Goal: Obtain resource: Download file/media

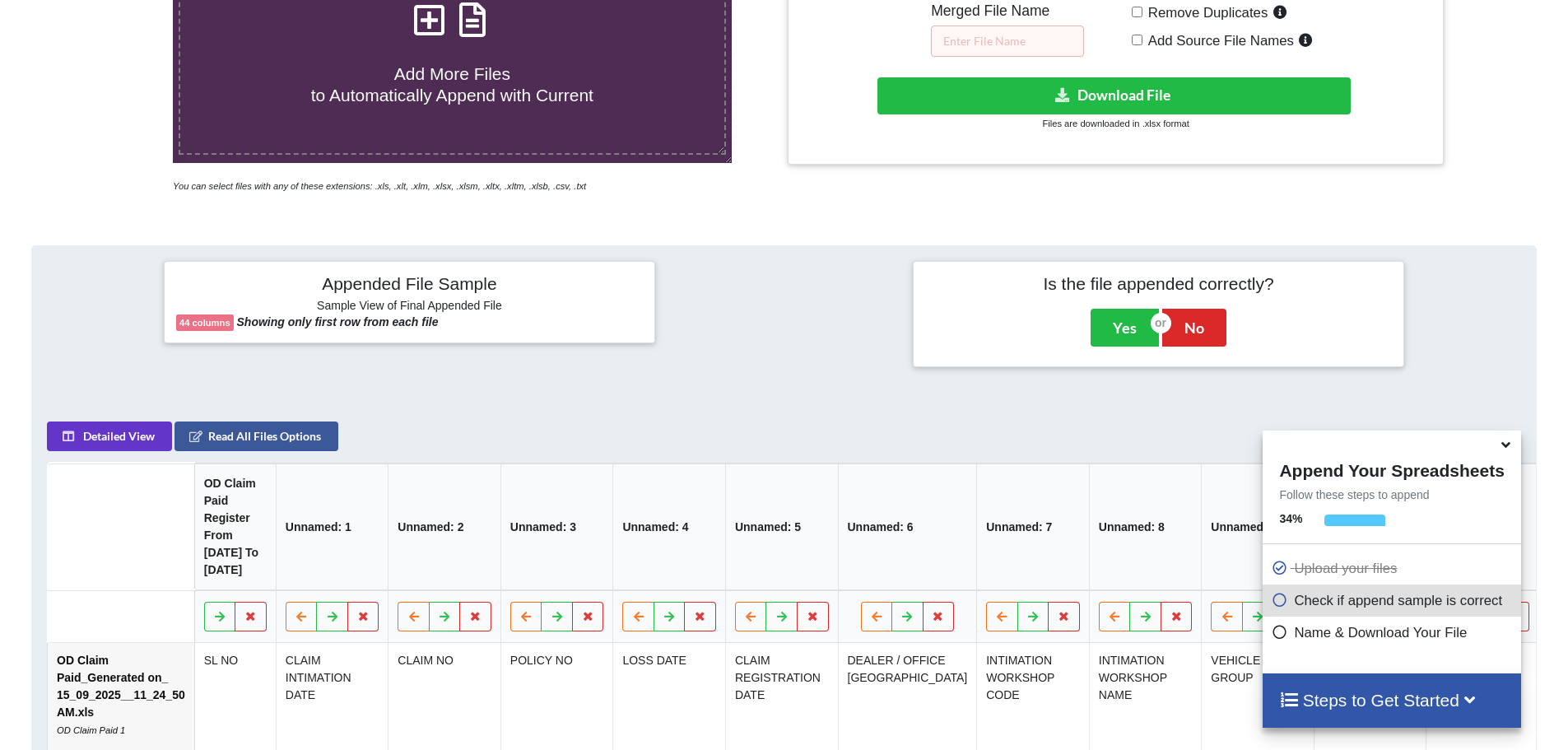
scroll to position [425, 0]
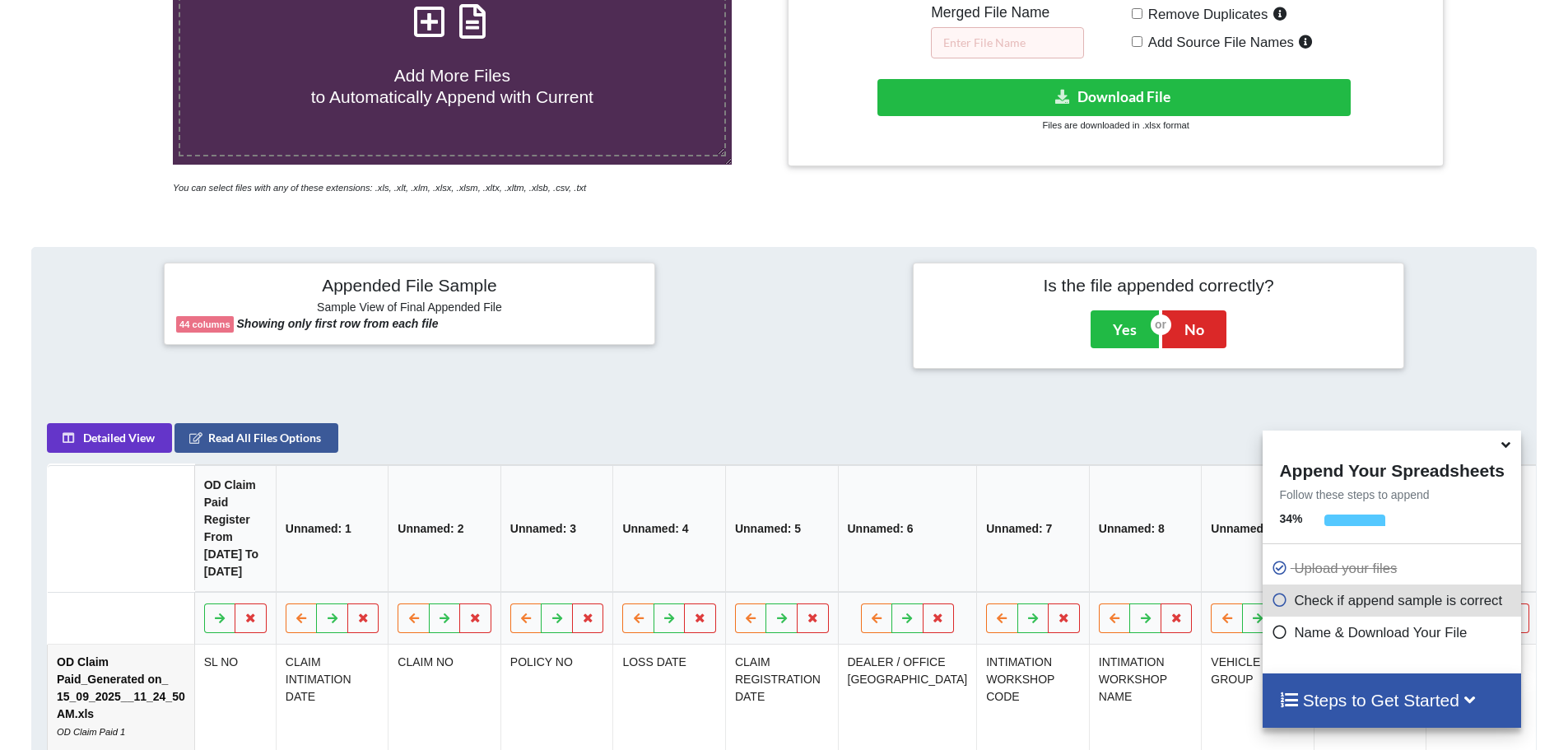
click at [1505, 446] on icon at bounding box center [1506, 442] width 18 height 15
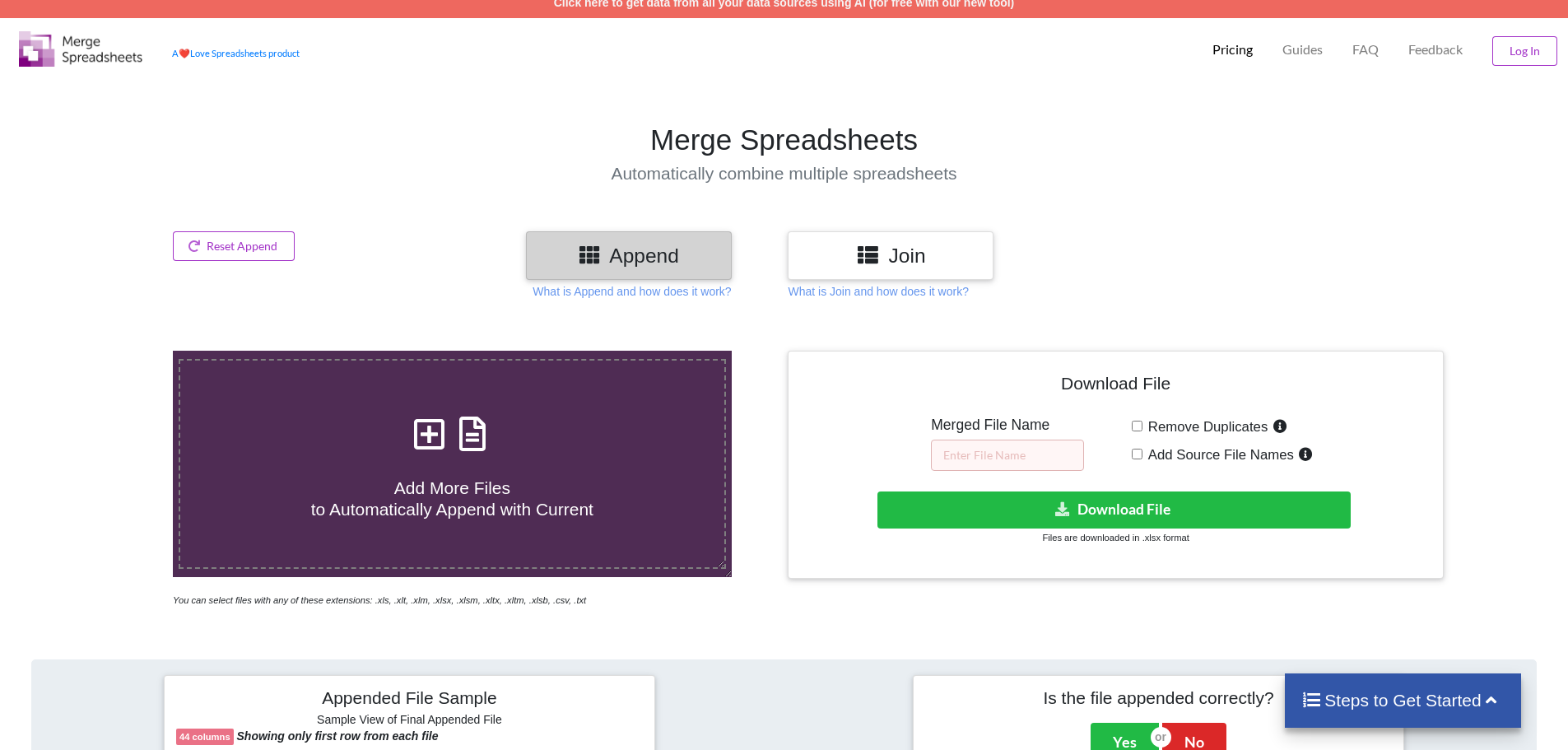
scroll to position [0, 0]
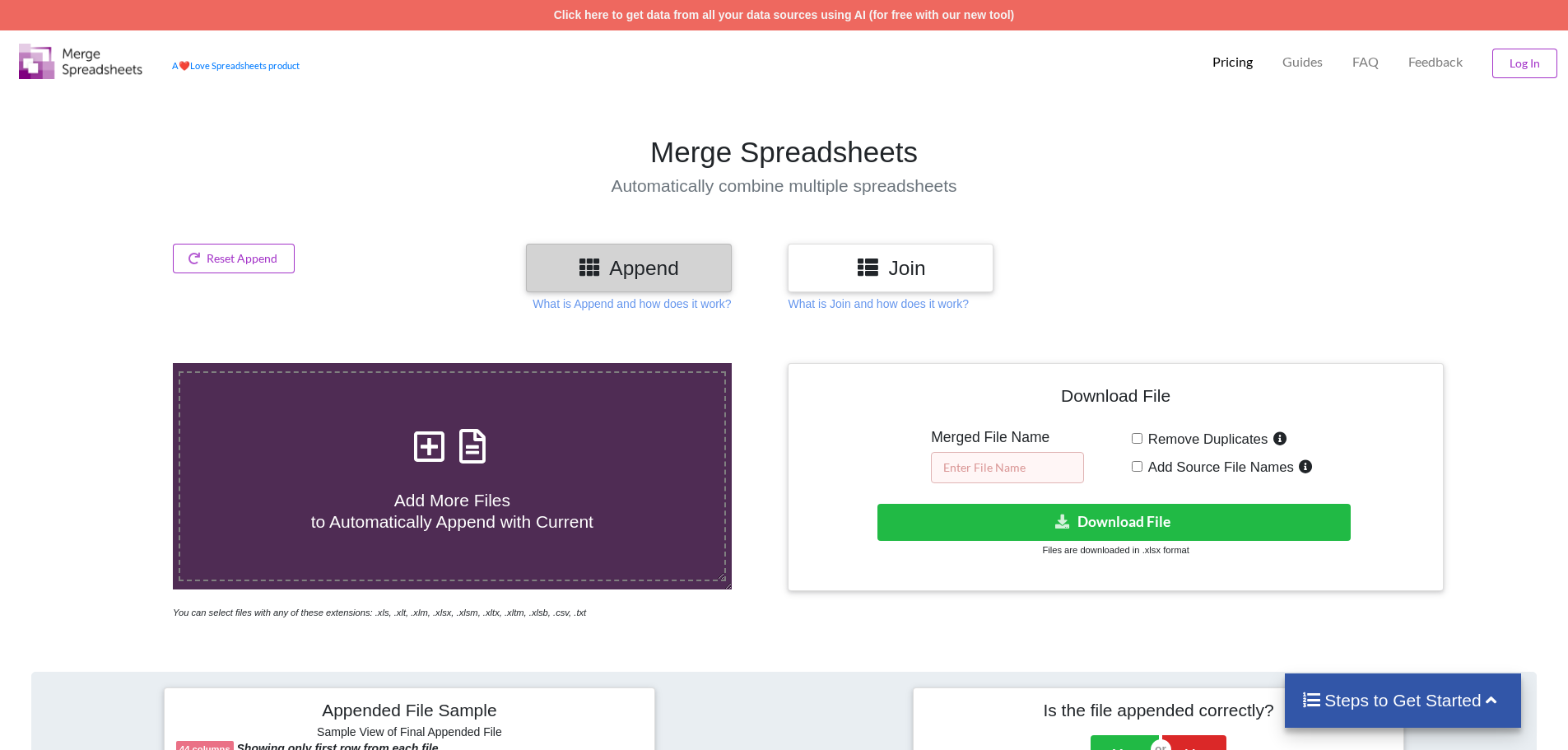
click at [1044, 471] on input "text" at bounding box center [1007, 467] width 153 height 31
type input "N"
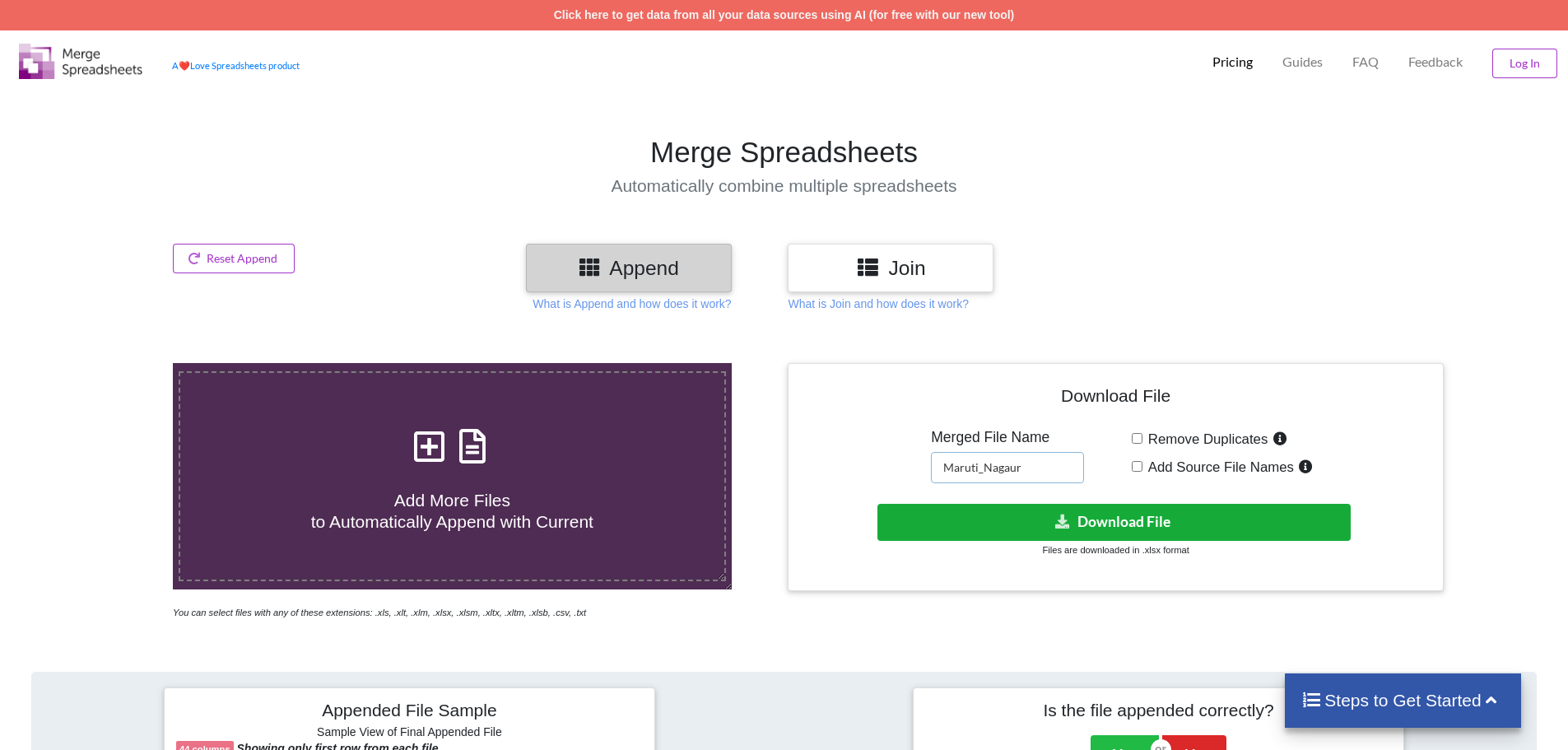
type input "Maruti_Nagaur"
click at [1022, 514] on button "Download File" at bounding box center [1114, 523] width 473 height 37
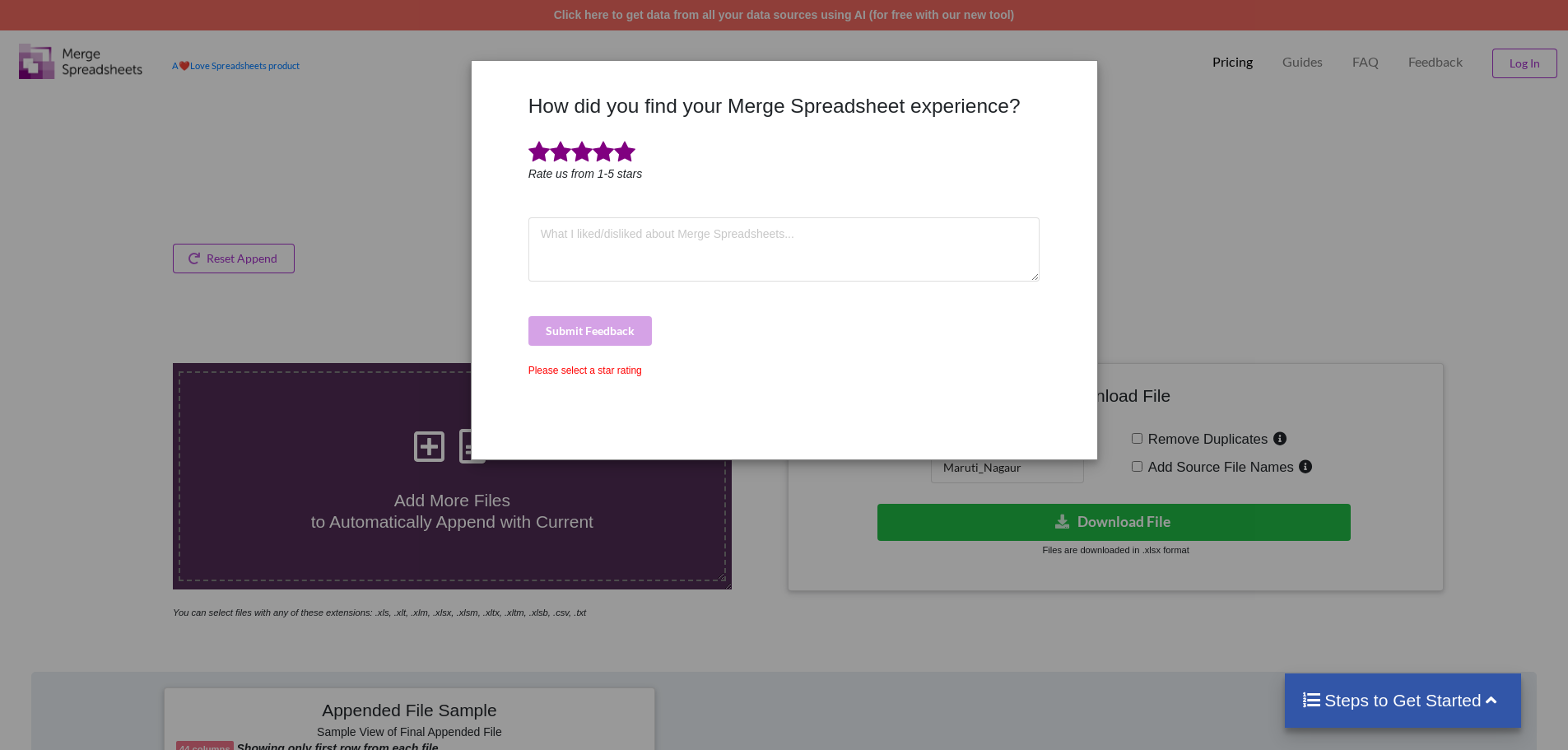
click at [628, 158] on span at bounding box center [625, 152] width 22 height 23
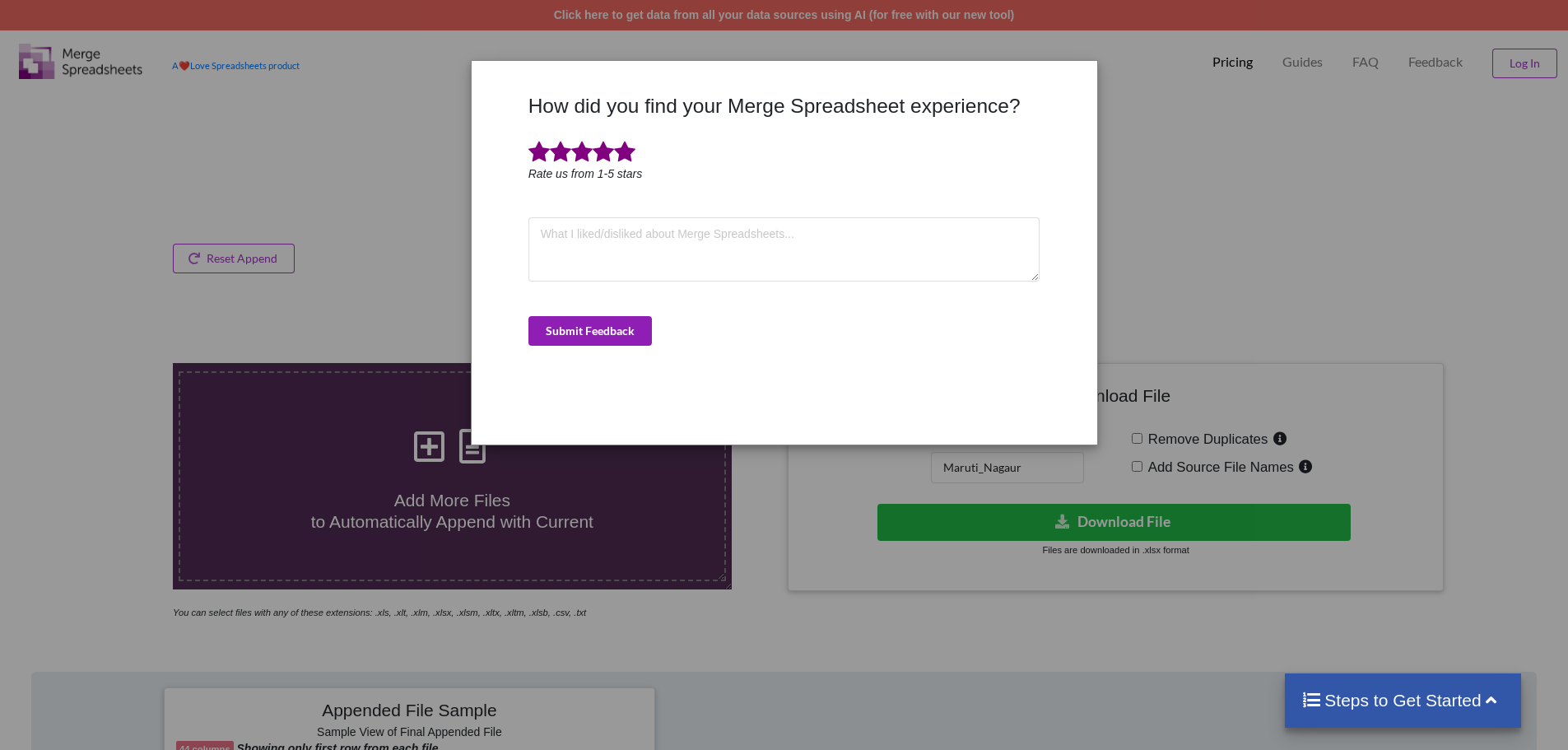
click at [587, 331] on button "Submit Feedback" at bounding box center [589, 331] width 123 height 29
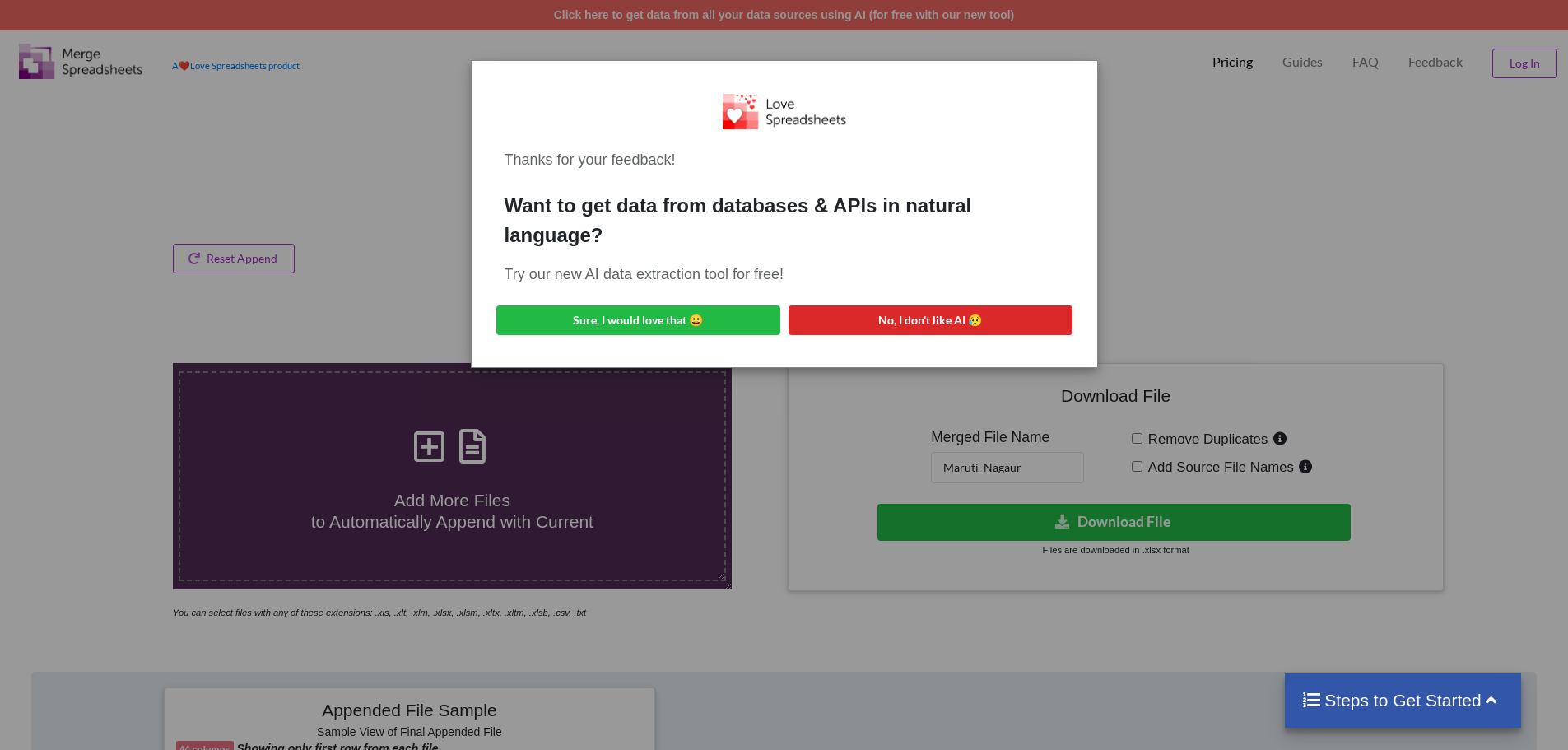
click at [1198, 164] on div "Thanks for your feedback! Want to get data from databases & APIs in natural lan…" at bounding box center [784, 375] width 1568 height 750
click at [936, 326] on button "No, I don't like AI 😥" at bounding box center [930, 320] width 284 height 29
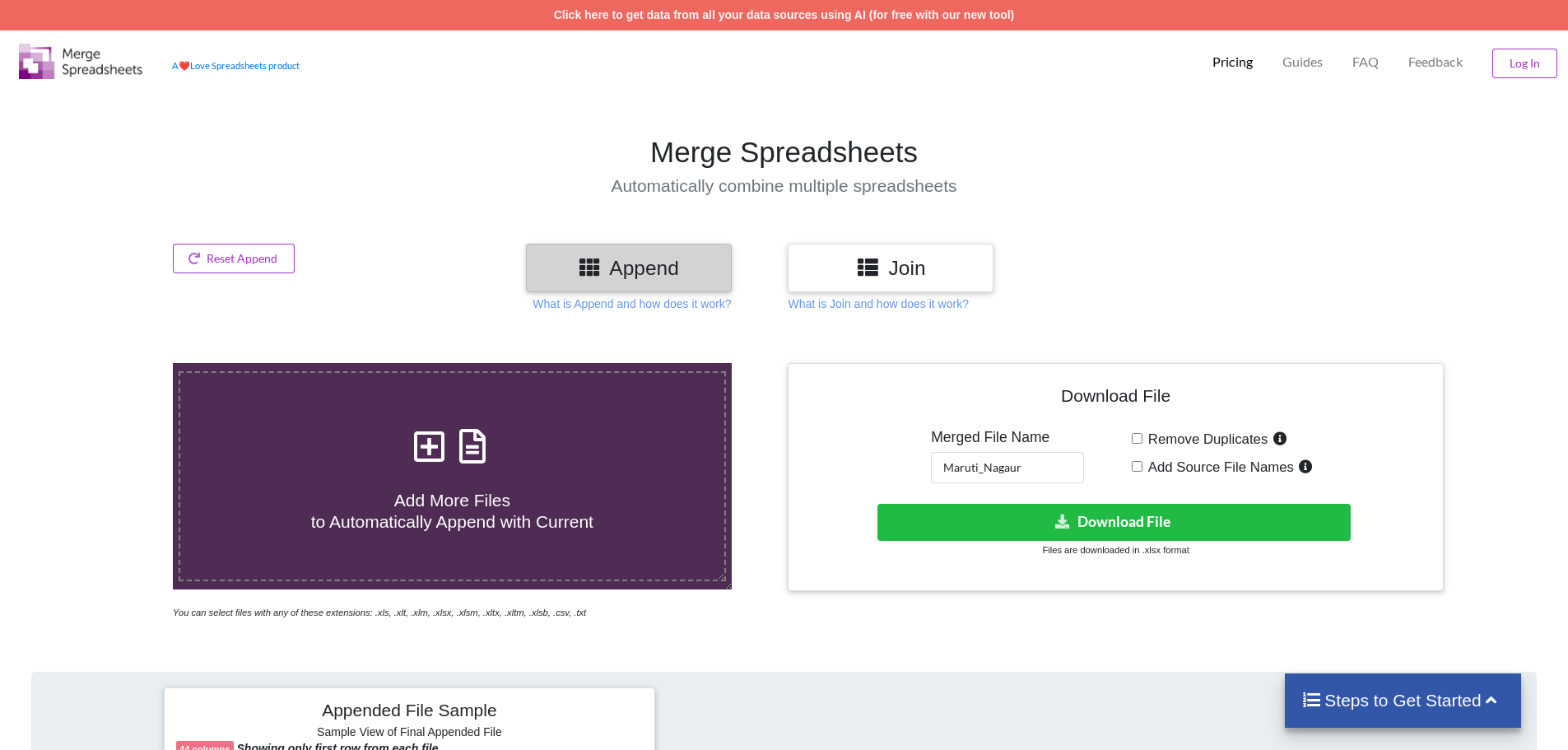
click at [1256, 219] on section "Merge Spreadsheets Automatically combine multiple spreadsheets" at bounding box center [784, 165] width 1568 height 155
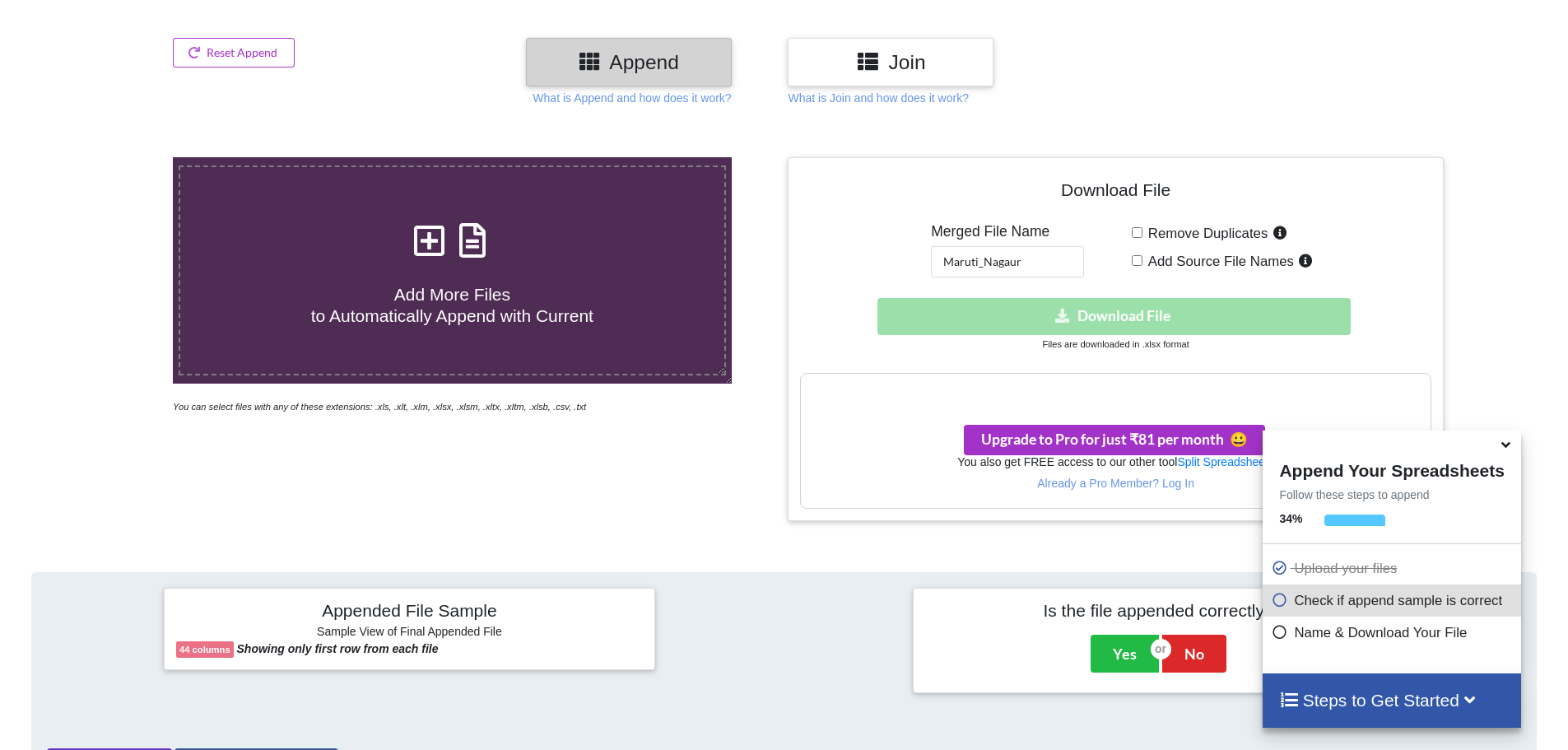
scroll to position [201, 0]
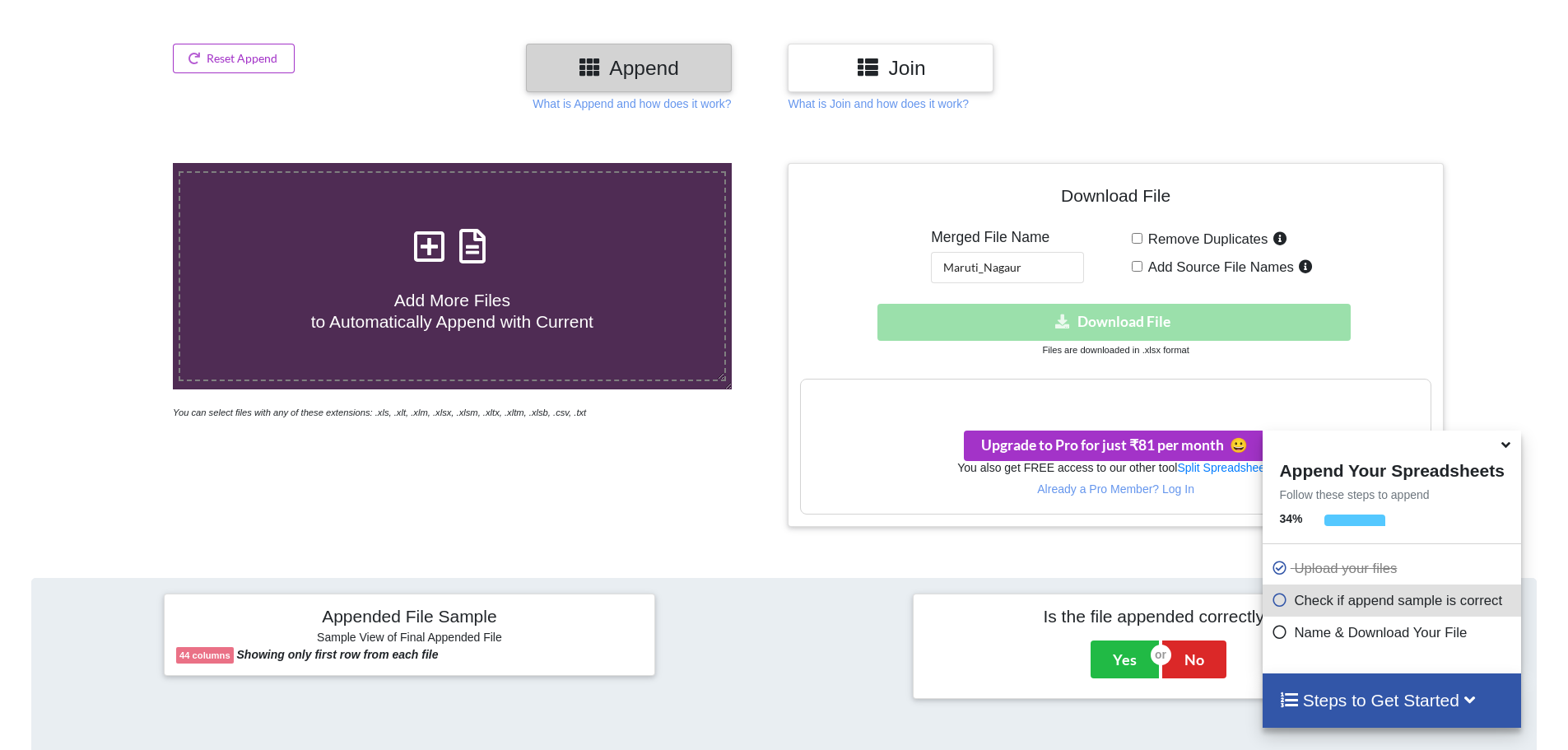
click at [1507, 445] on icon at bounding box center [1506, 442] width 18 height 15
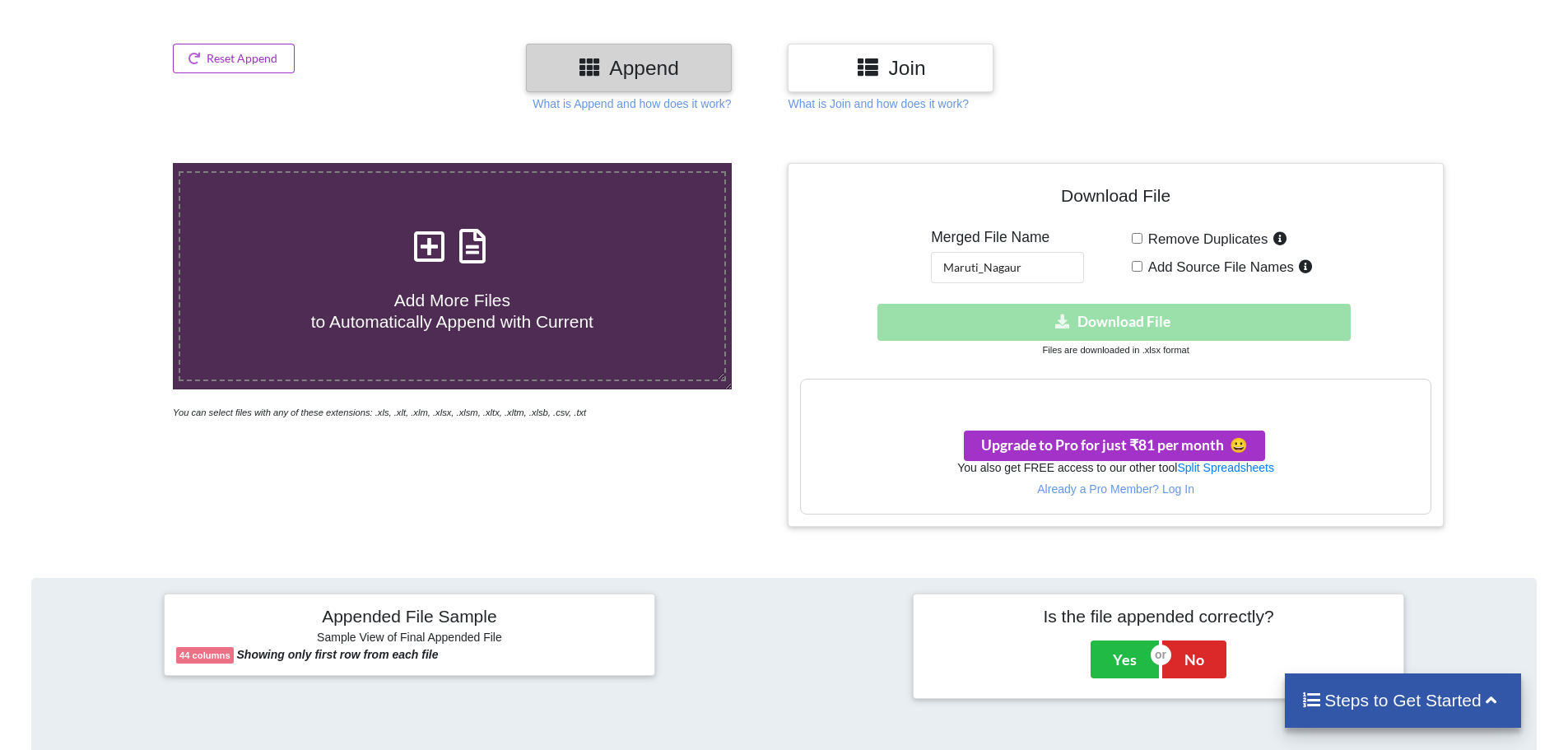
click at [1093, 393] on h3 "Your files are more than 1 MB" at bounding box center [1115, 397] width 629 height 18
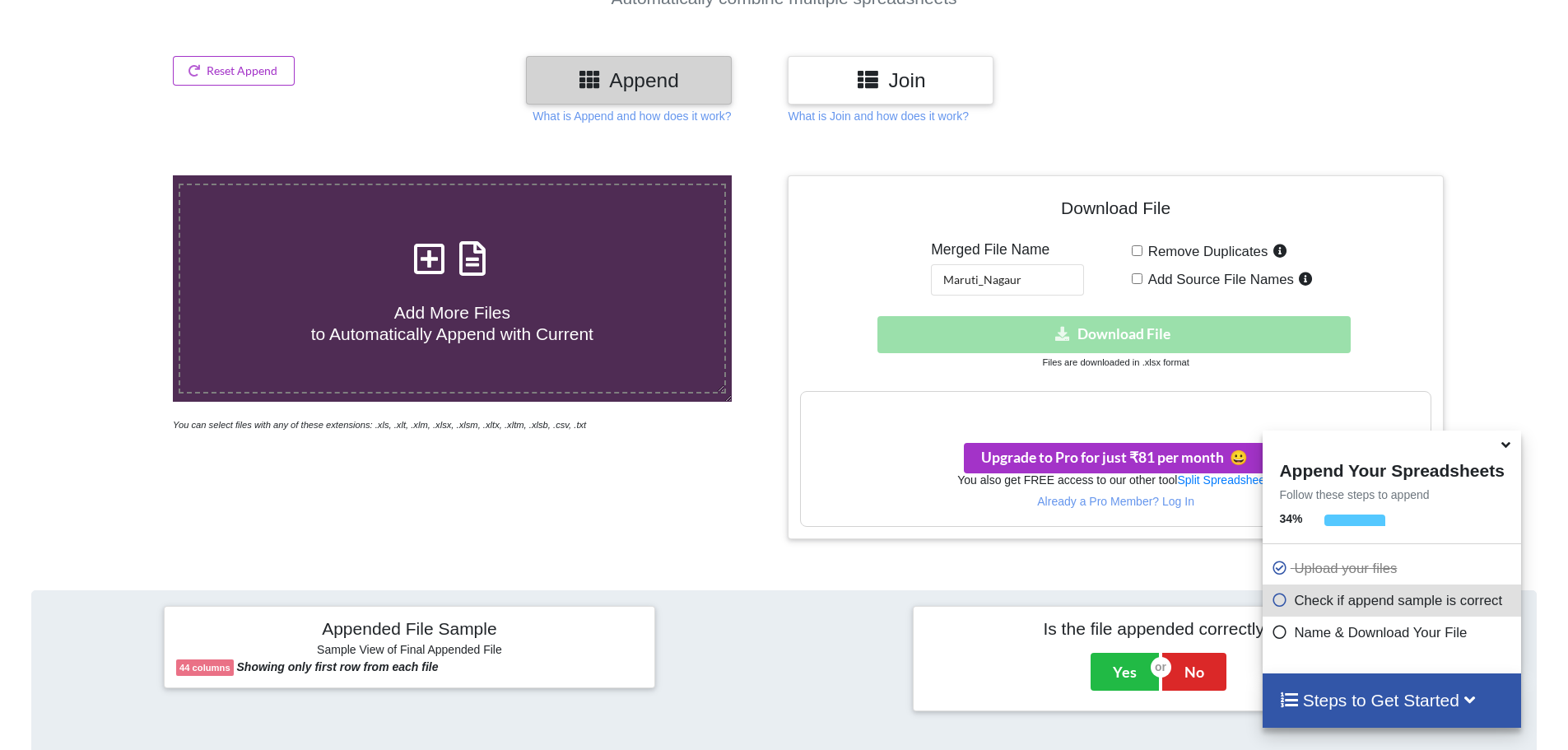
scroll to position [35, 0]
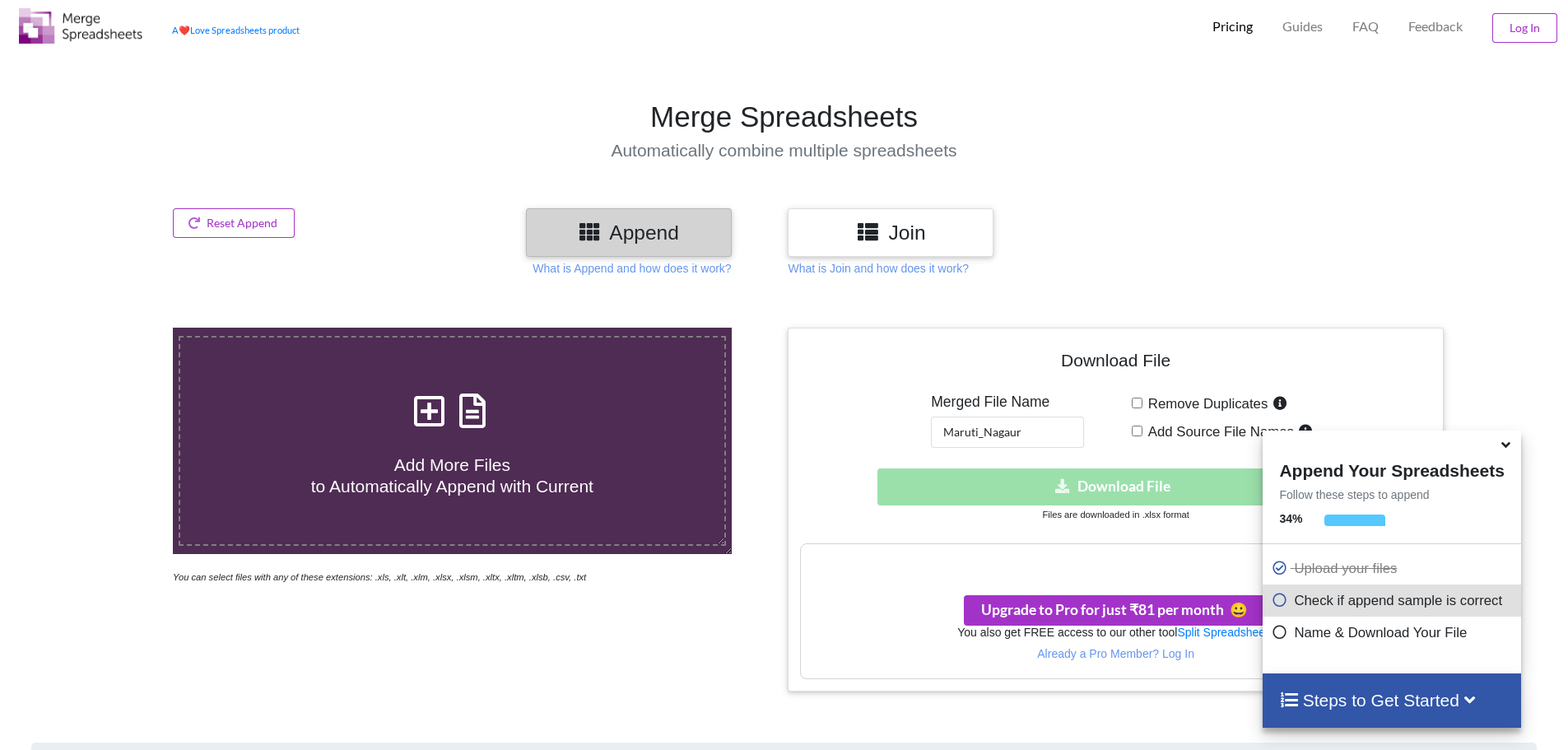
click at [1506, 445] on icon at bounding box center [1506, 442] width 18 height 15
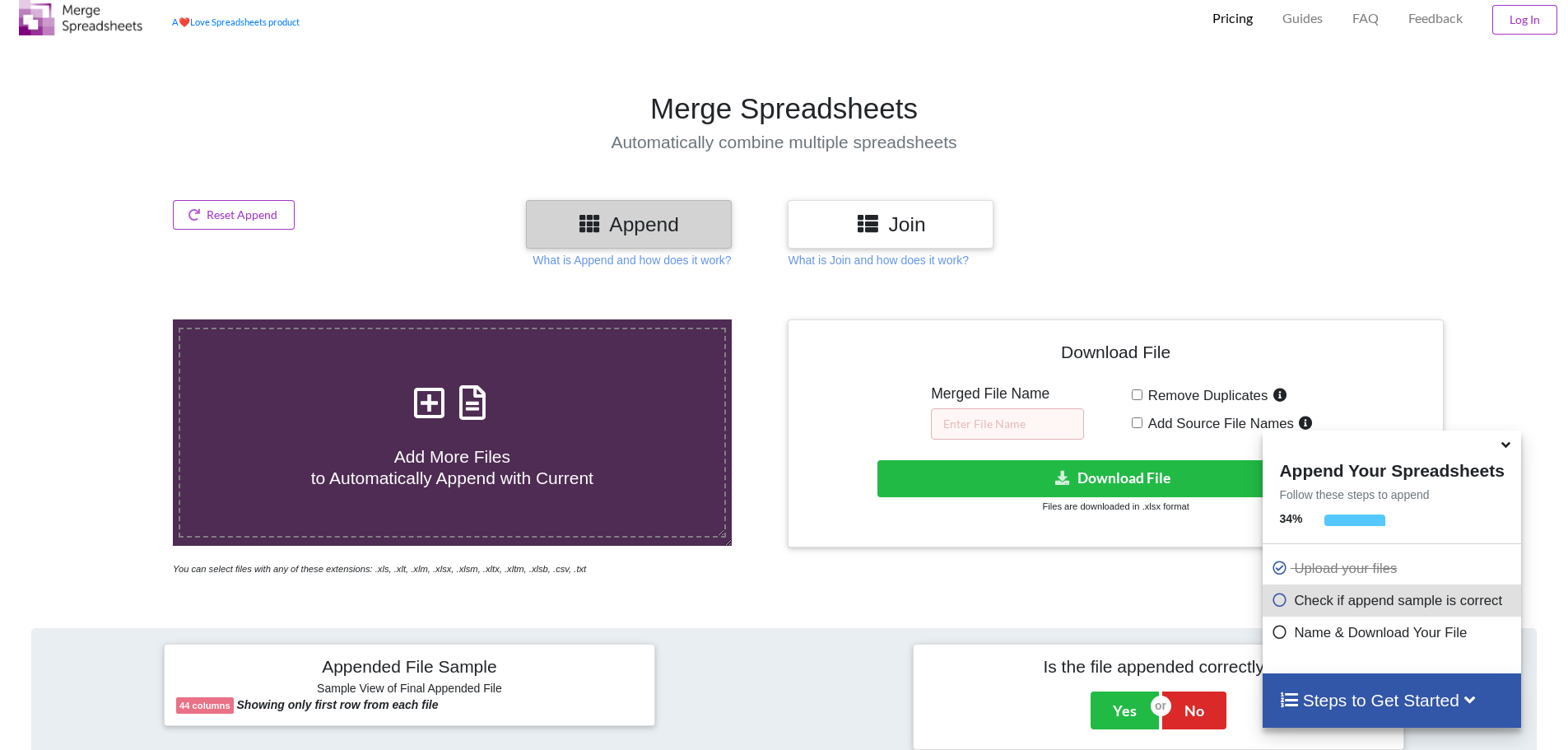
scroll to position [13, 0]
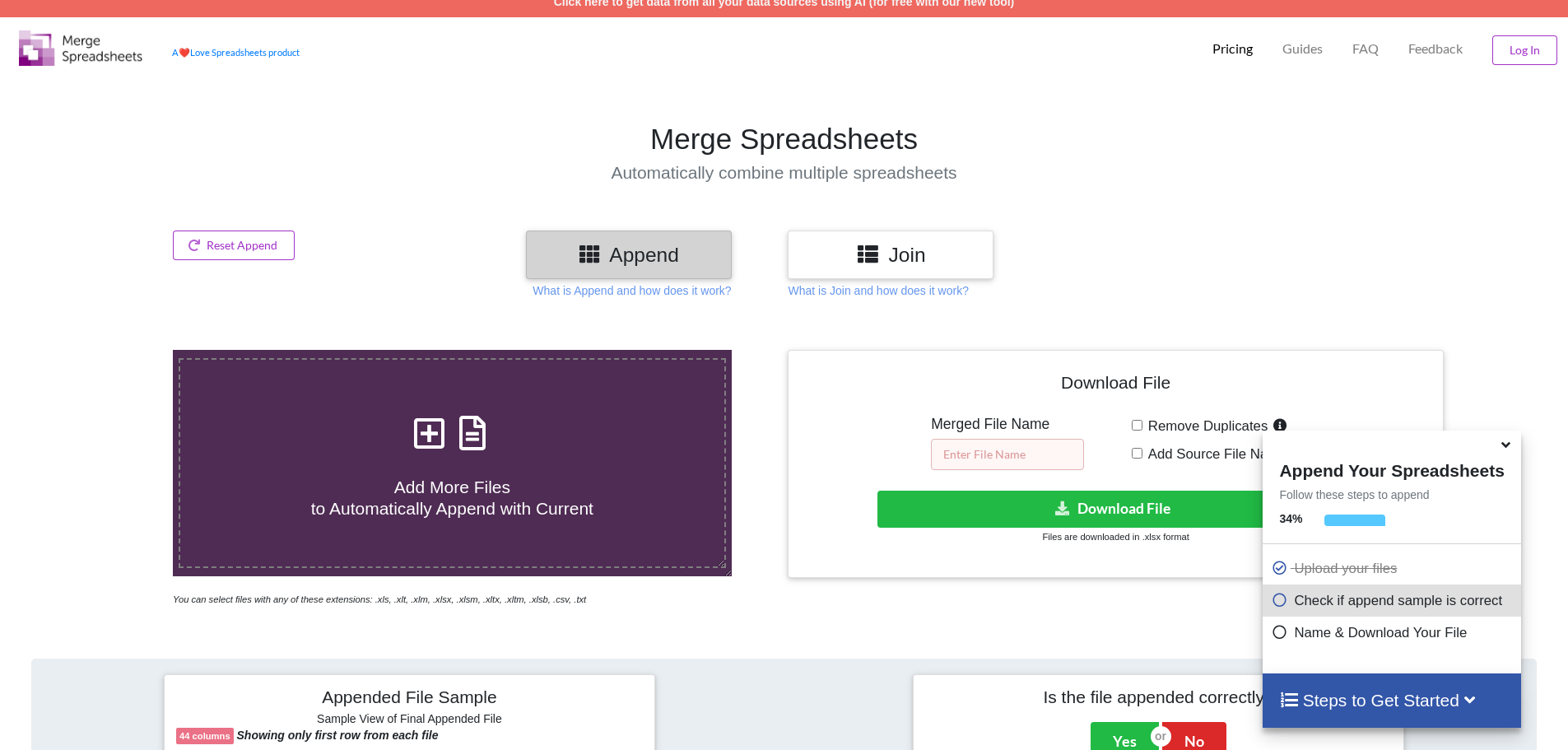
click at [989, 462] on input "text" at bounding box center [1007, 454] width 153 height 31
click at [1501, 445] on icon at bounding box center [1506, 442] width 18 height 15
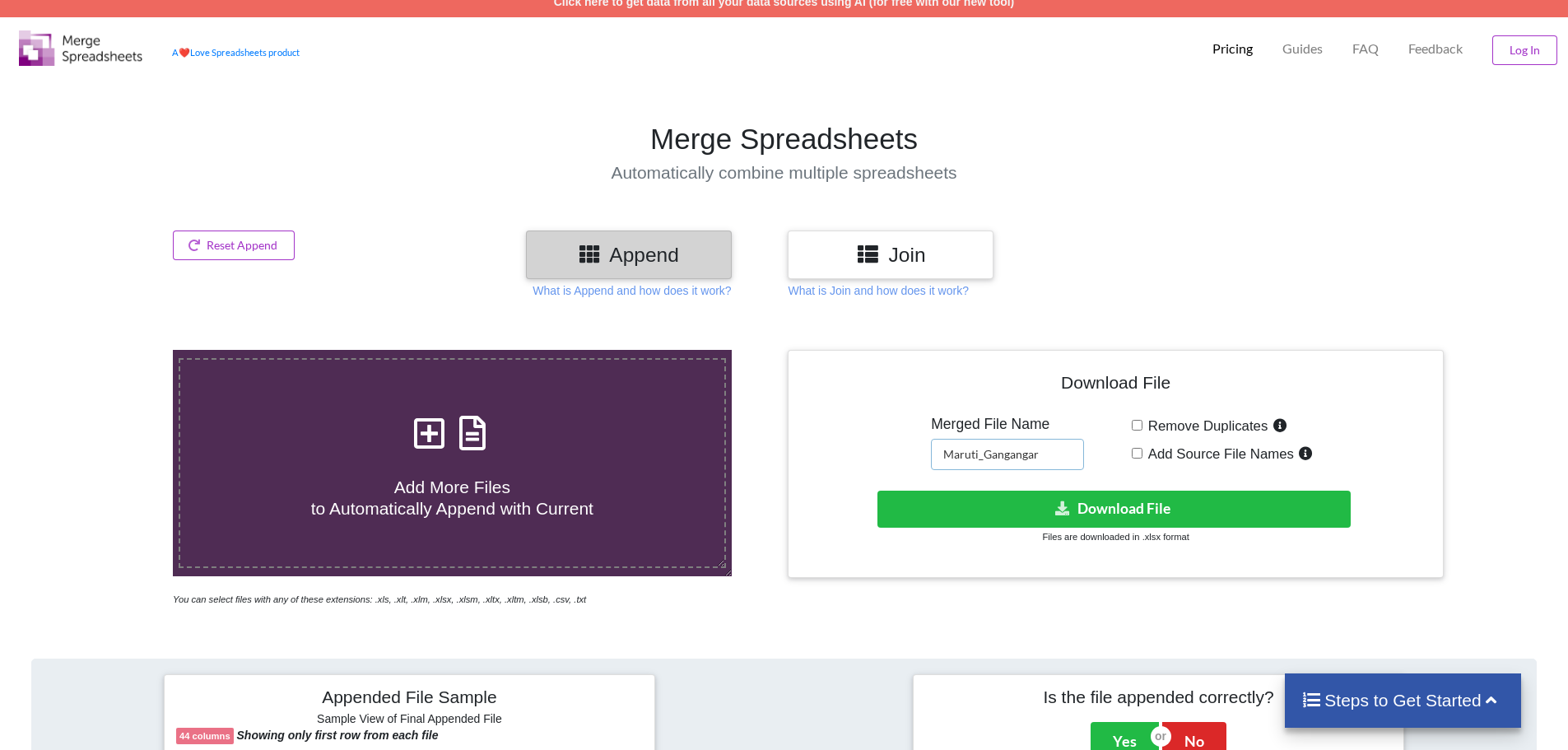
click at [1026, 456] on input "Maruti_Gangangar" at bounding box center [1007, 454] width 153 height 31
type input "Maruti_Ganganagar"
click at [1019, 513] on button "Download File" at bounding box center [1114, 509] width 473 height 37
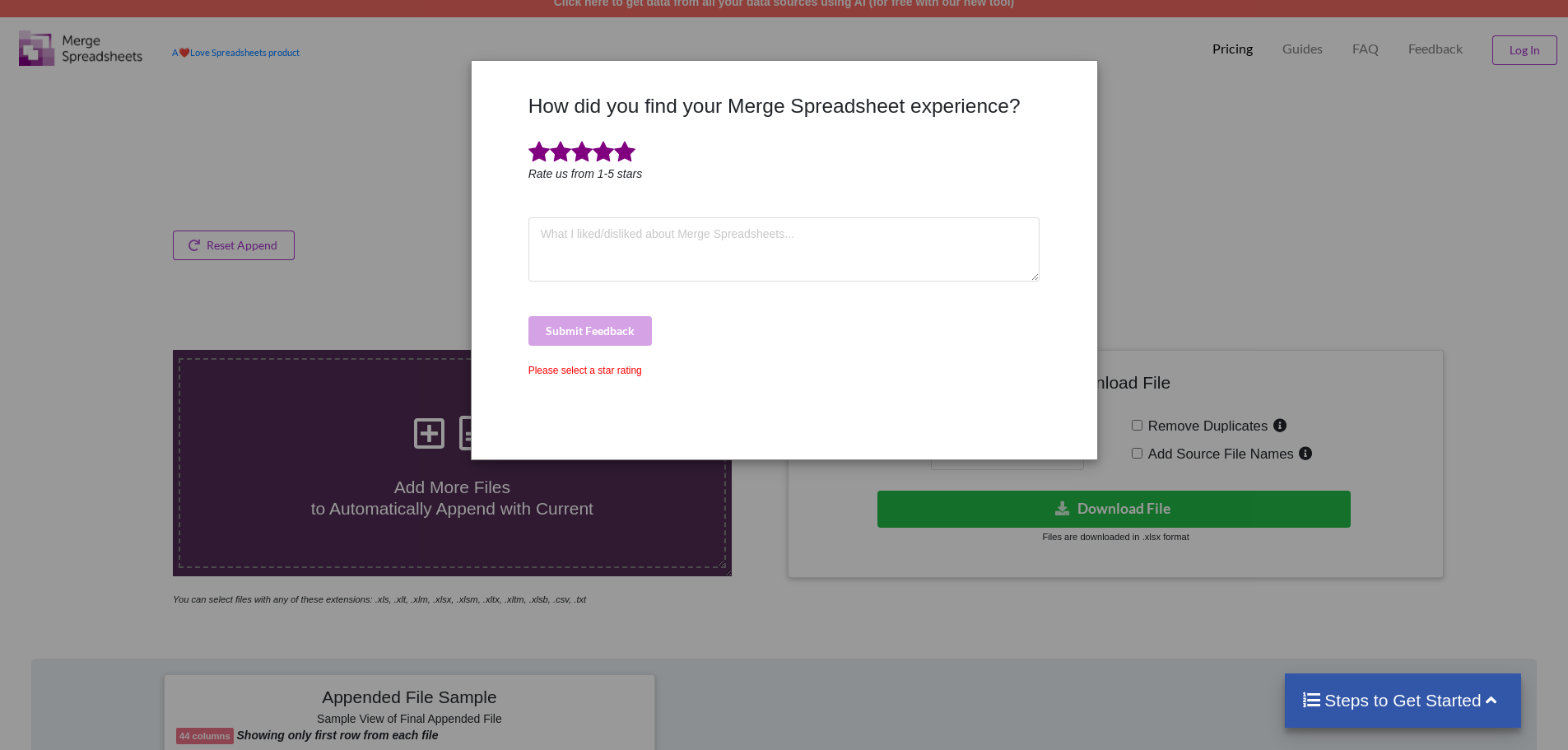
click at [629, 158] on span at bounding box center [625, 152] width 22 height 23
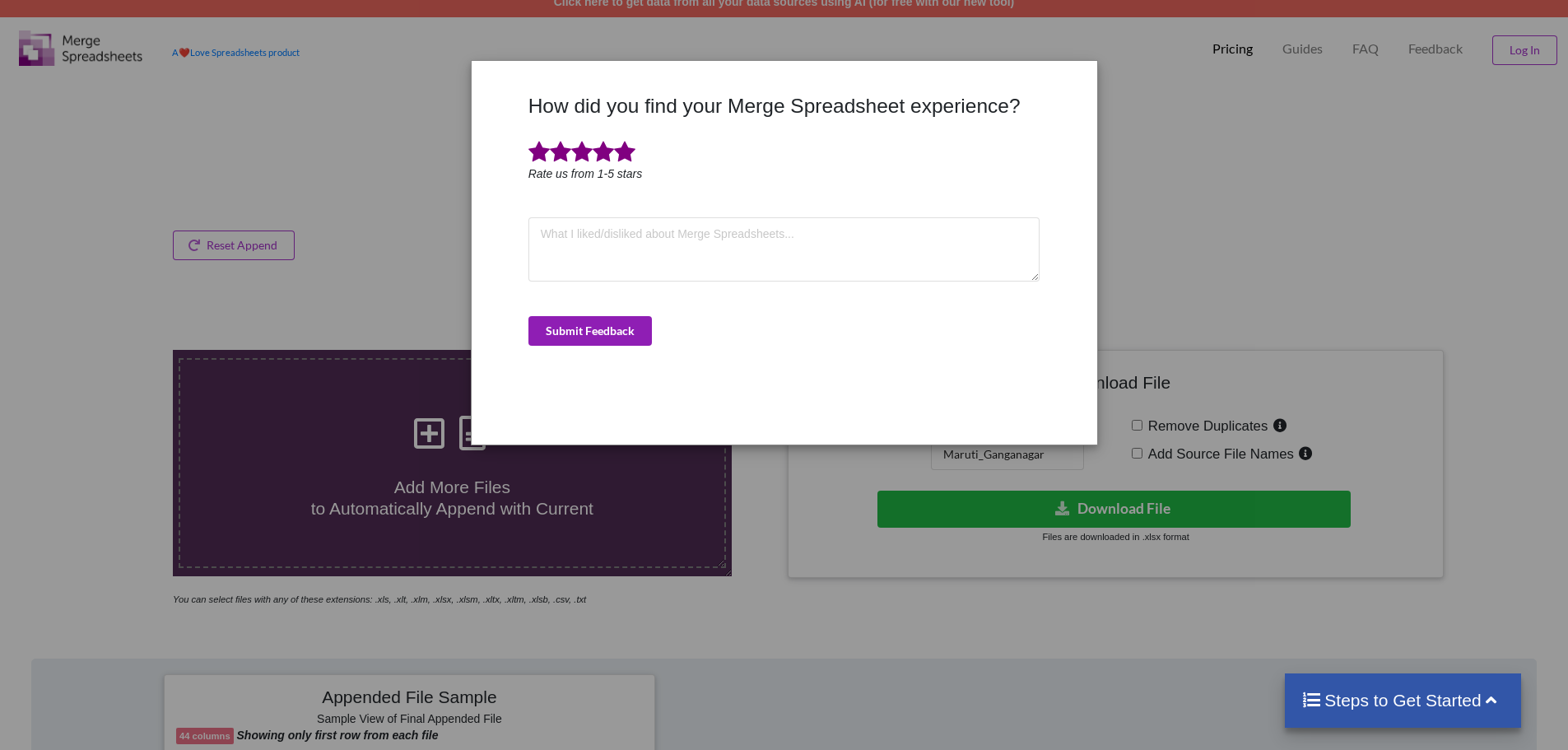
click at [602, 329] on button "Submit Feedback" at bounding box center [589, 331] width 123 height 29
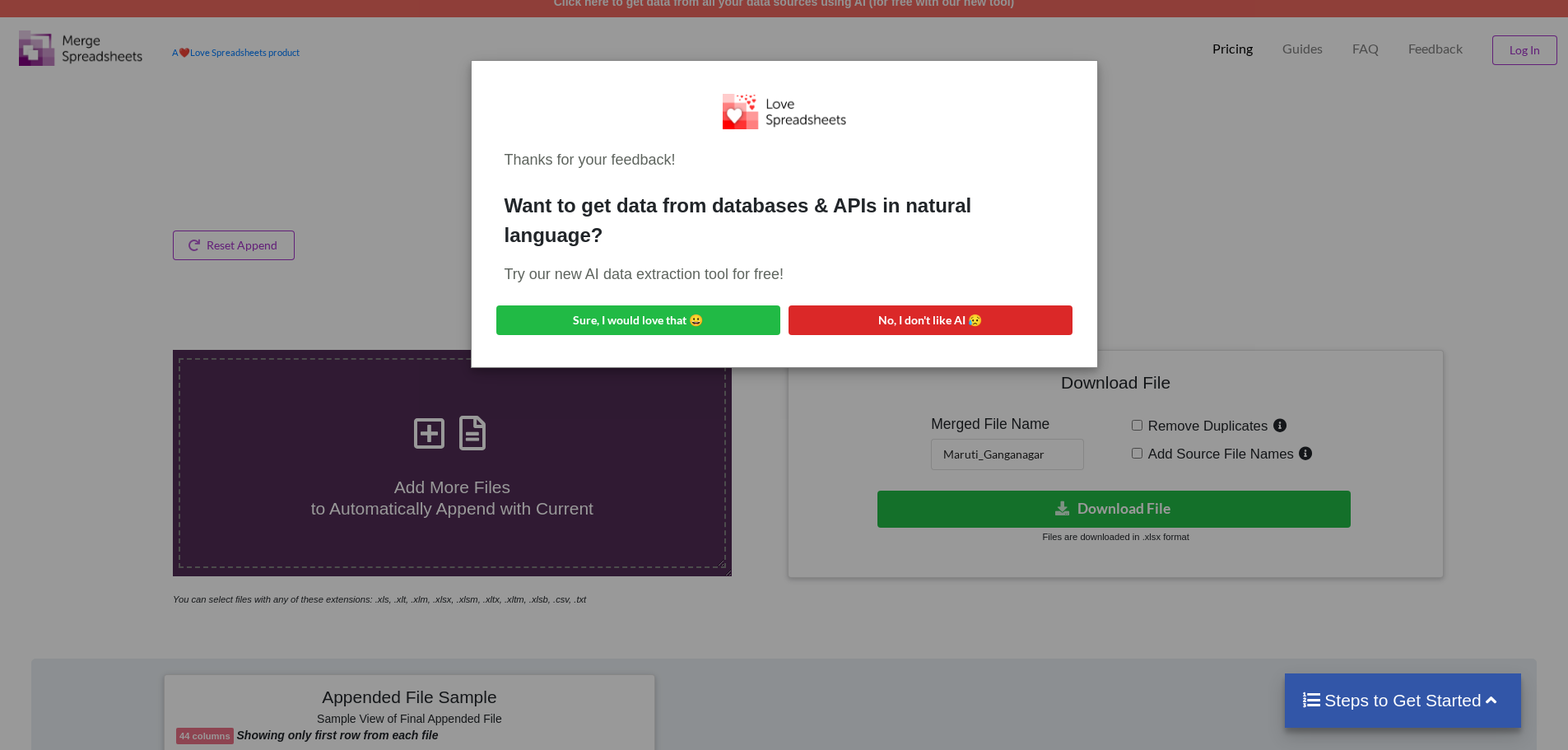
click at [1259, 227] on div "Thanks for your feedback! Want to get data from databases & APIs in natural lan…" at bounding box center [784, 375] width 1568 height 750
click at [928, 316] on button "No, I don't like AI 😥" at bounding box center [930, 320] width 284 height 29
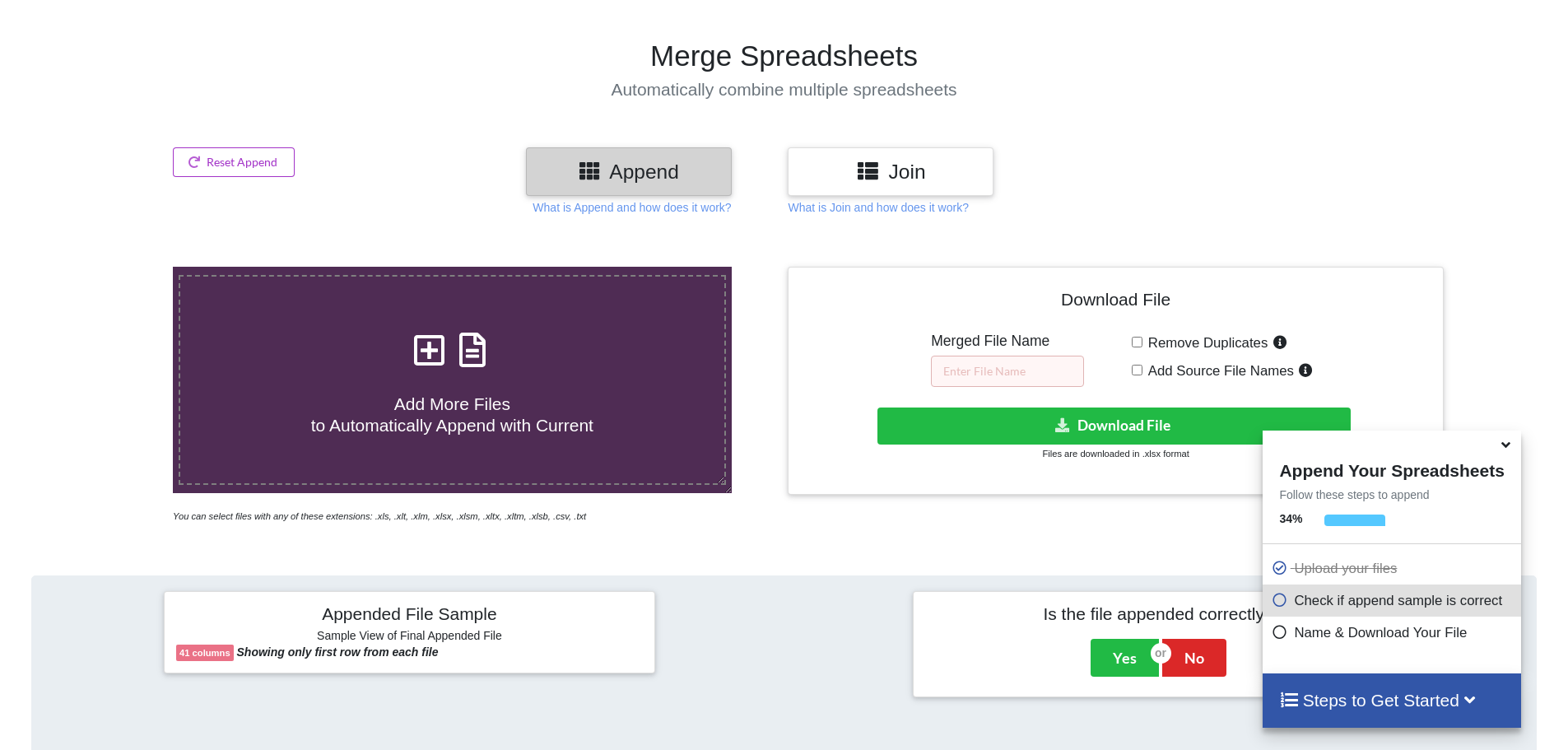
scroll to position [96, 0]
click at [958, 375] on input "text" at bounding box center [1007, 372] width 153 height 31
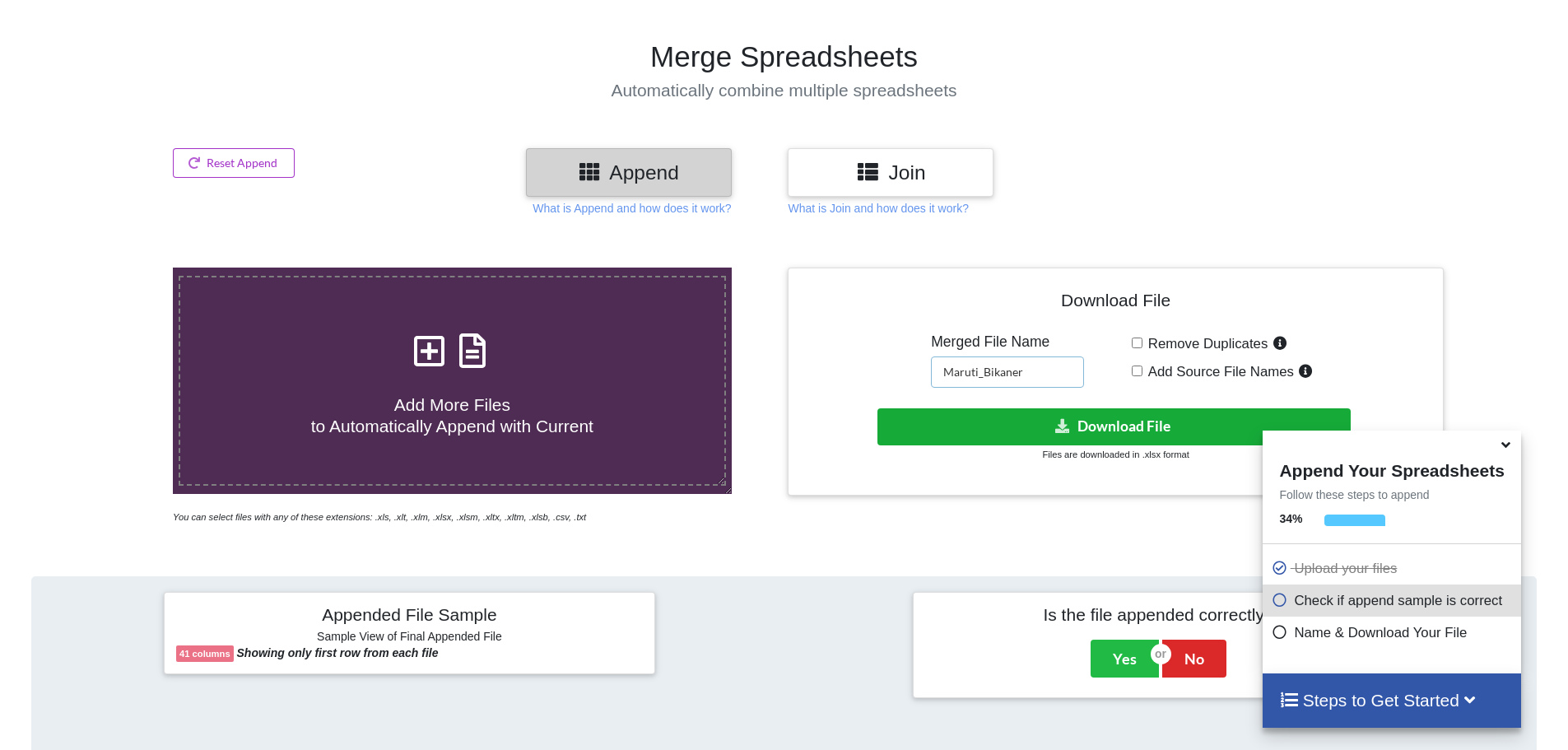
type input "Maruti_Bikaner"
click at [1077, 431] on button "Download File" at bounding box center [1114, 427] width 473 height 37
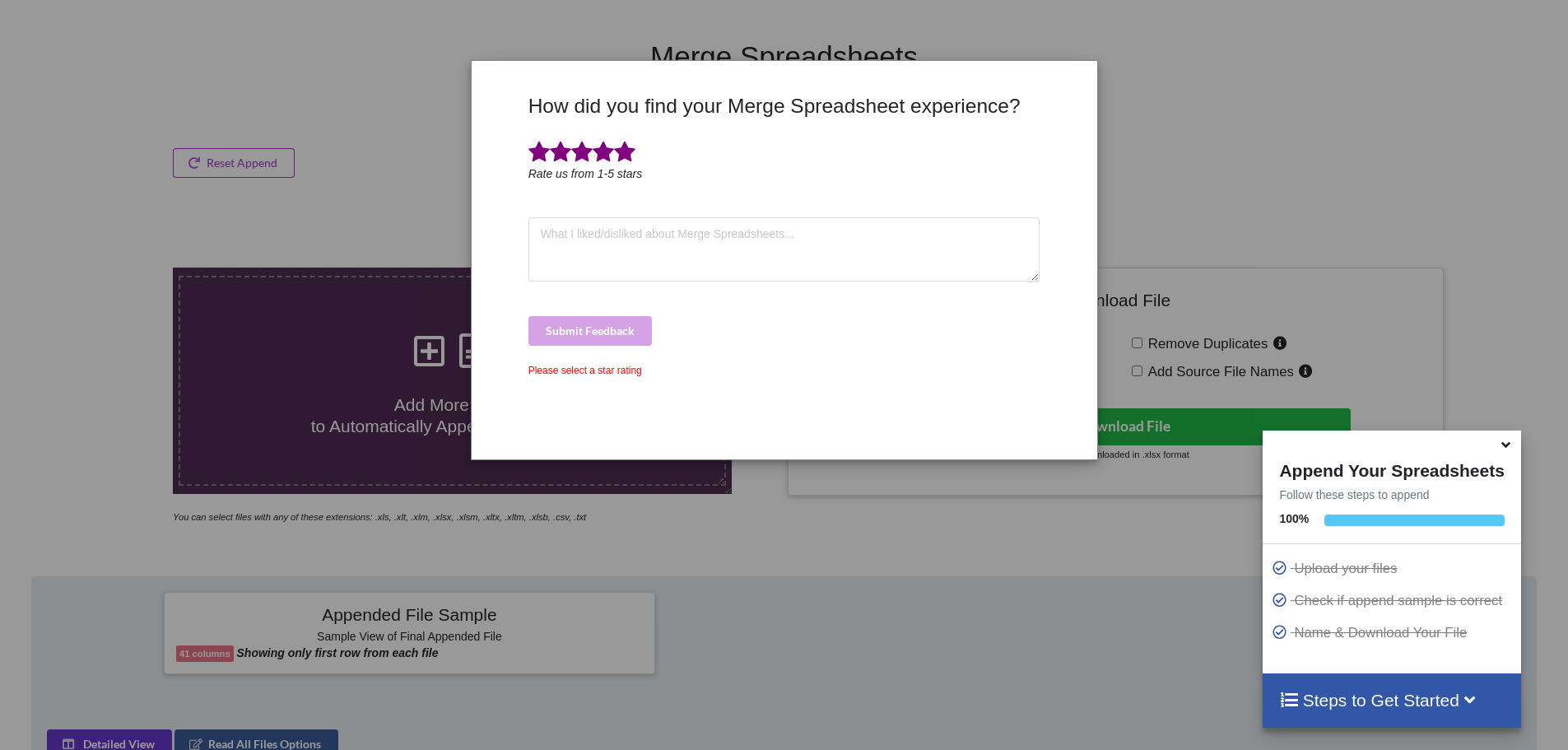
click at [621, 152] on span at bounding box center [625, 152] width 22 height 23
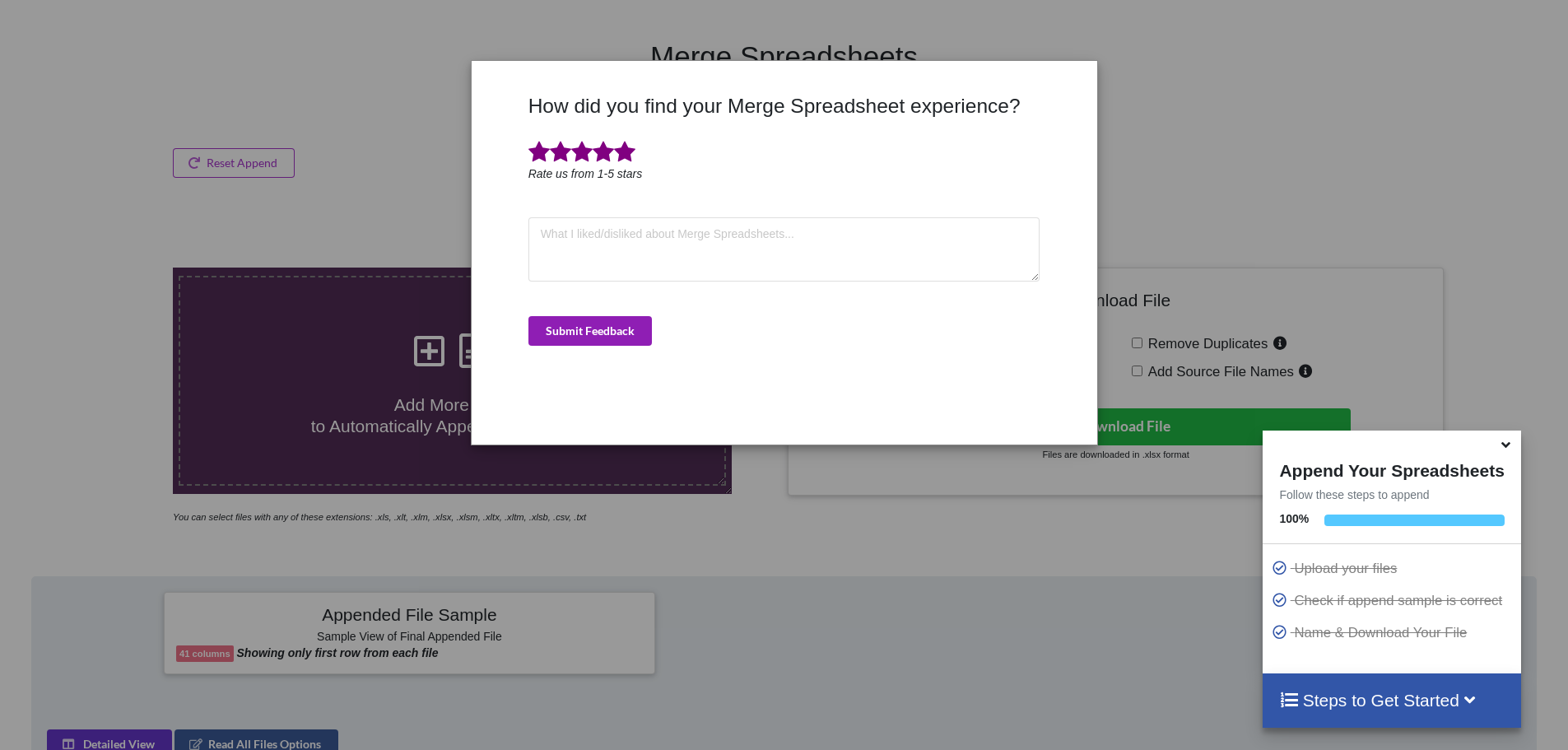
click at [607, 326] on button "Submit Feedback" at bounding box center [589, 331] width 123 height 29
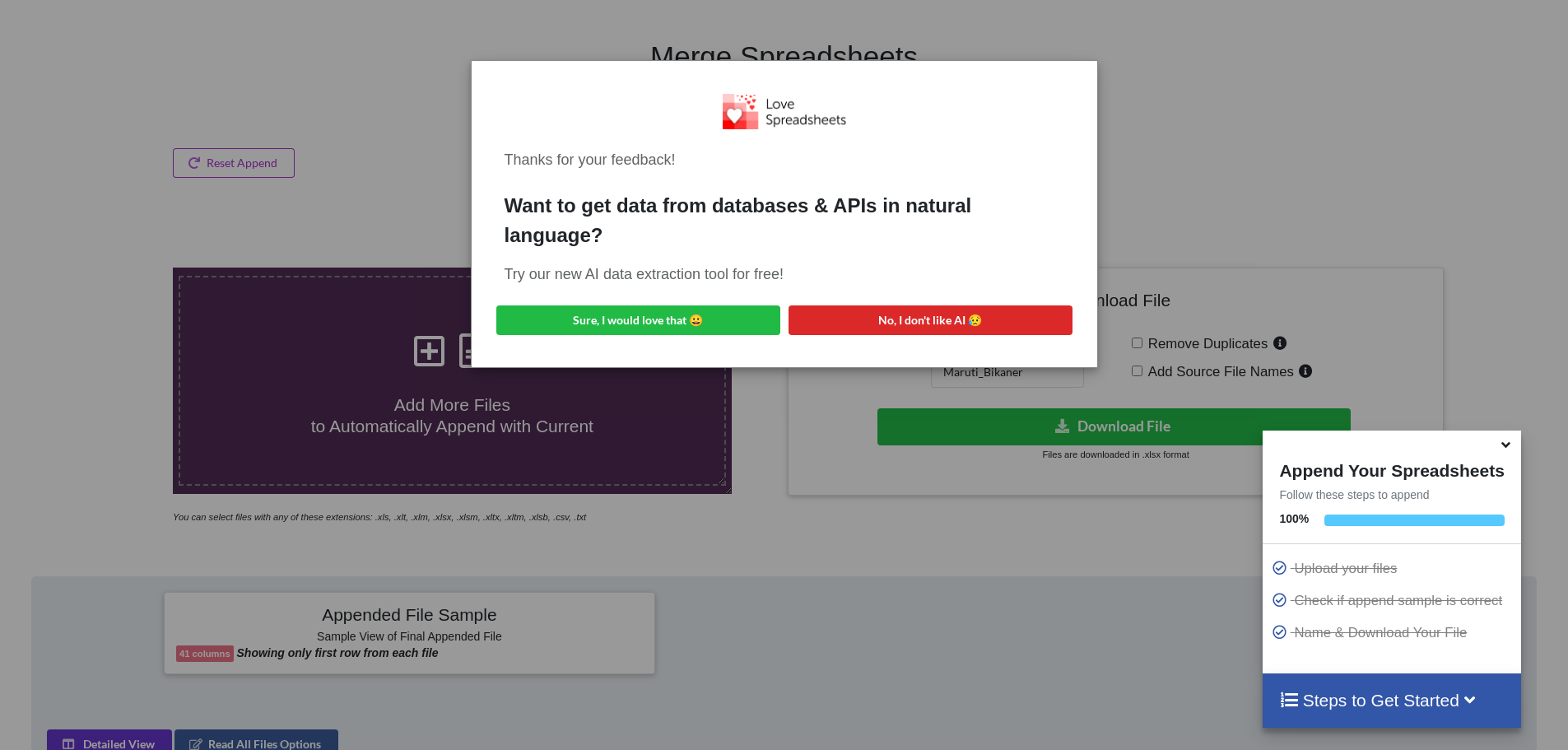
click at [1186, 127] on div "Thanks for your feedback! Want to get data from databases & APIs in natural lan…" at bounding box center [784, 375] width 1568 height 750
click at [872, 320] on button "No, I don't like AI 😥" at bounding box center [930, 320] width 284 height 29
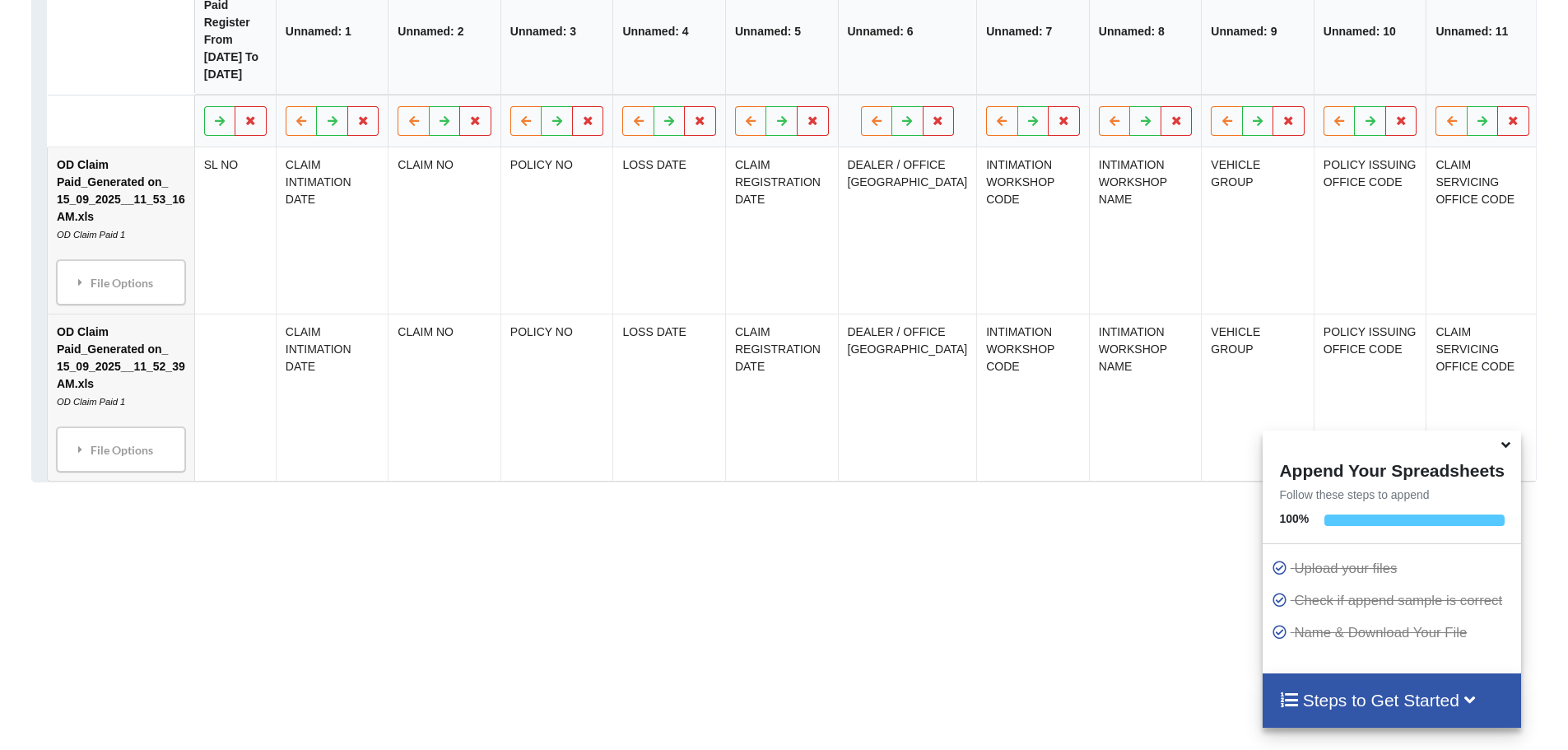
scroll to position [919, 0]
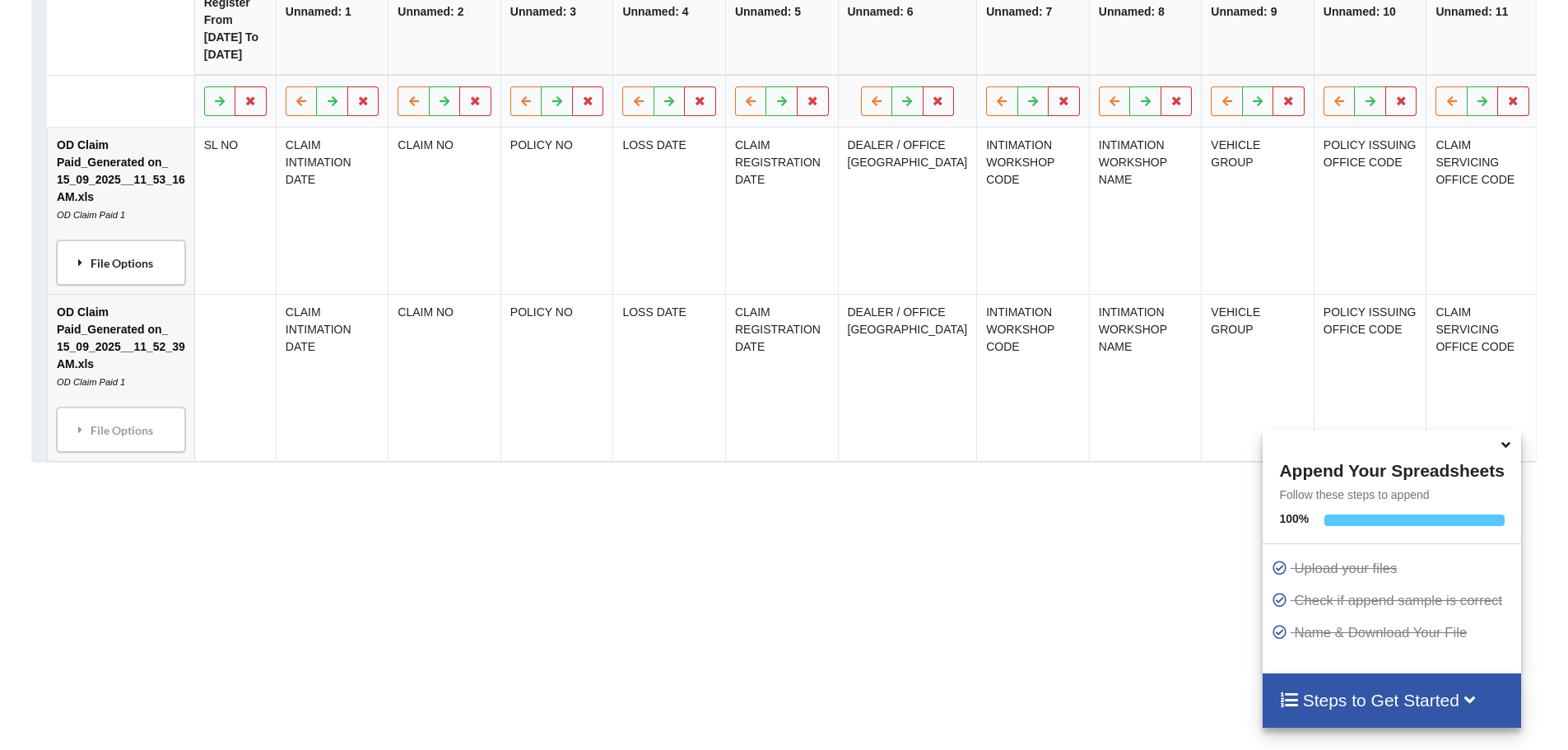
click at [139, 280] on div "File Options" at bounding box center [121, 263] width 118 height 34
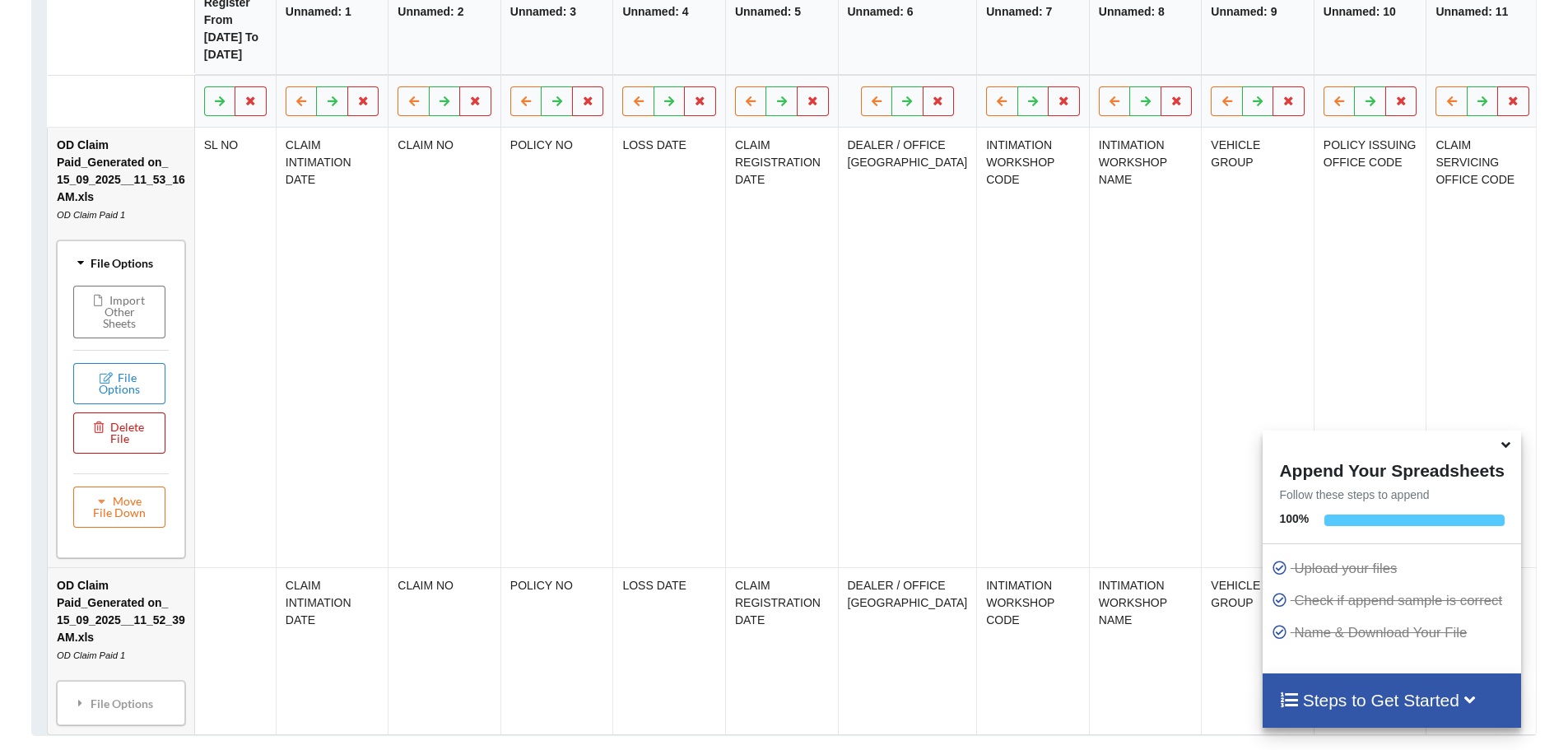
click at [111, 454] on button "Delete File" at bounding box center [119, 433] width 92 height 41
click at [179, 410] on button "Delete File" at bounding box center [174, 404] width 89 height 29
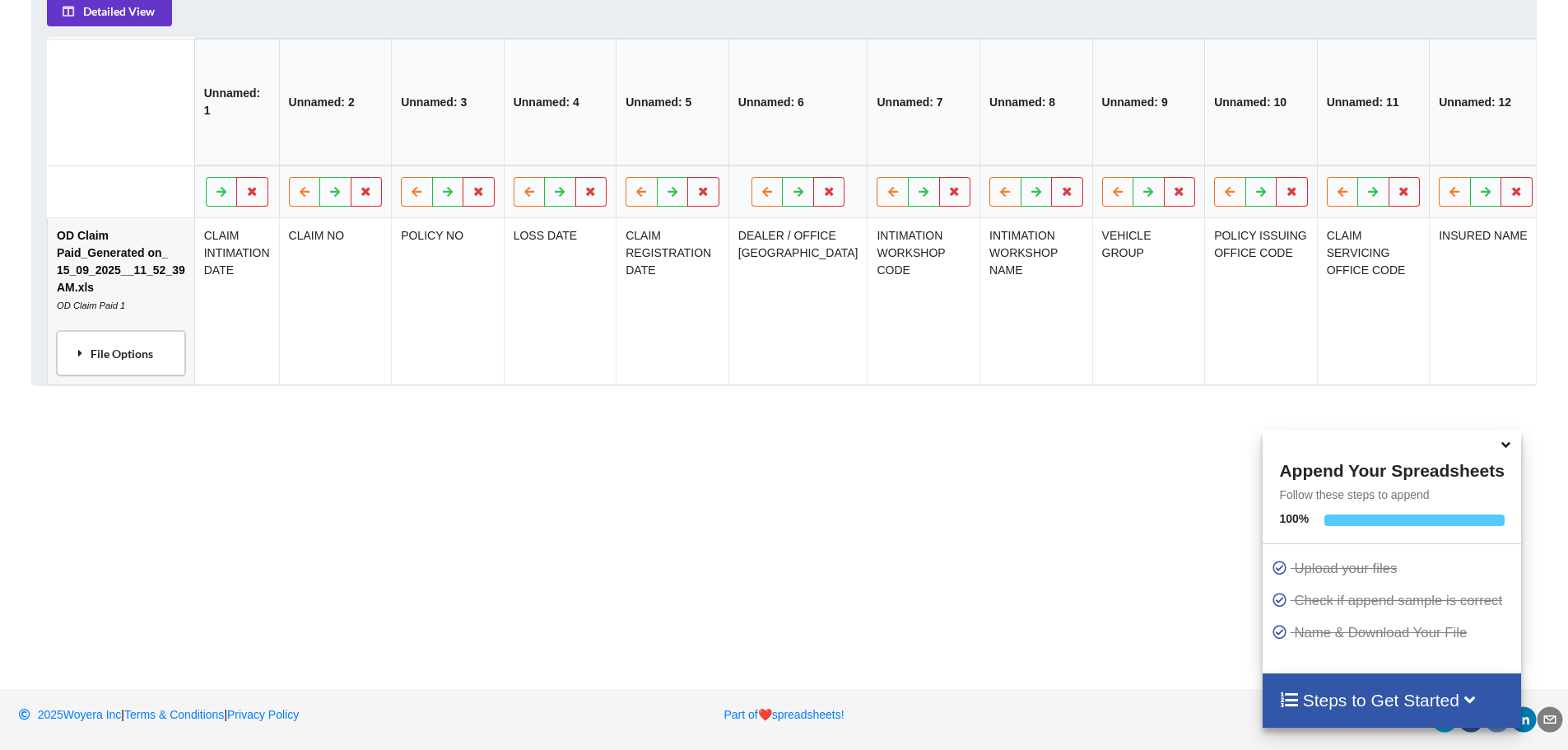
click at [135, 355] on div "File Options" at bounding box center [121, 353] width 118 height 34
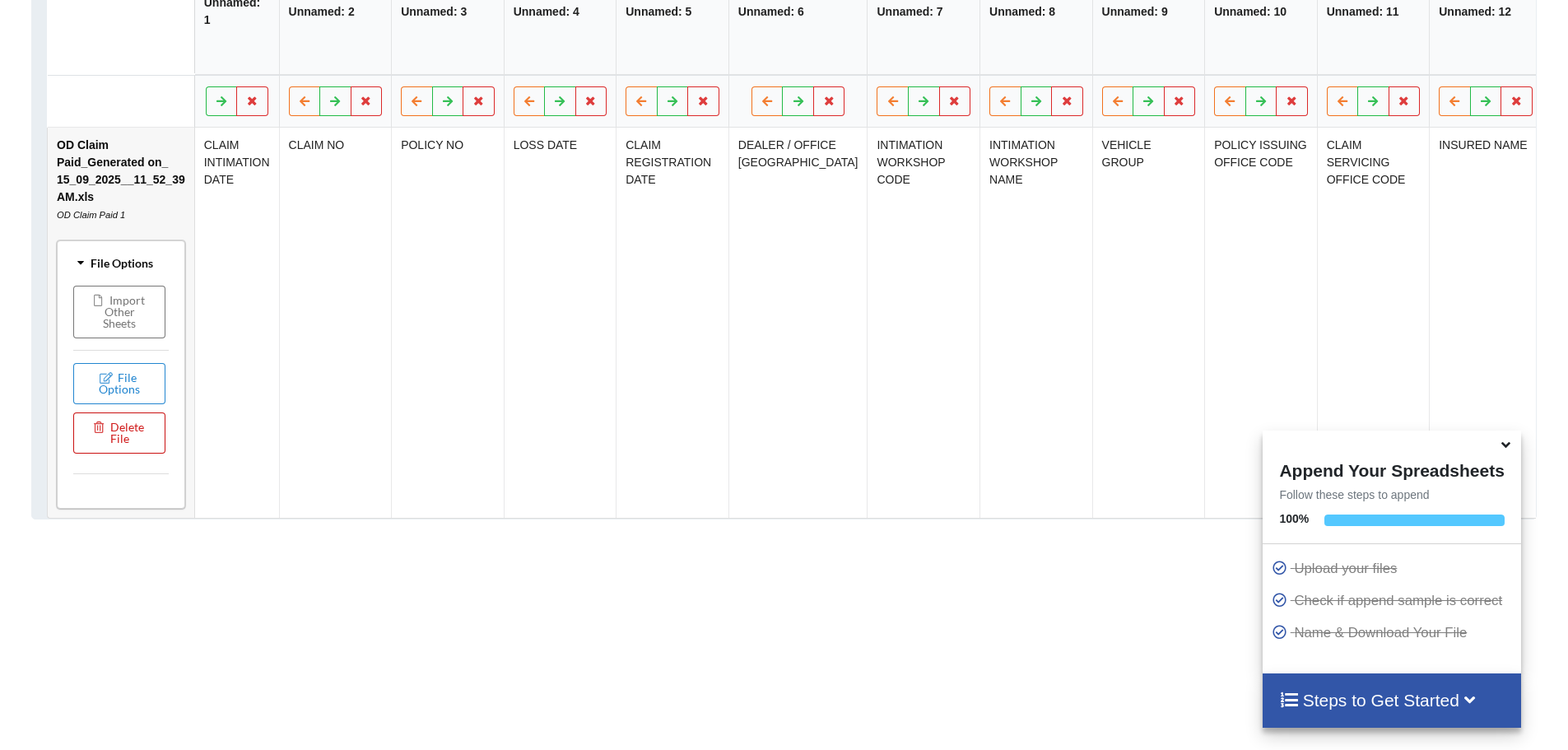
click at [127, 452] on button "Delete File" at bounding box center [119, 433] width 92 height 41
click at [184, 404] on button "Delete File" at bounding box center [174, 404] width 89 height 29
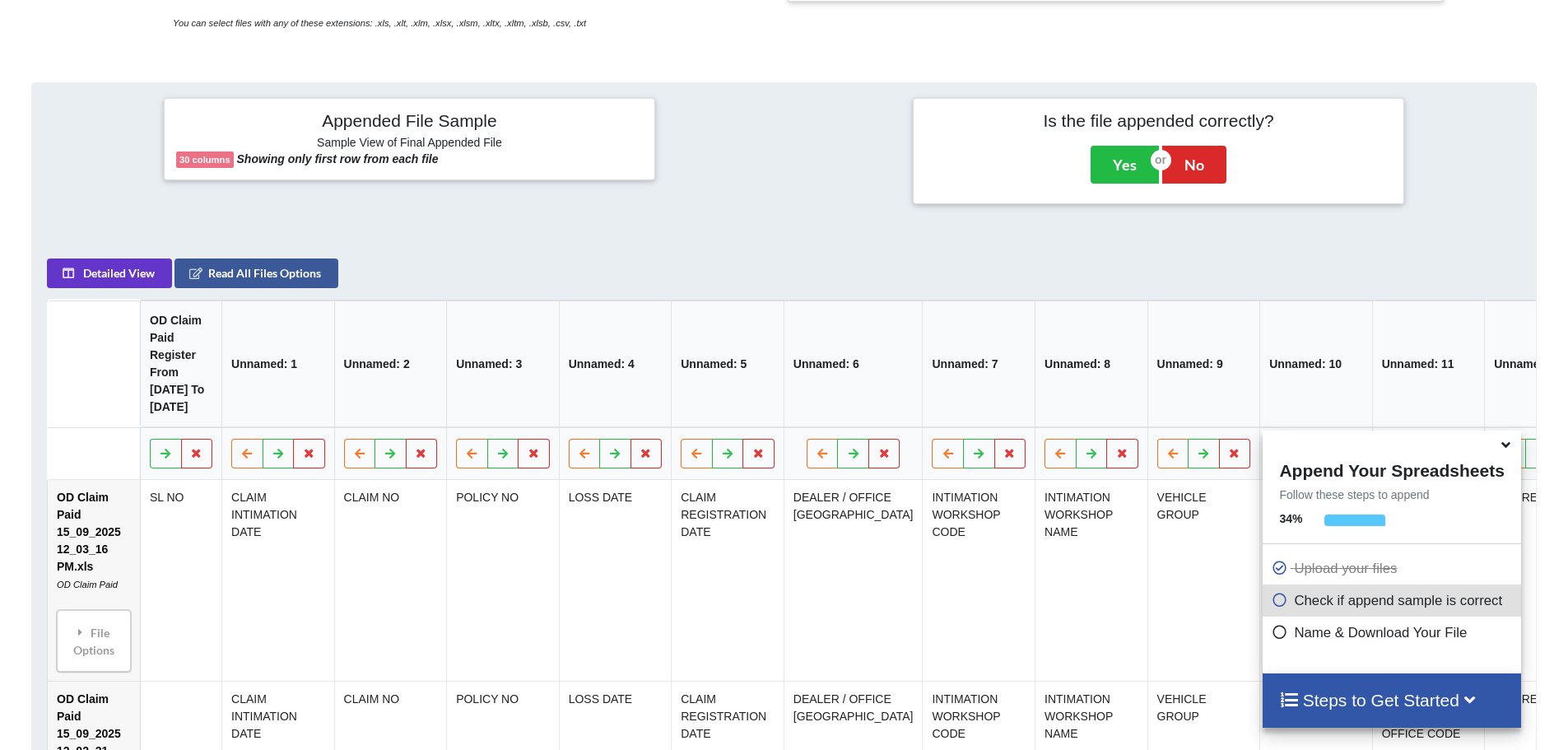
scroll to position [178, 0]
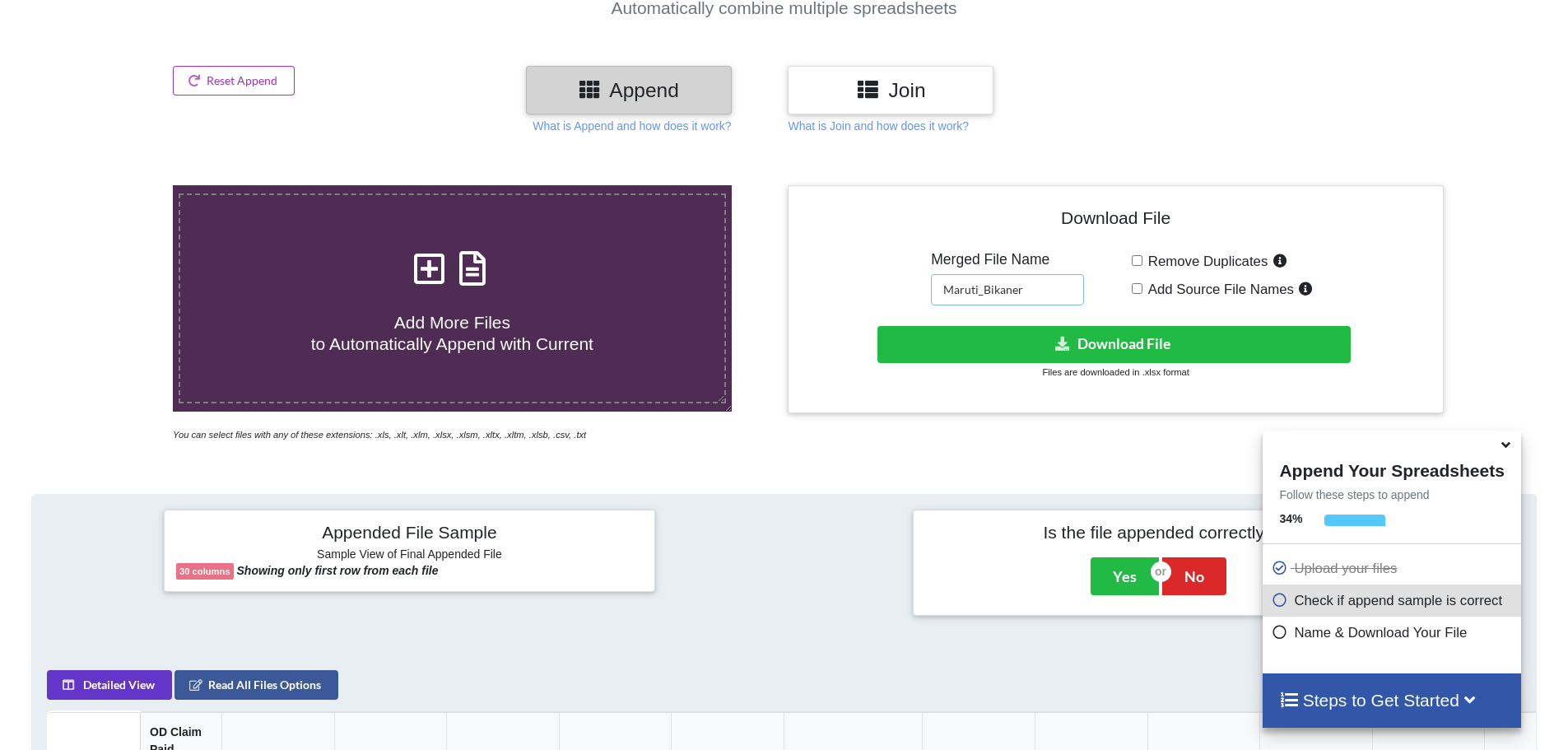
drag, startPoint x: 982, startPoint y: 288, endPoint x: 917, endPoint y: 294, distance: 65.3
click at [917, 294] on div "Download File Merged File Name Maruti_Bikaner Remove Duplicates Add Source File…" at bounding box center [1115, 299] width 631 height 203
click at [992, 294] on input "Tata_Bikaner" at bounding box center [1007, 289] width 153 height 31
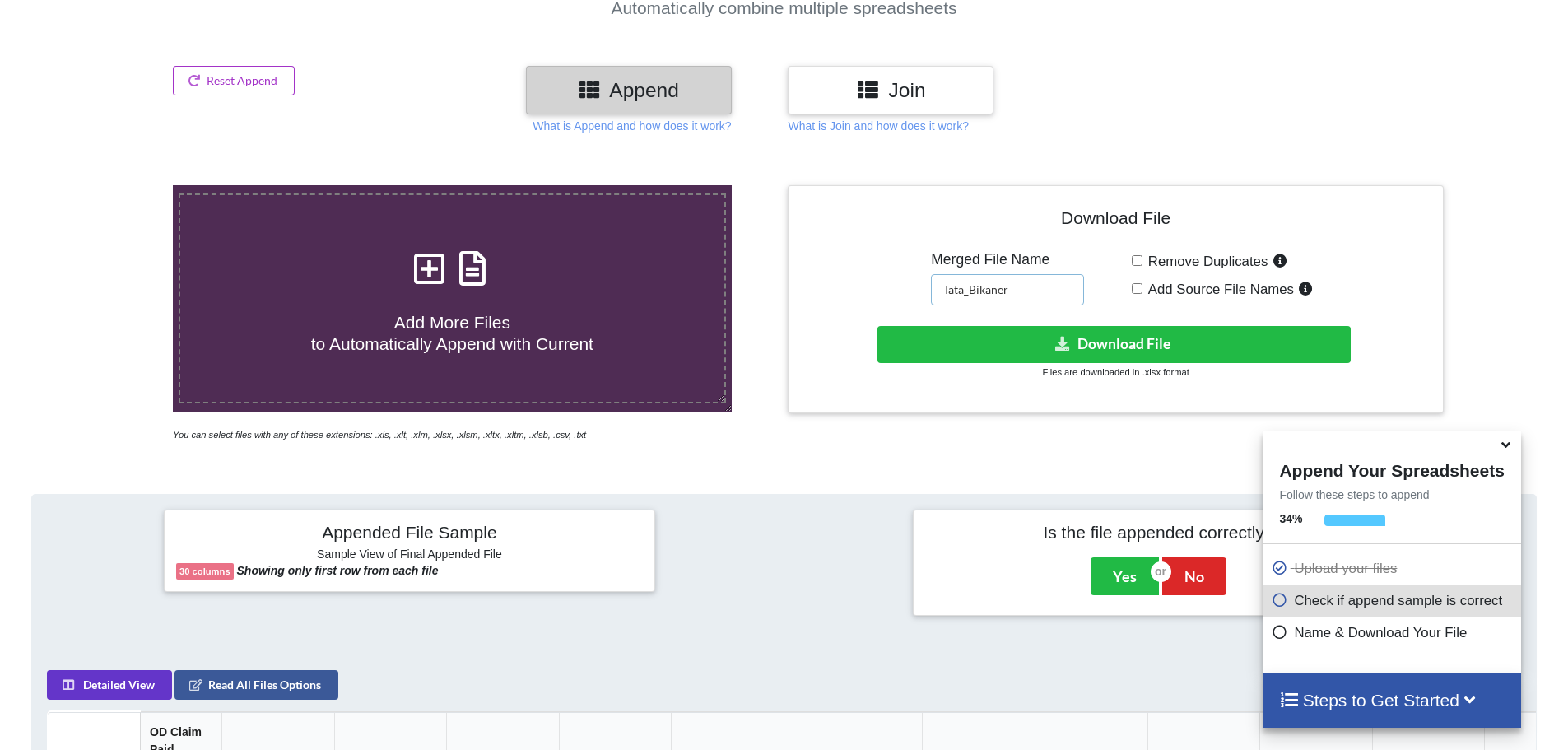
drag, startPoint x: 974, startPoint y: 290, endPoint x: 1029, endPoint y: 291, distance: 55.0
click at [1029, 291] on input "Tata_Bikaner" at bounding box center [1007, 289] width 153 height 31
type input "Tata_Ganganagar"
click at [1056, 345] on icon at bounding box center [1063, 343] width 18 height 13
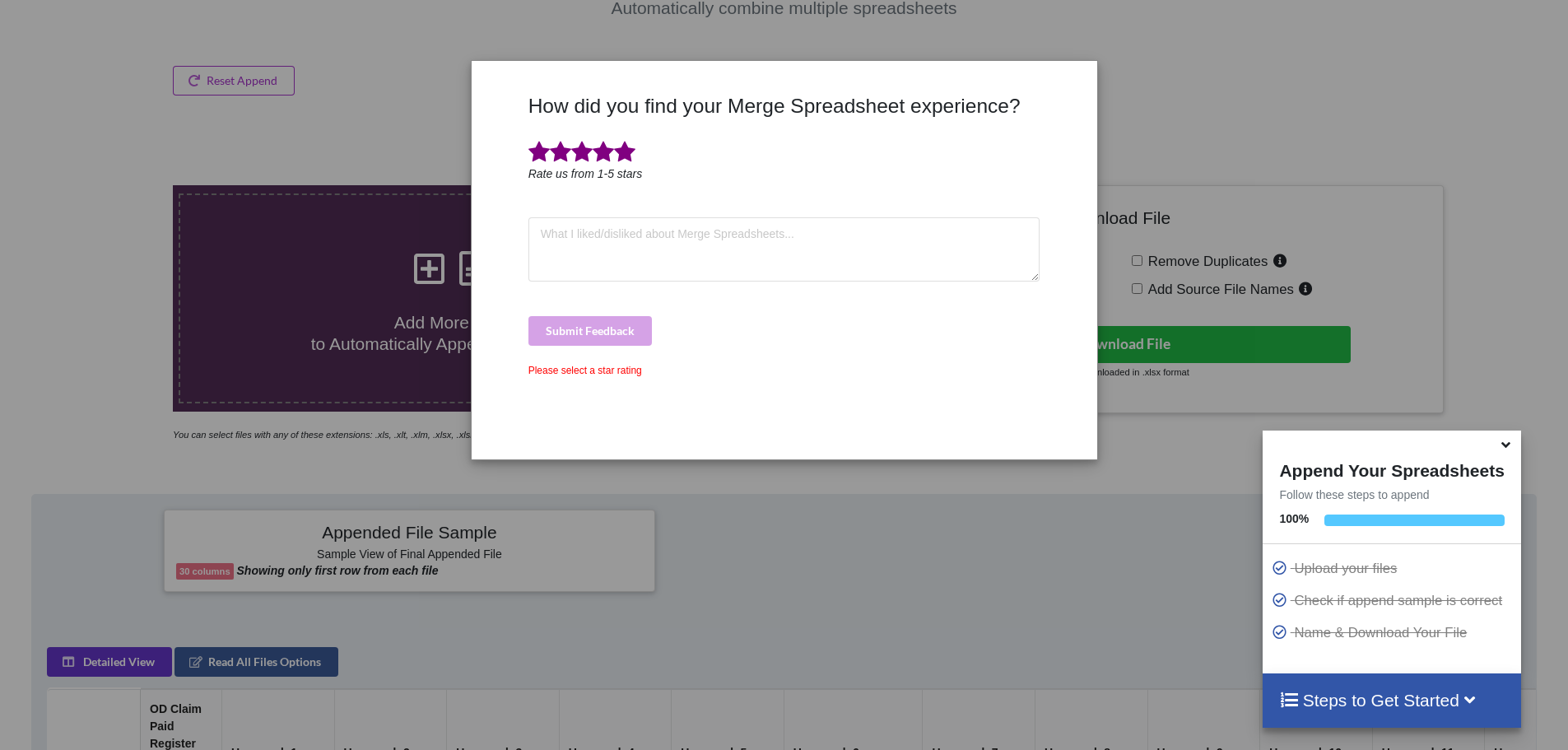
click at [625, 155] on span at bounding box center [625, 152] width 22 height 23
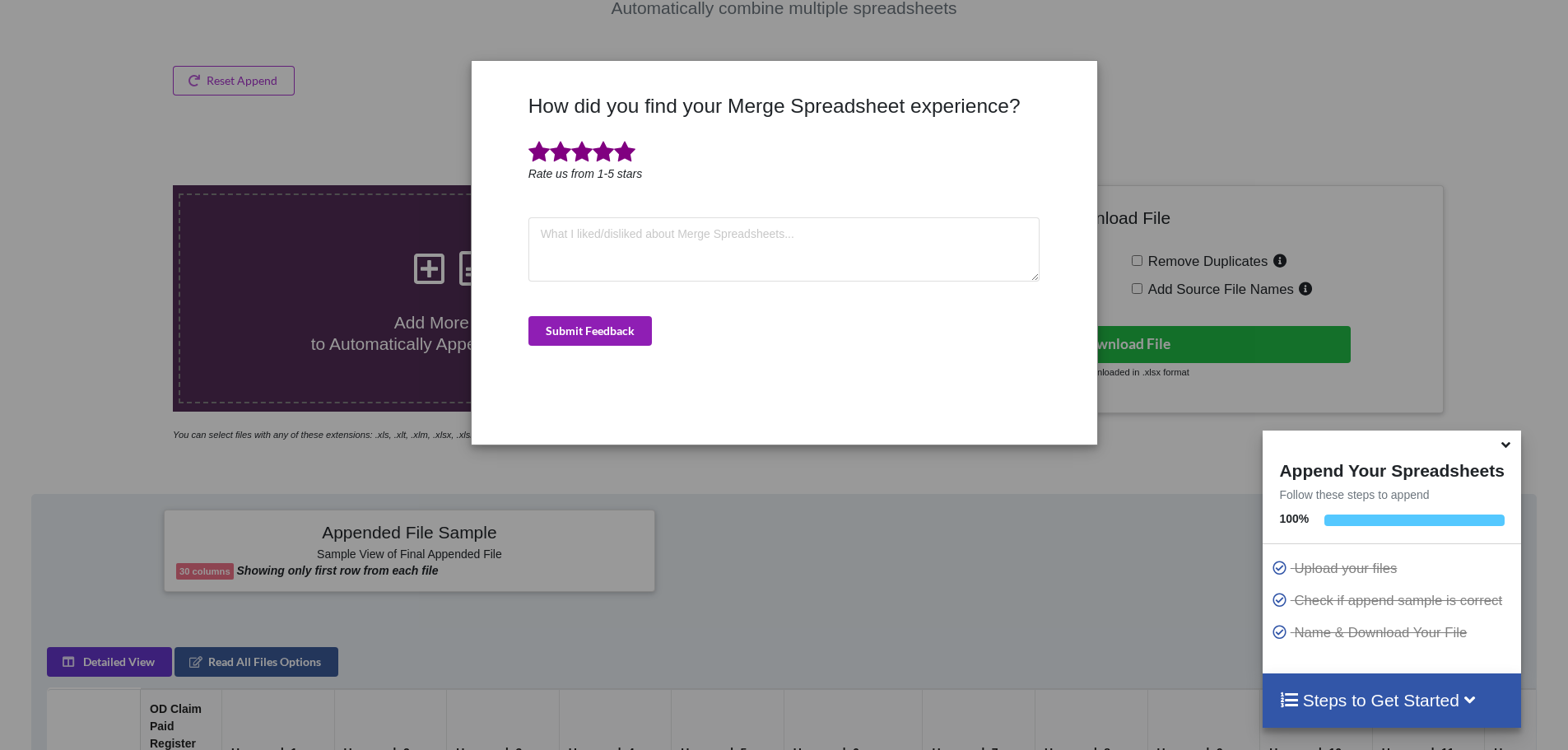
click at [609, 322] on button "Submit Feedback" at bounding box center [589, 331] width 123 height 29
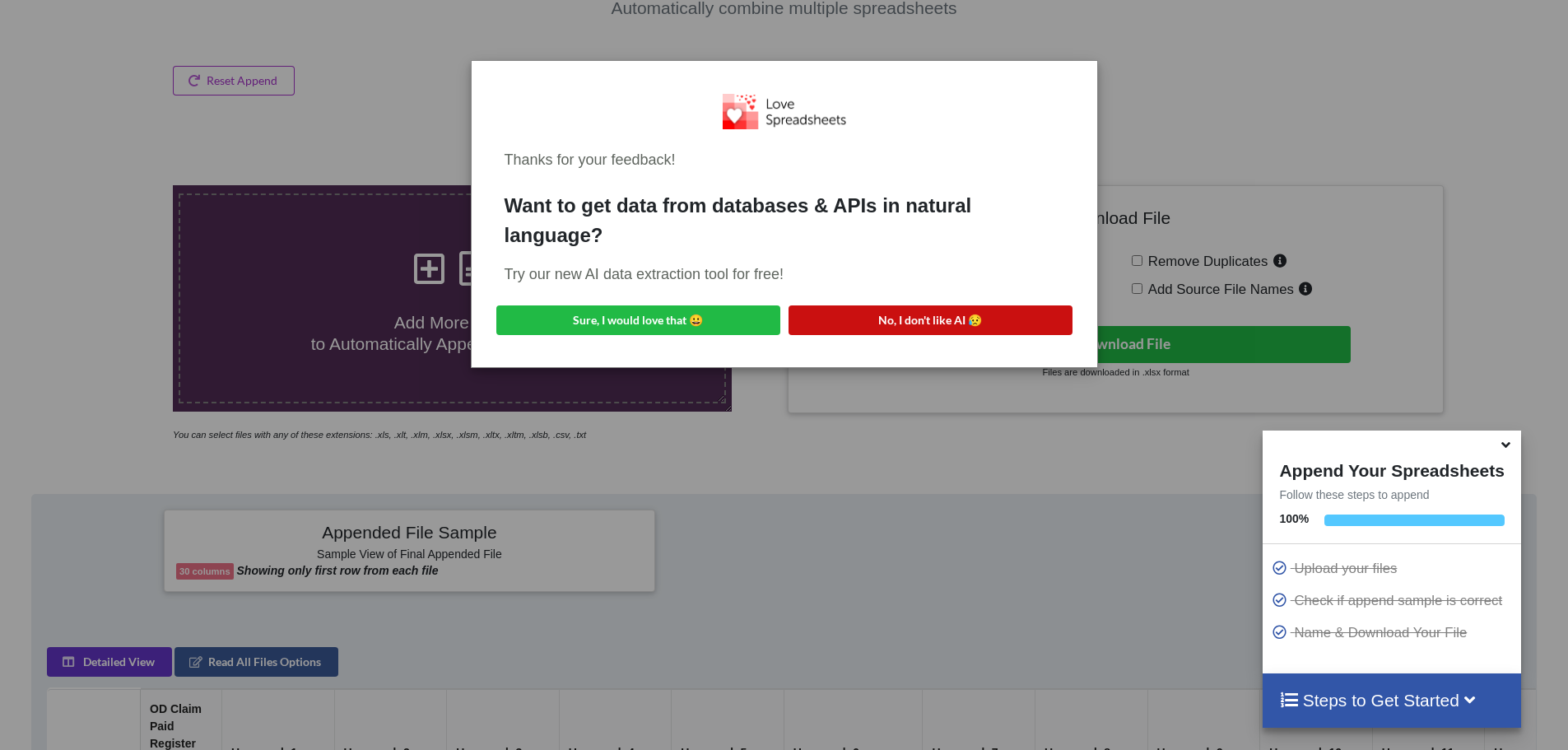
click at [1000, 311] on button "No, I don't like AI 😥" at bounding box center [930, 320] width 284 height 29
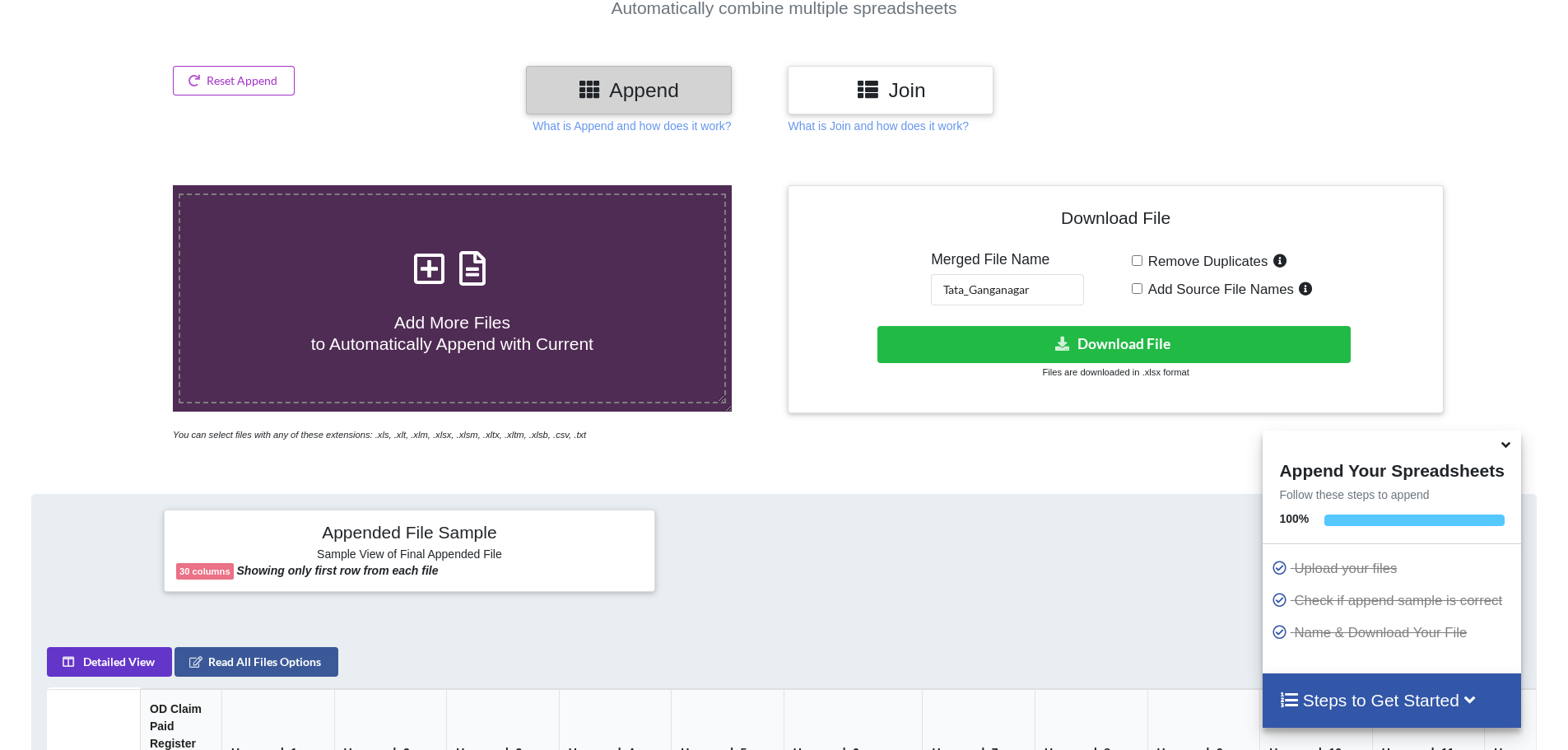
click at [823, 523] on div at bounding box center [783, 551] width 249 height 82
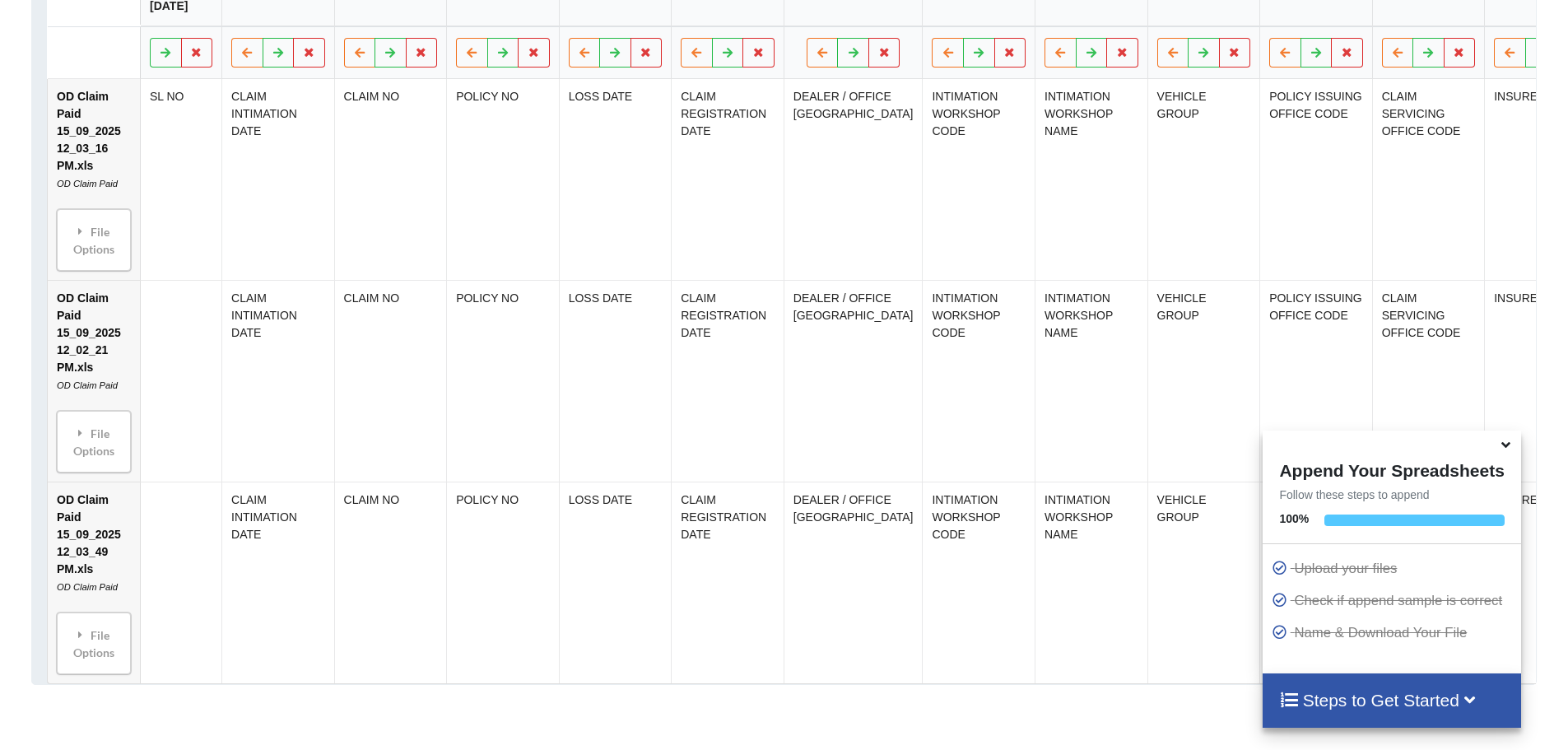
scroll to position [1084, 0]
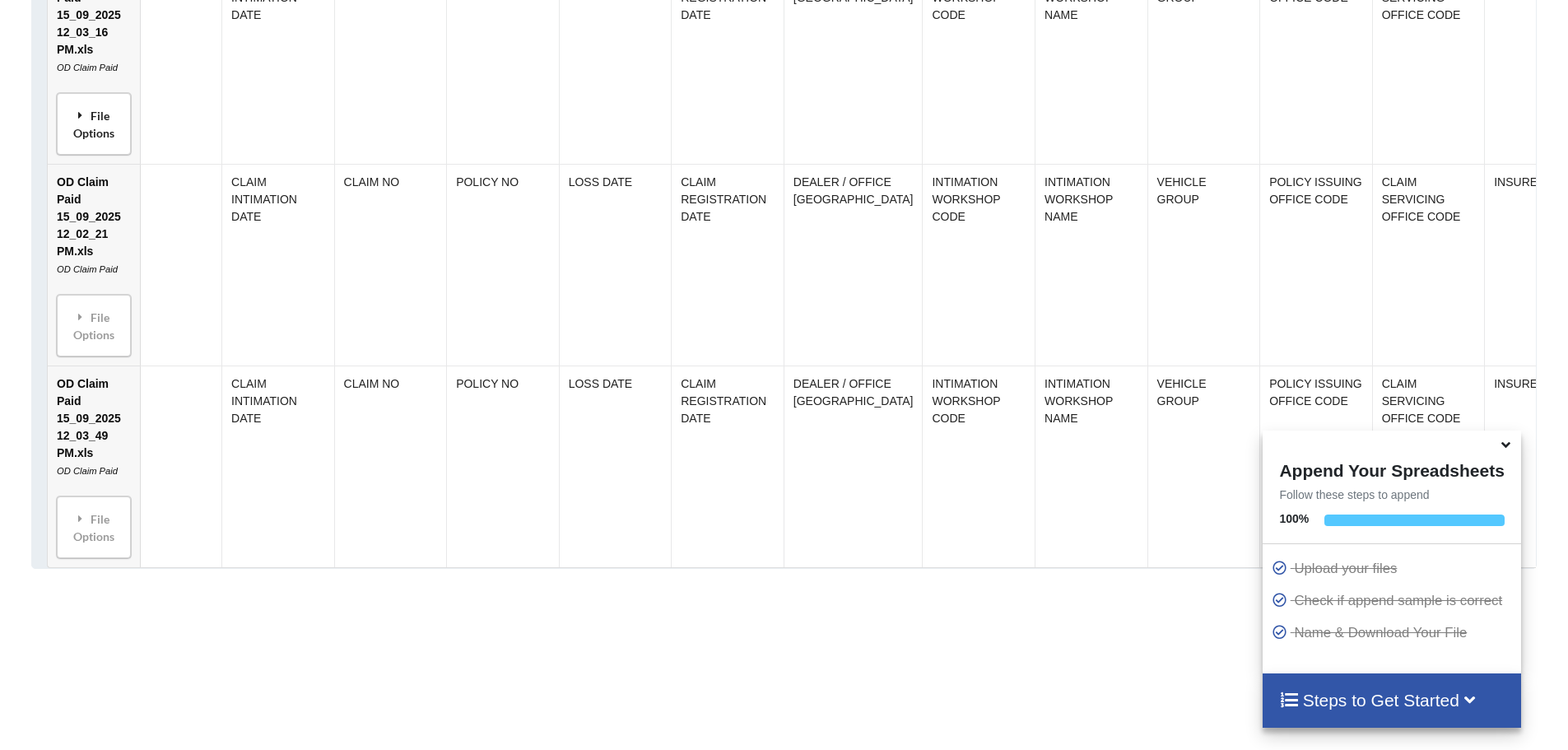
click at [95, 150] on div "File Options" at bounding box center [94, 124] width 65 height 52
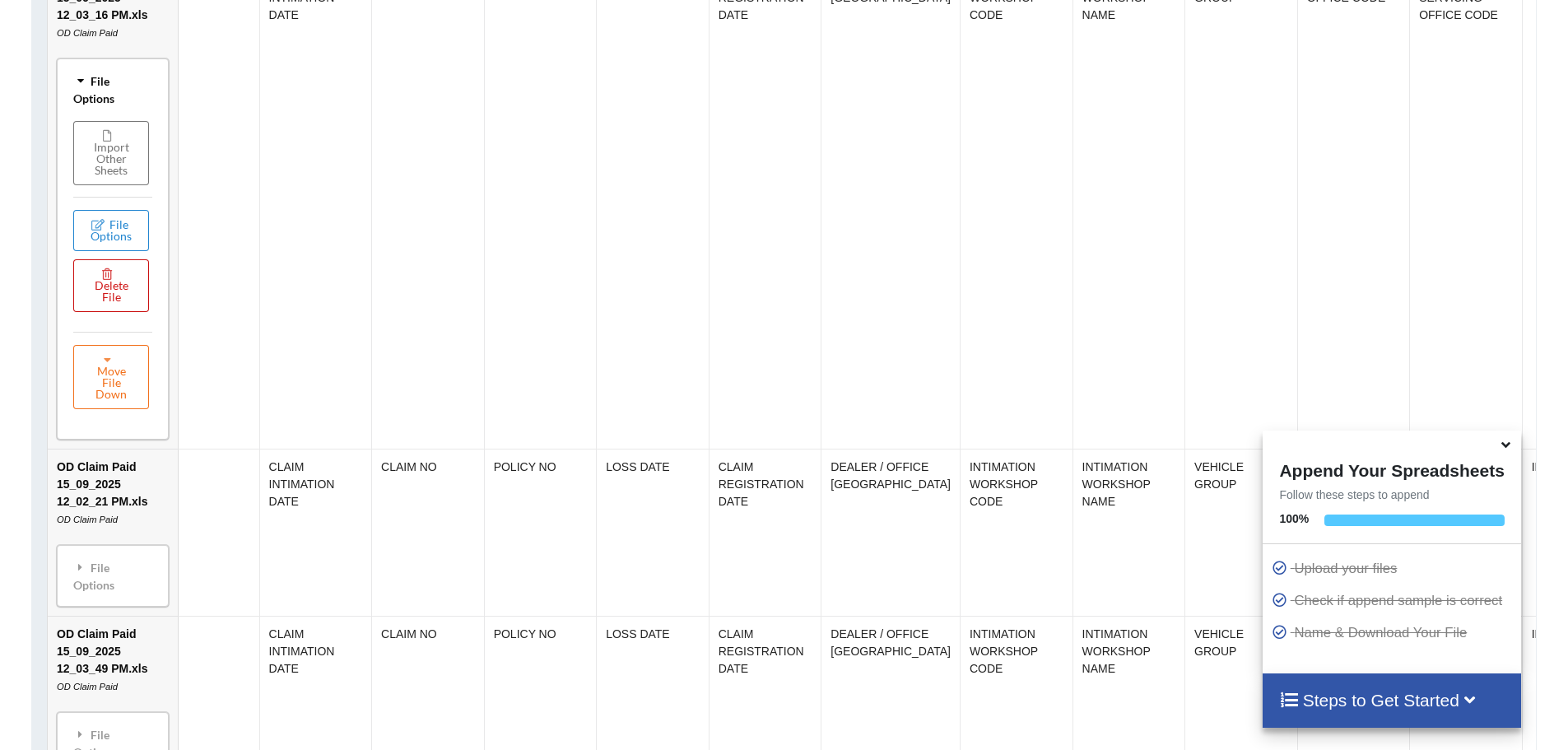
click at [122, 312] on button "Delete File" at bounding box center [111, 285] width 75 height 53
click at [199, 246] on button "Delete File" at bounding box center [174, 251] width 89 height 29
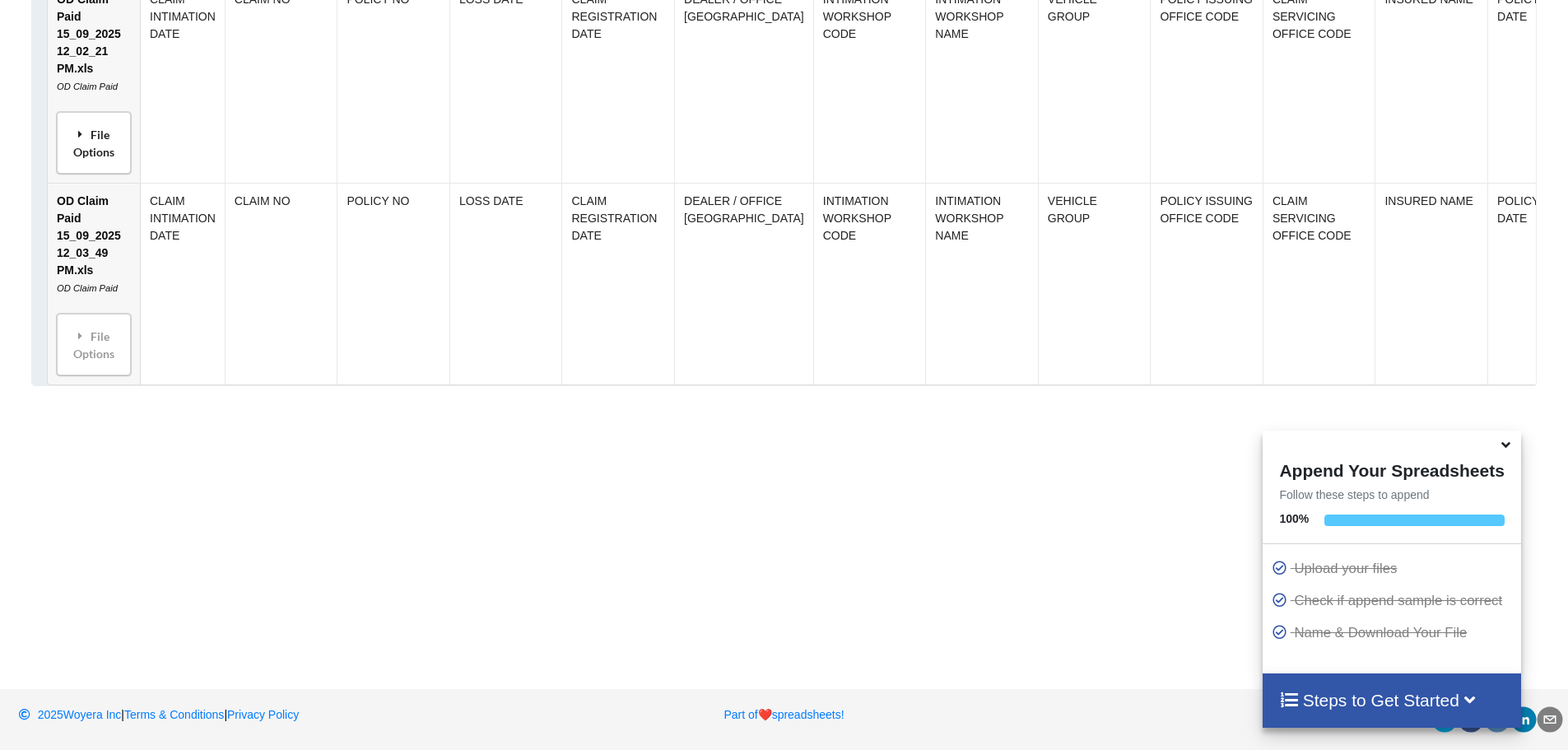
click at [115, 147] on div "File Options" at bounding box center [94, 143] width 65 height 52
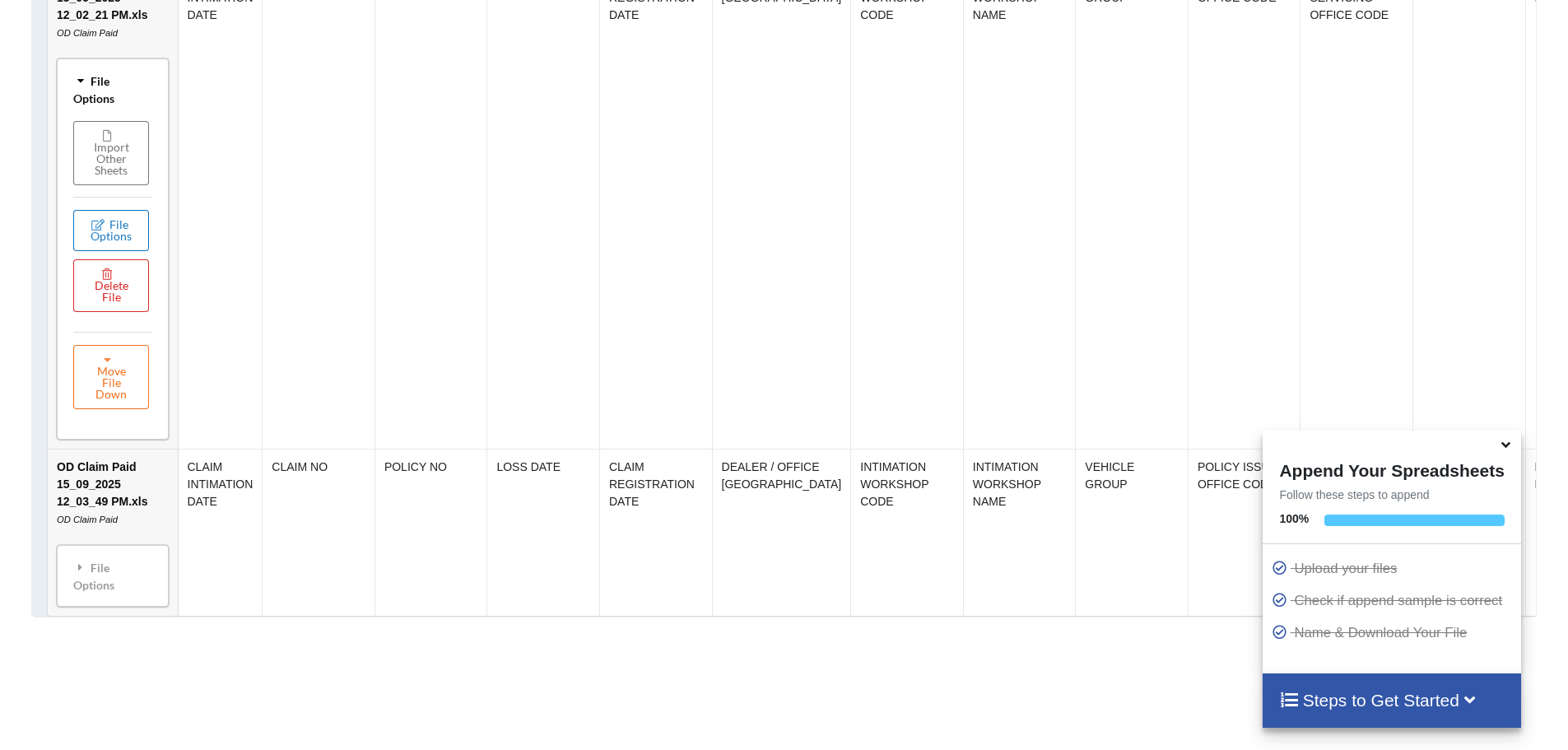
click at [118, 251] on button "File Options" at bounding box center [111, 230] width 75 height 41
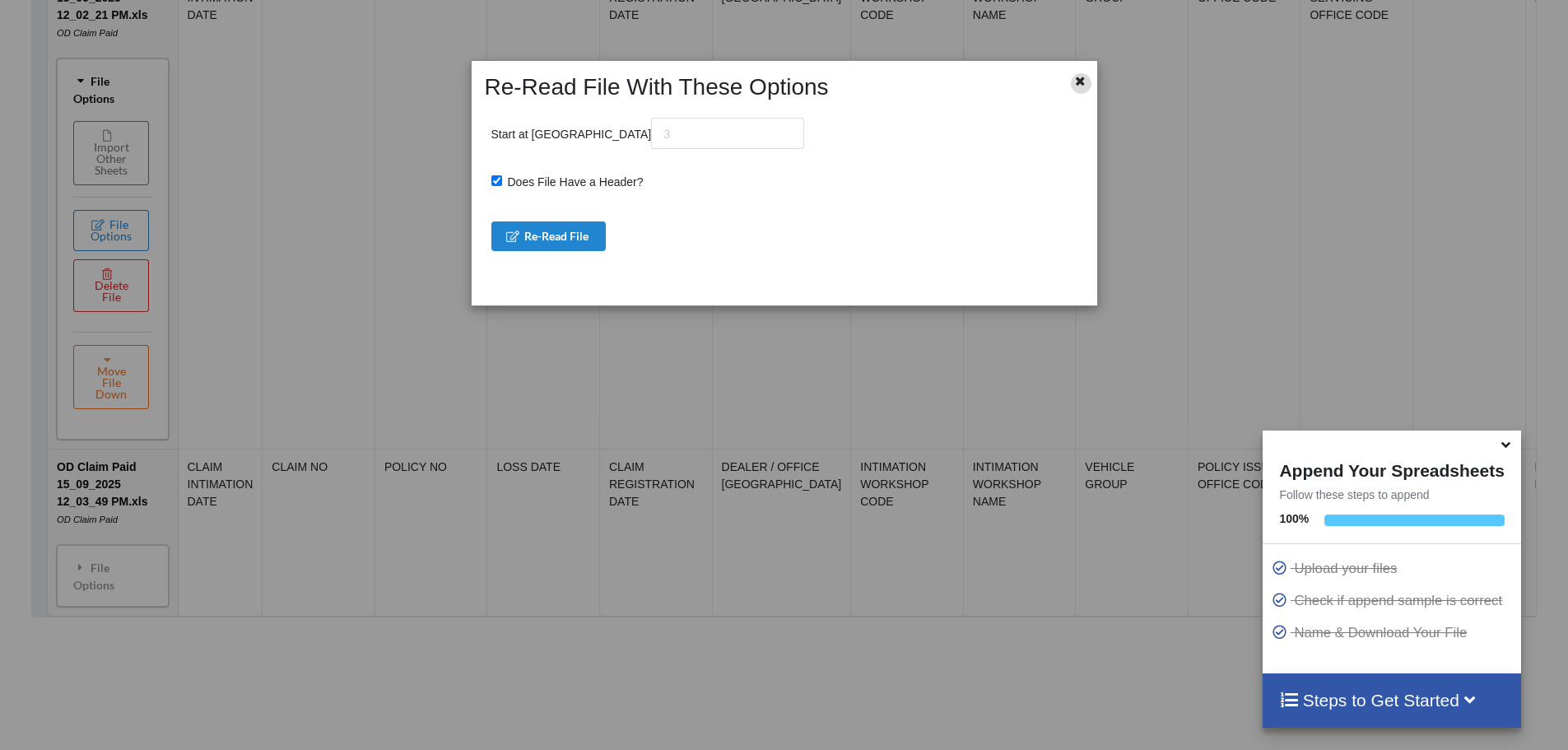
click at [1089, 81] on div at bounding box center [1081, 83] width 21 height 21
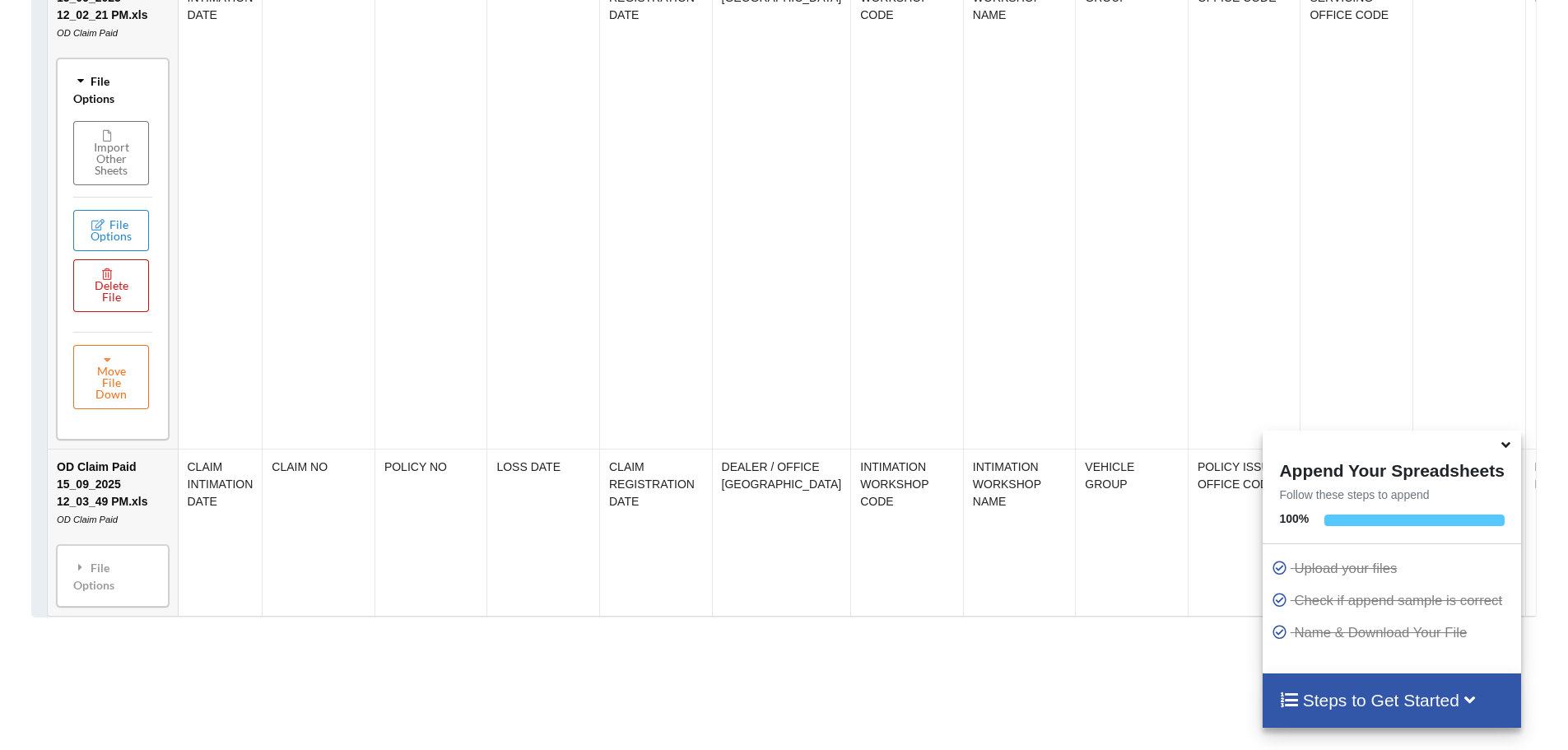
click at [123, 306] on button "Delete File" at bounding box center [111, 285] width 75 height 53
click at [196, 247] on button "Delete File" at bounding box center [174, 251] width 89 height 29
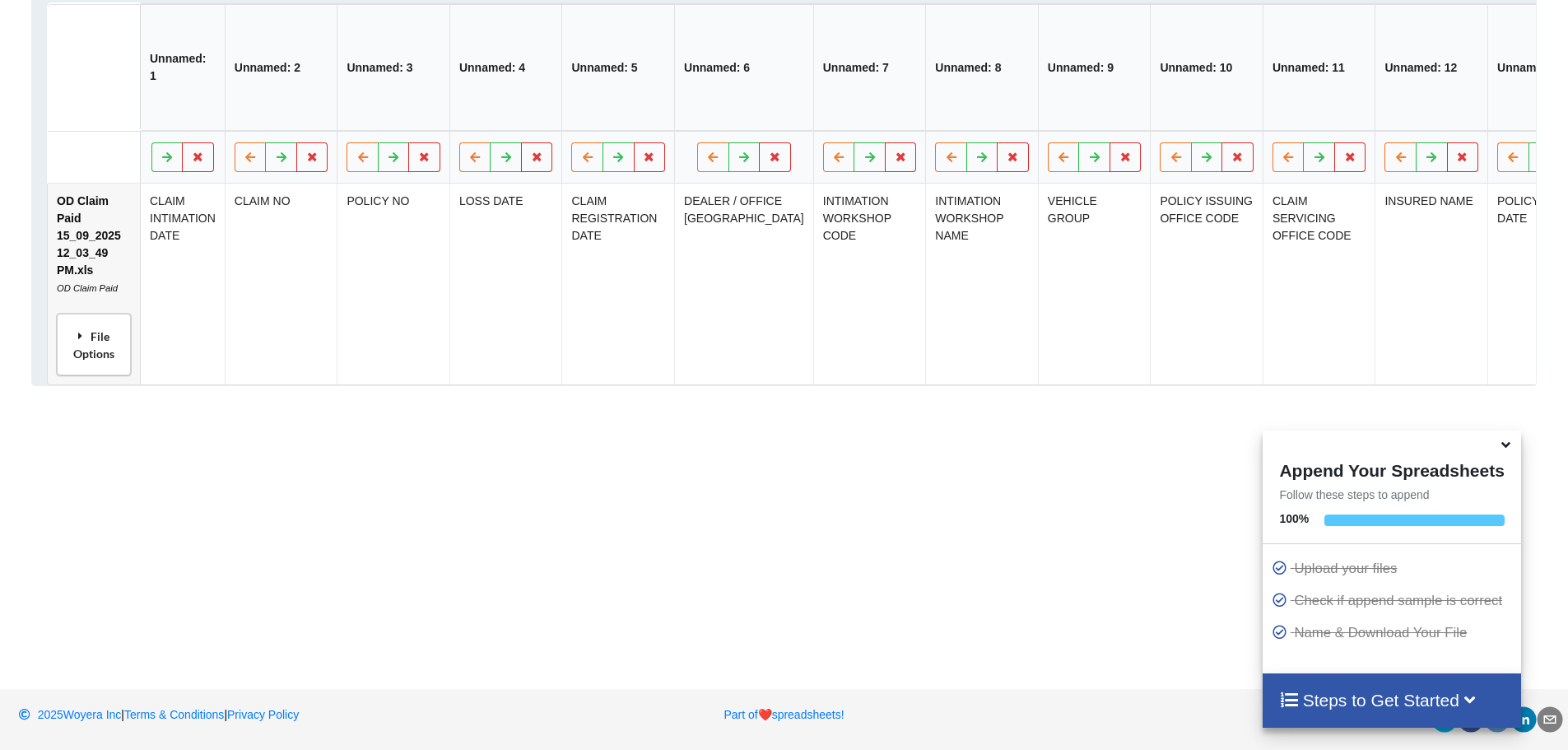
click at [101, 331] on div "File Options" at bounding box center [94, 345] width 65 height 52
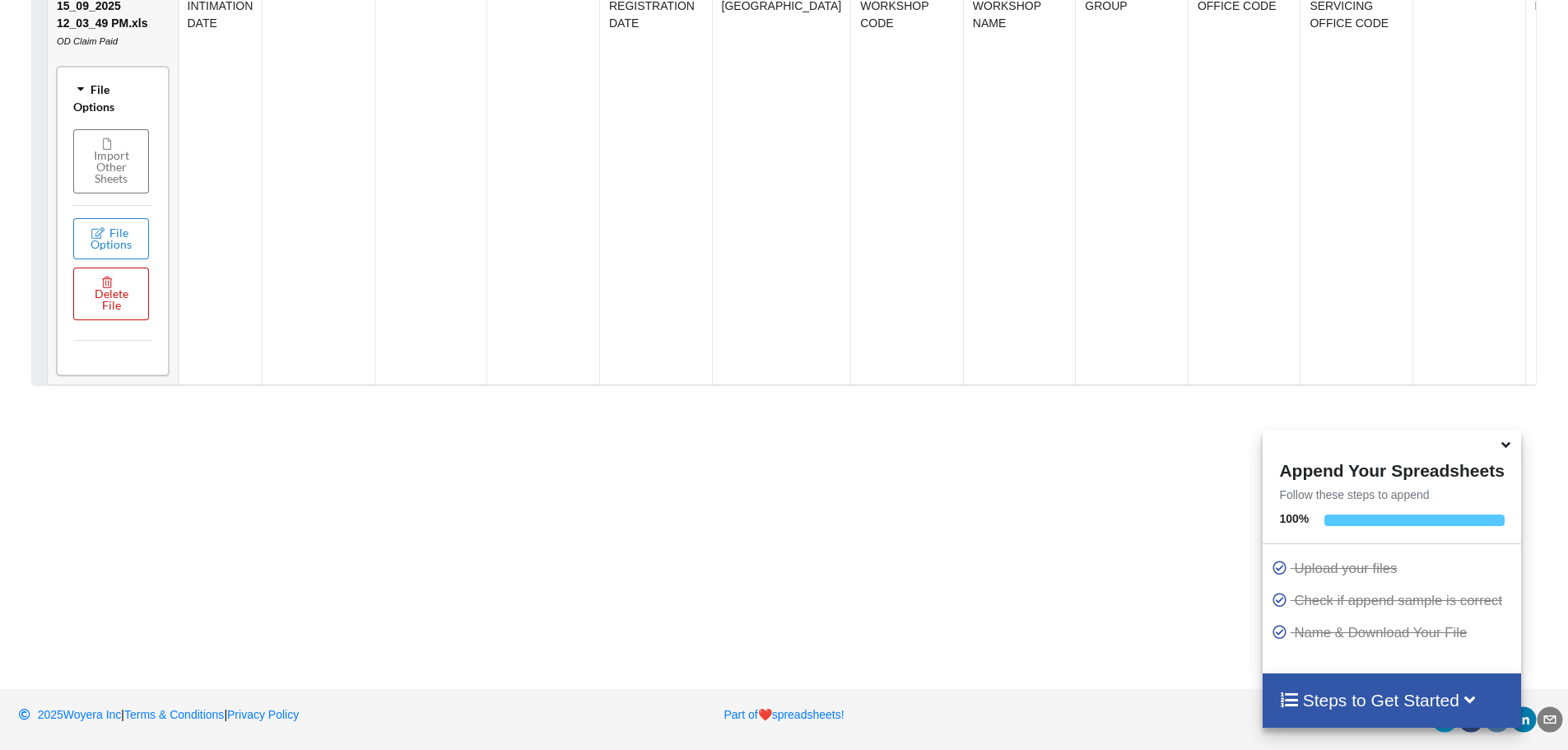
click at [107, 310] on button "Delete File" at bounding box center [111, 294] width 75 height 53
click at [179, 261] on button "Delete File" at bounding box center [174, 259] width 89 height 29
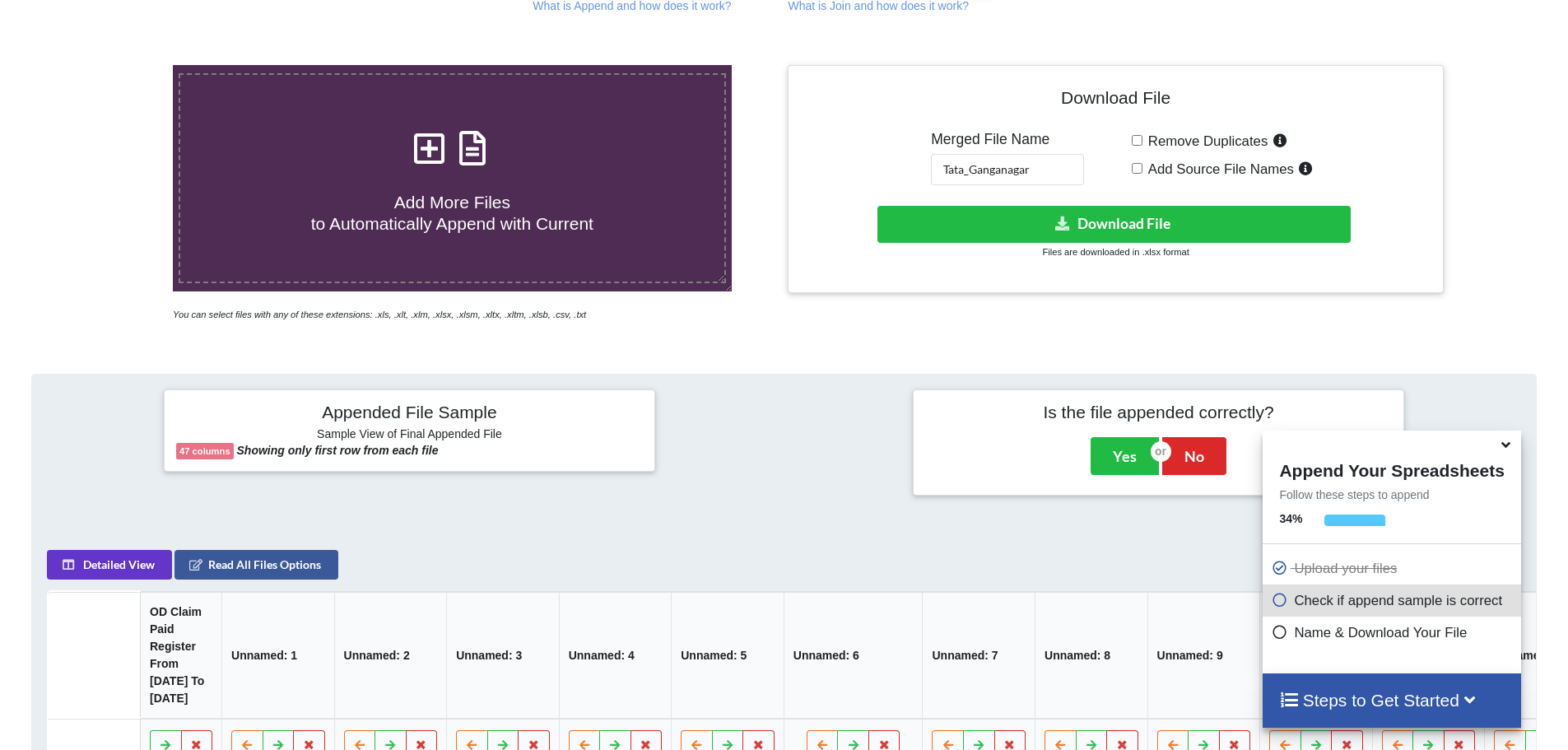
scroll to position [260, 0]
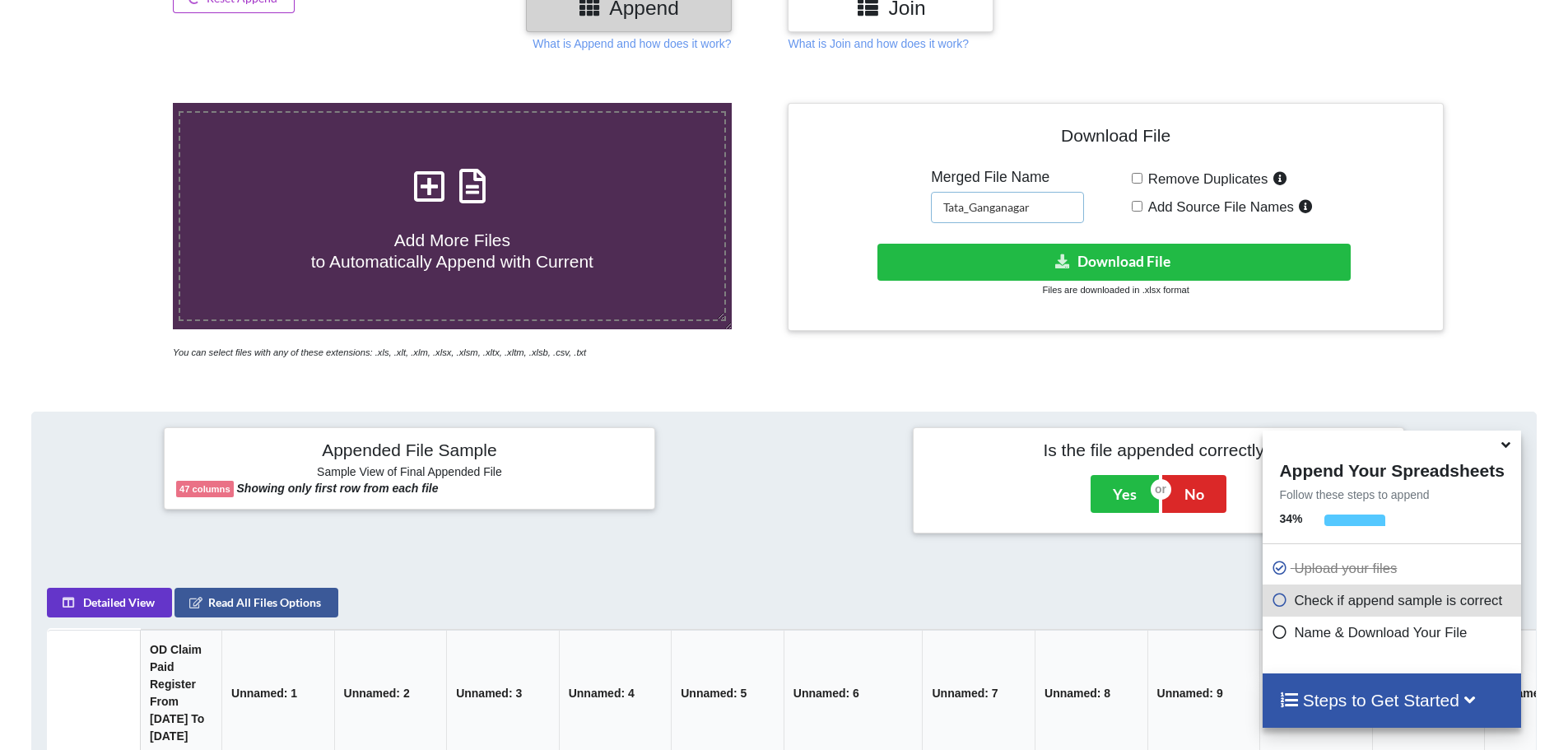
drag, startPoint x: 1039, startPoint y: 206, endPoint x: 936, endPoint y: 219, distance: 103.8
click at [936, 219] on input "Tata_Ganganagar" at bounding box center [1007, 207] width 153 height 31
type input "C"
type input "Paid_Claims_Hero_Nagaur"
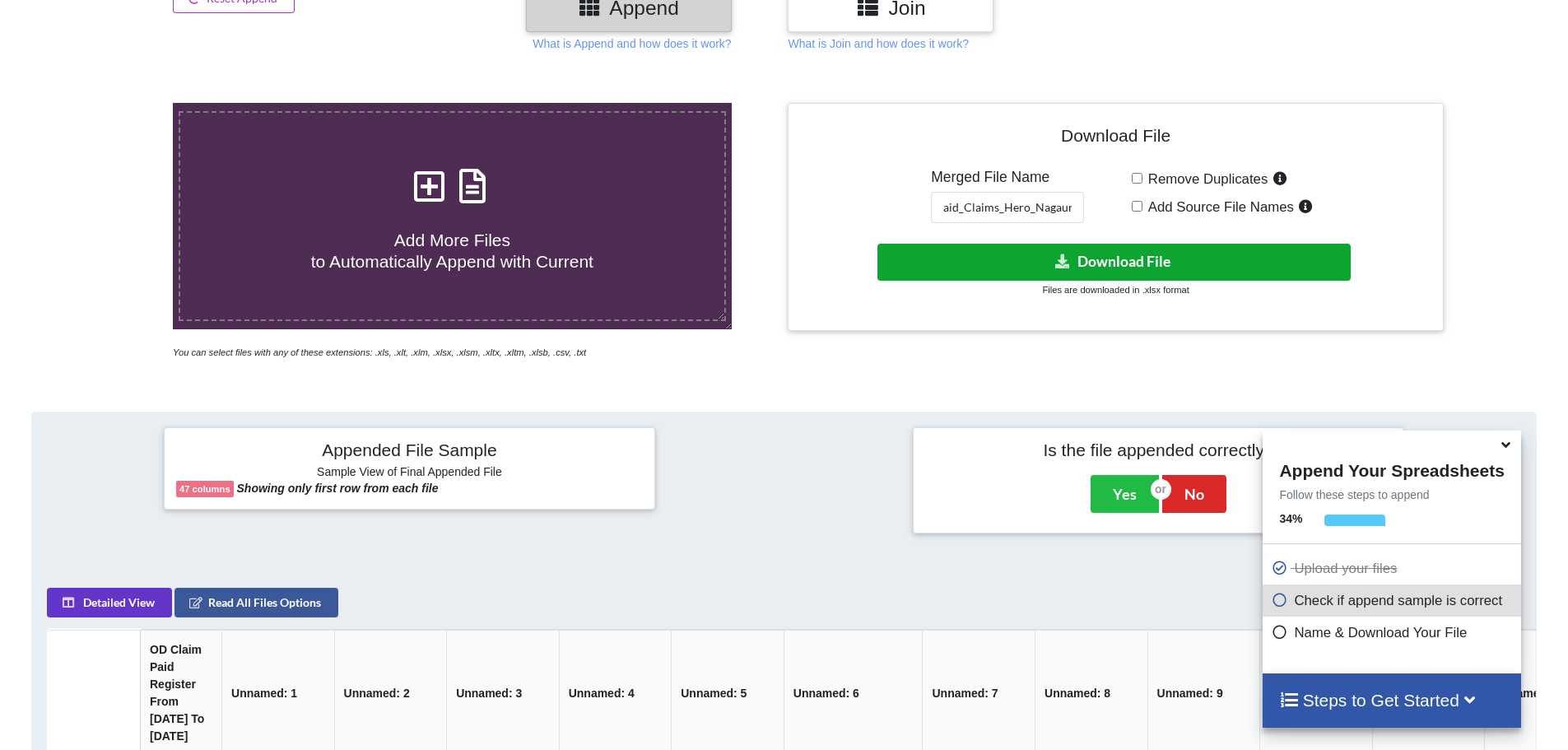
click at [980, 261] on button "Download File" at bounding box center [1114, 263] width 473 height 37
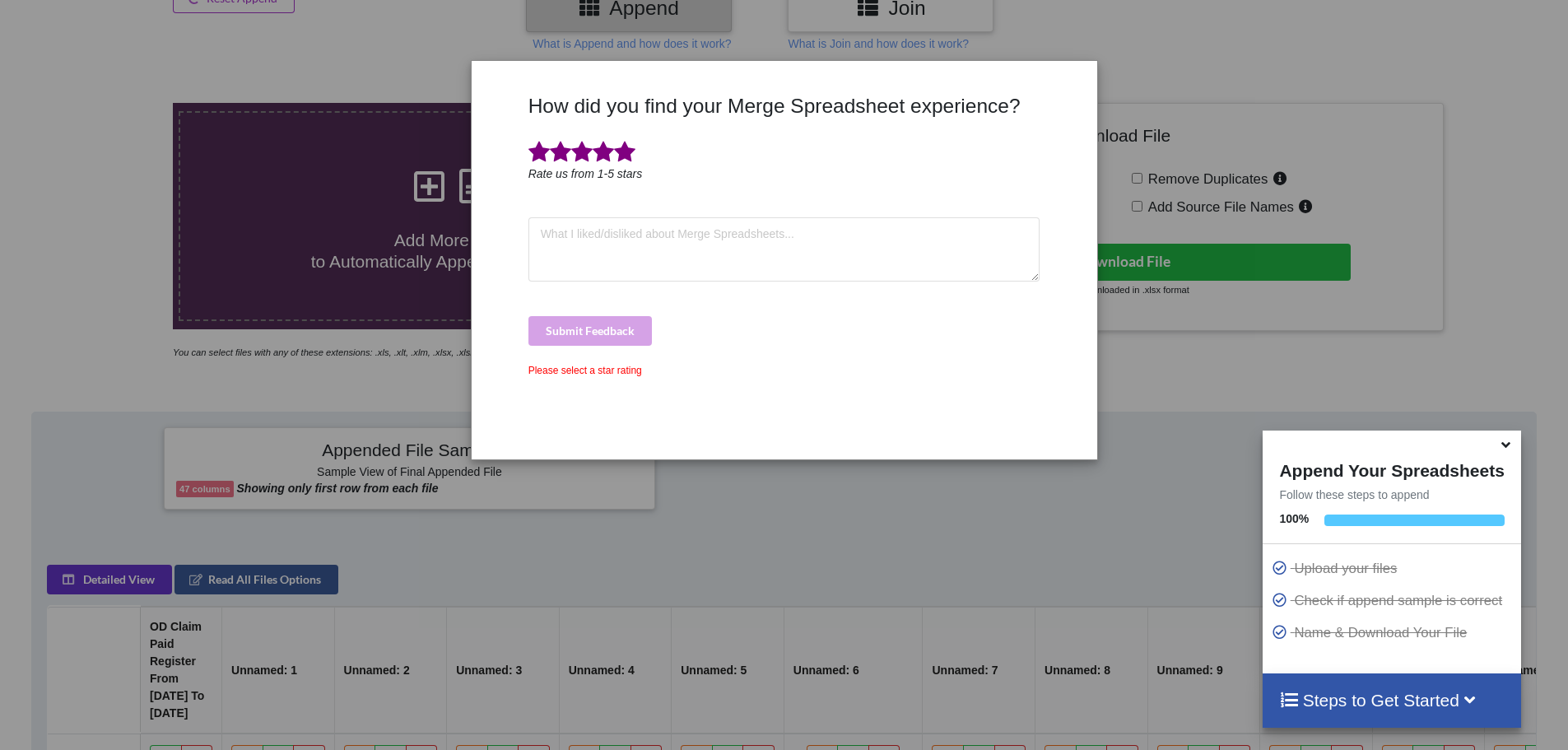
click at [626, 154] on span at bounding box center [625, 152] width 22 height 23
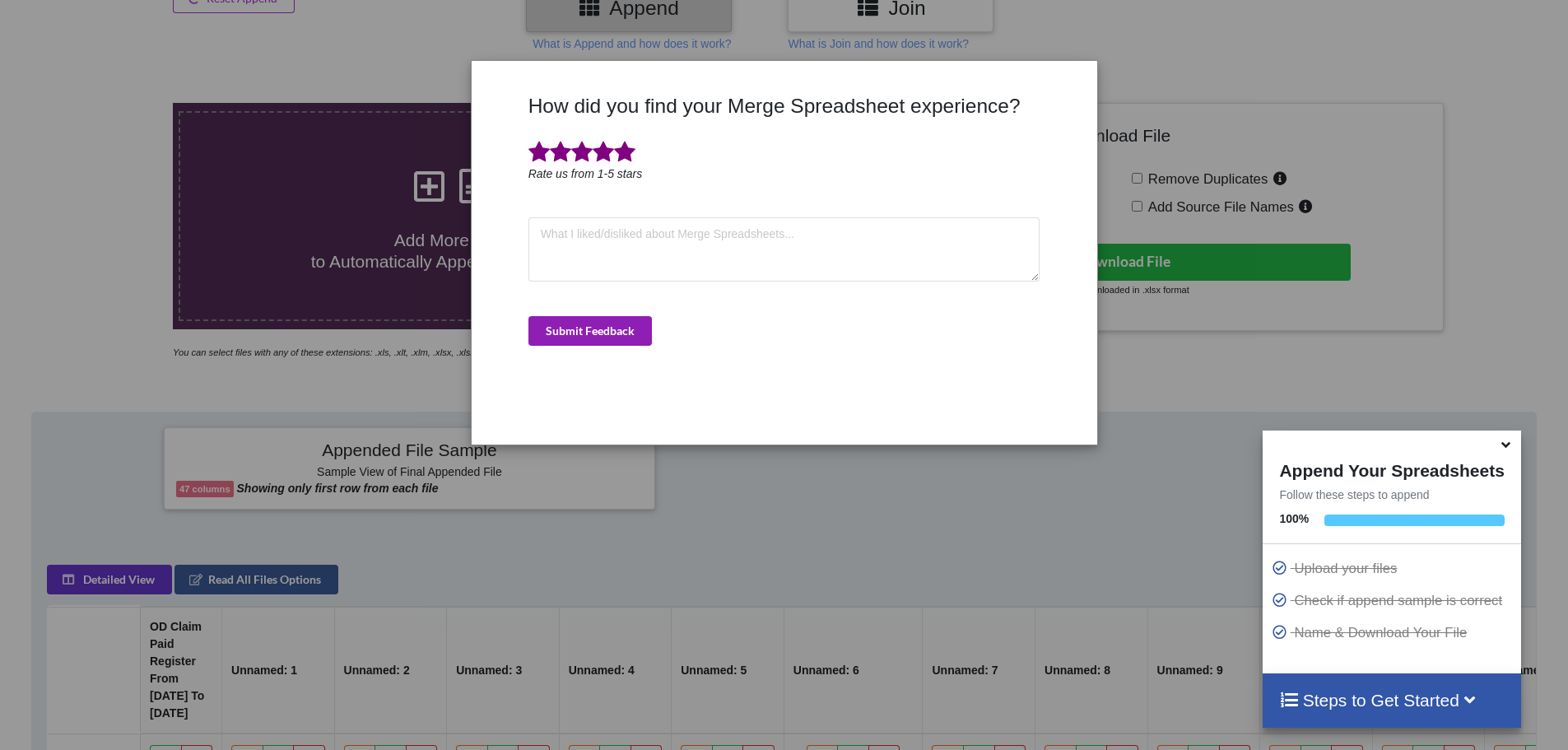
click at [600, 335] on button "Submit Feedback" at bounding box center [589, 331] width 123 height 29
click at [759, 471] on div "How did you find your Merge Spreadsheet experience? Rate us from 1-5 stars Subm…" at bounding box center [784, 375] width 1568 height 750
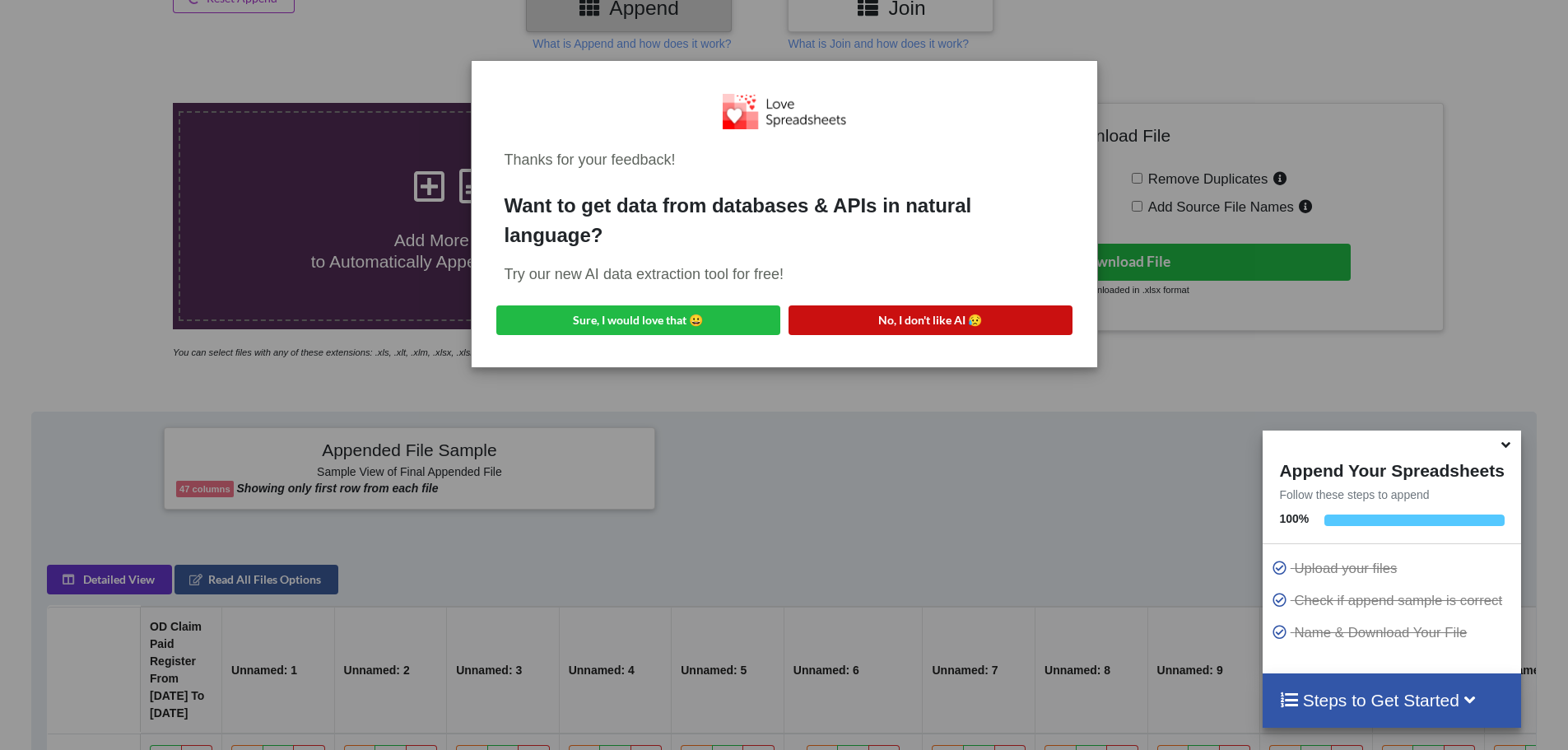
click at [973, 321] on button "No, I don't like AI 😥" at bounding box center [930, 320] width 284 height 29
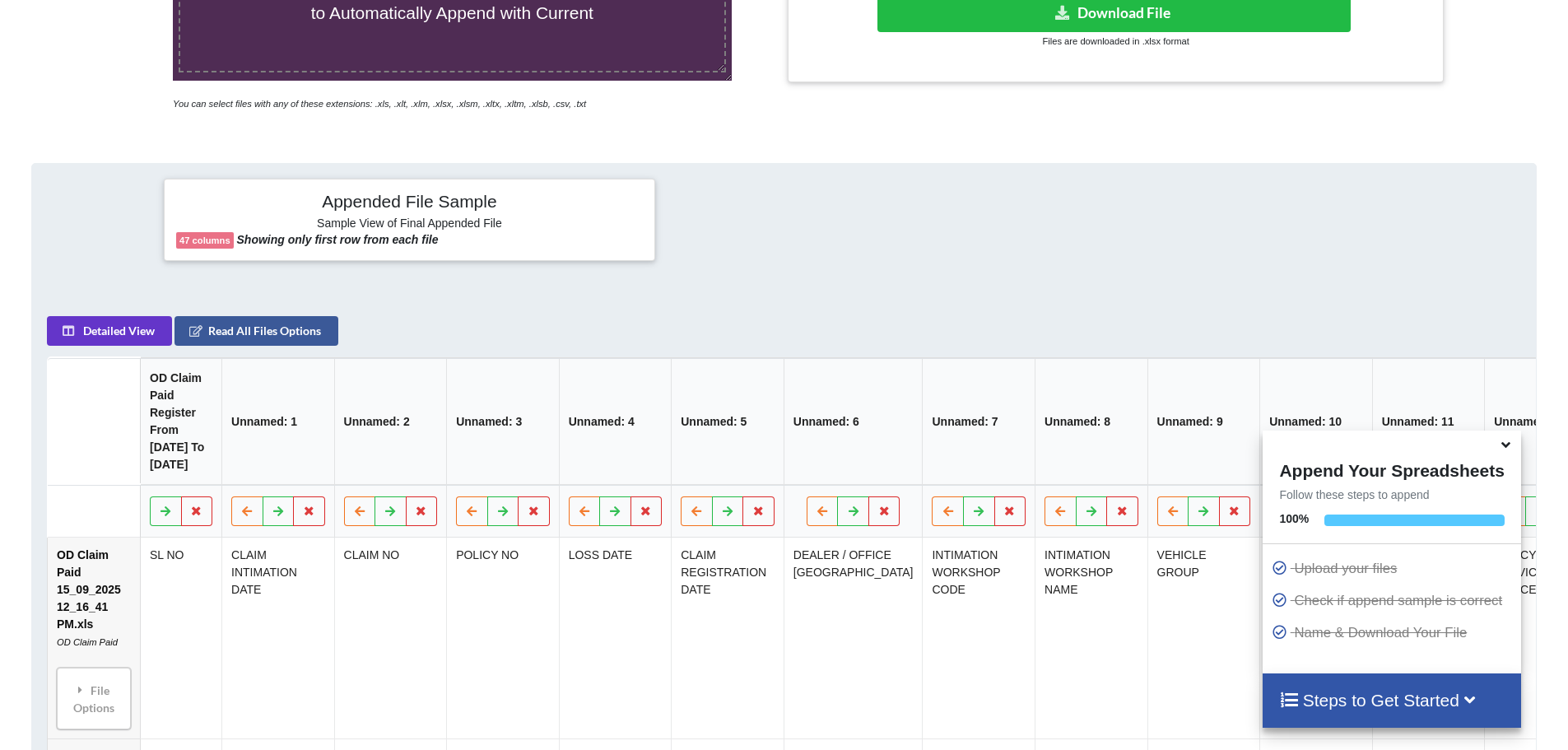
scroll to position [672, 0]
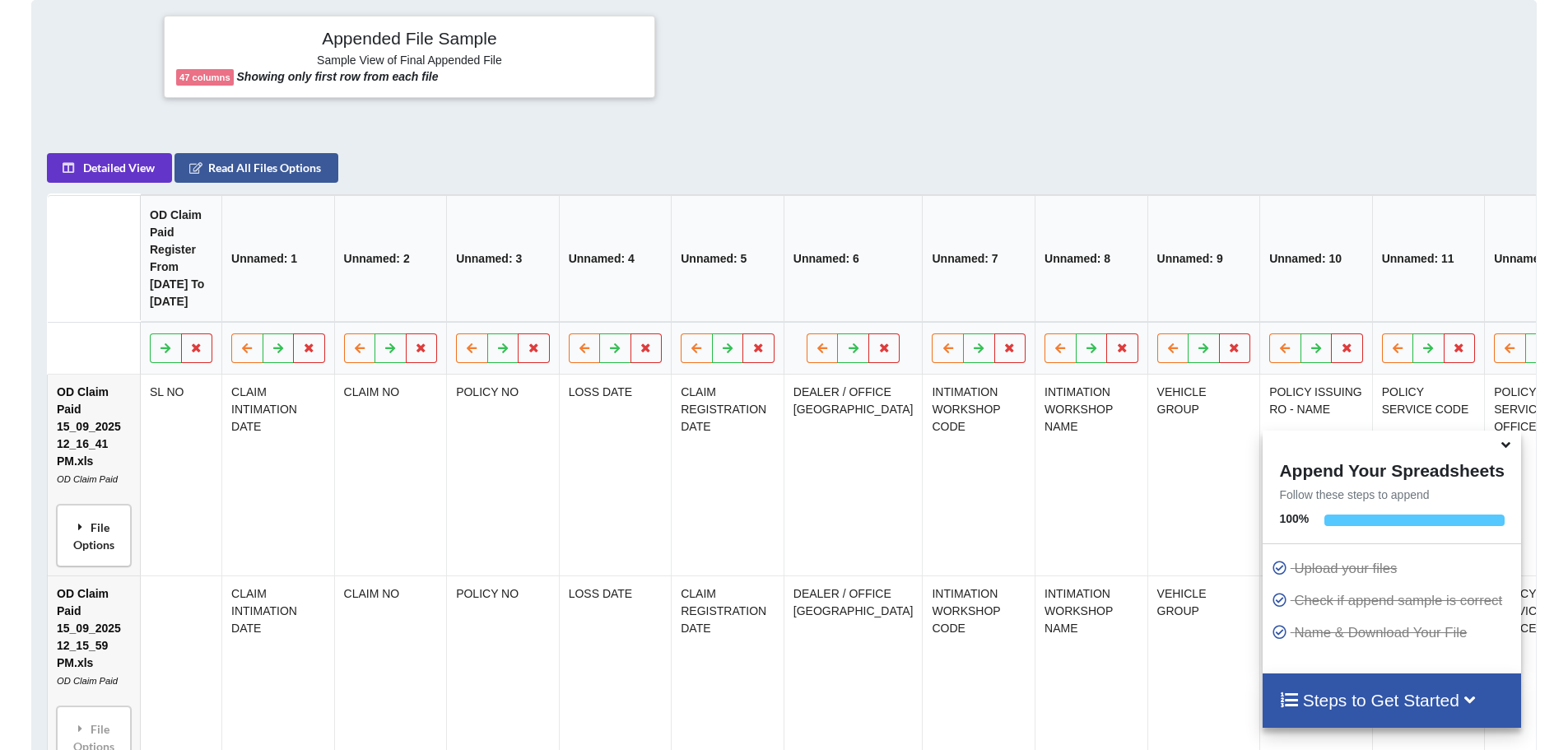
click at [96, 559] on div "File Options" at bounding box center [94, 536] width 65 height 52
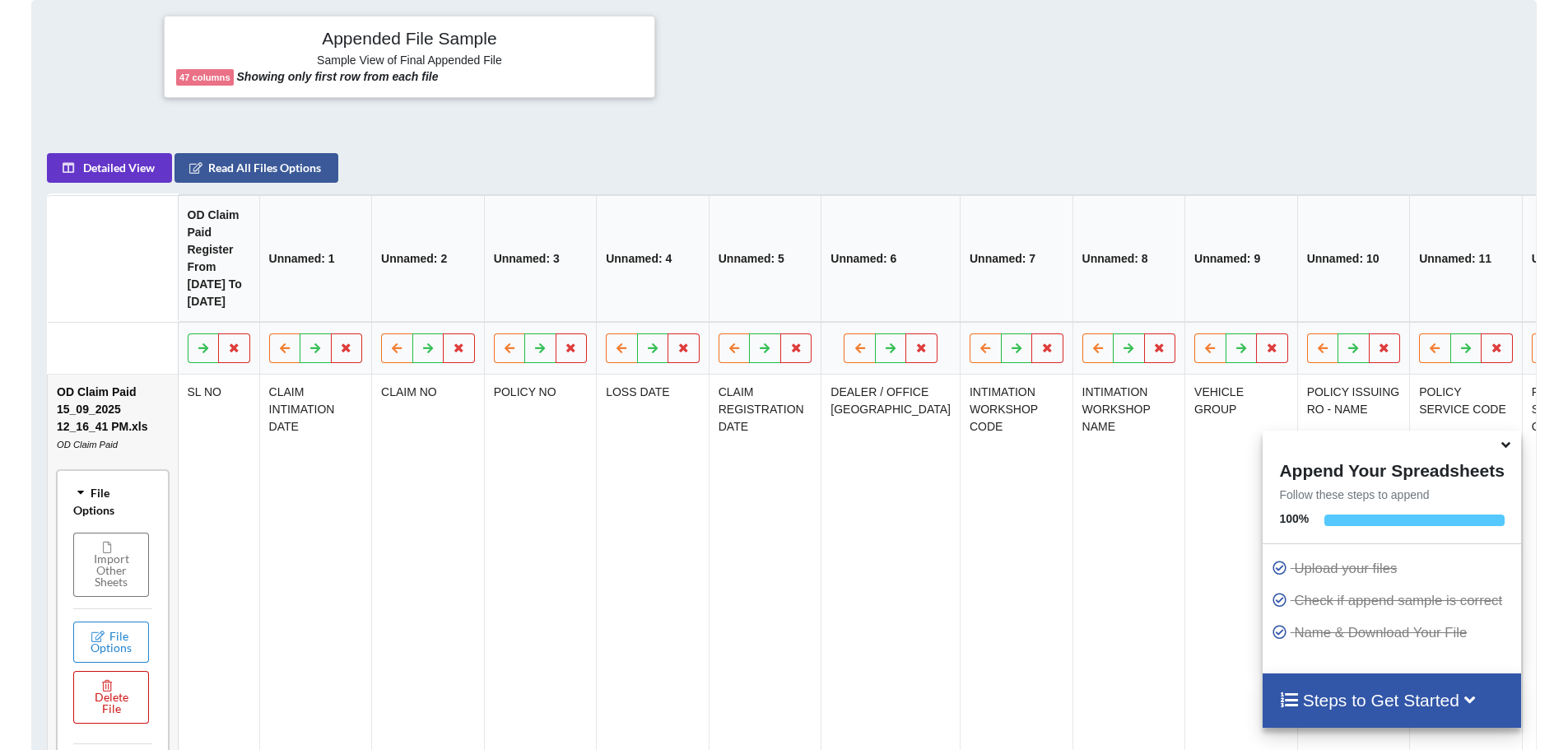
click at [112, 721] on button "Delete File" at bounding box center [111, 697] width 75 height 53
click at [184, 656] on button "Delete File" at bounding box center [174, 663] width 89 height 29
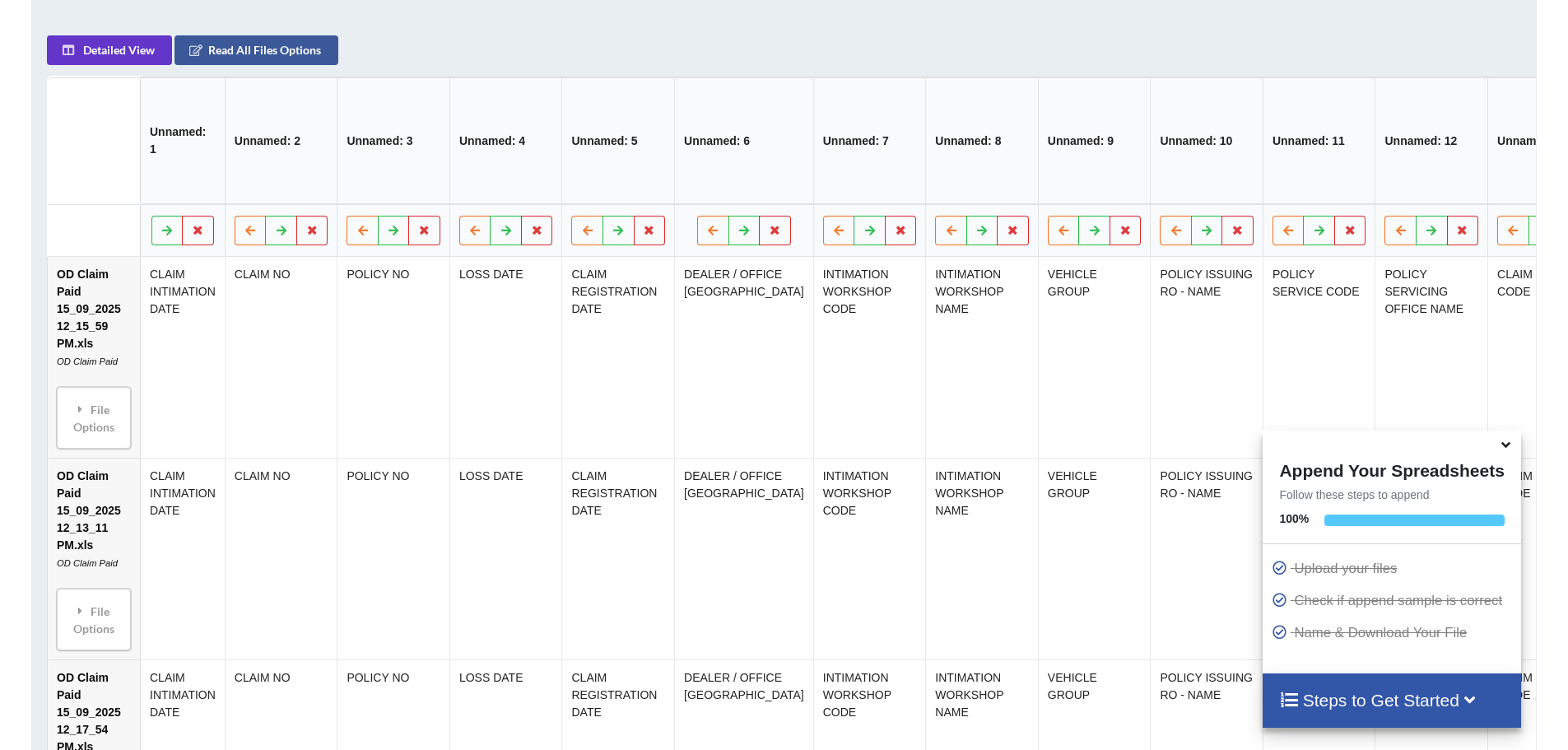
scroll to position [1002, 0]
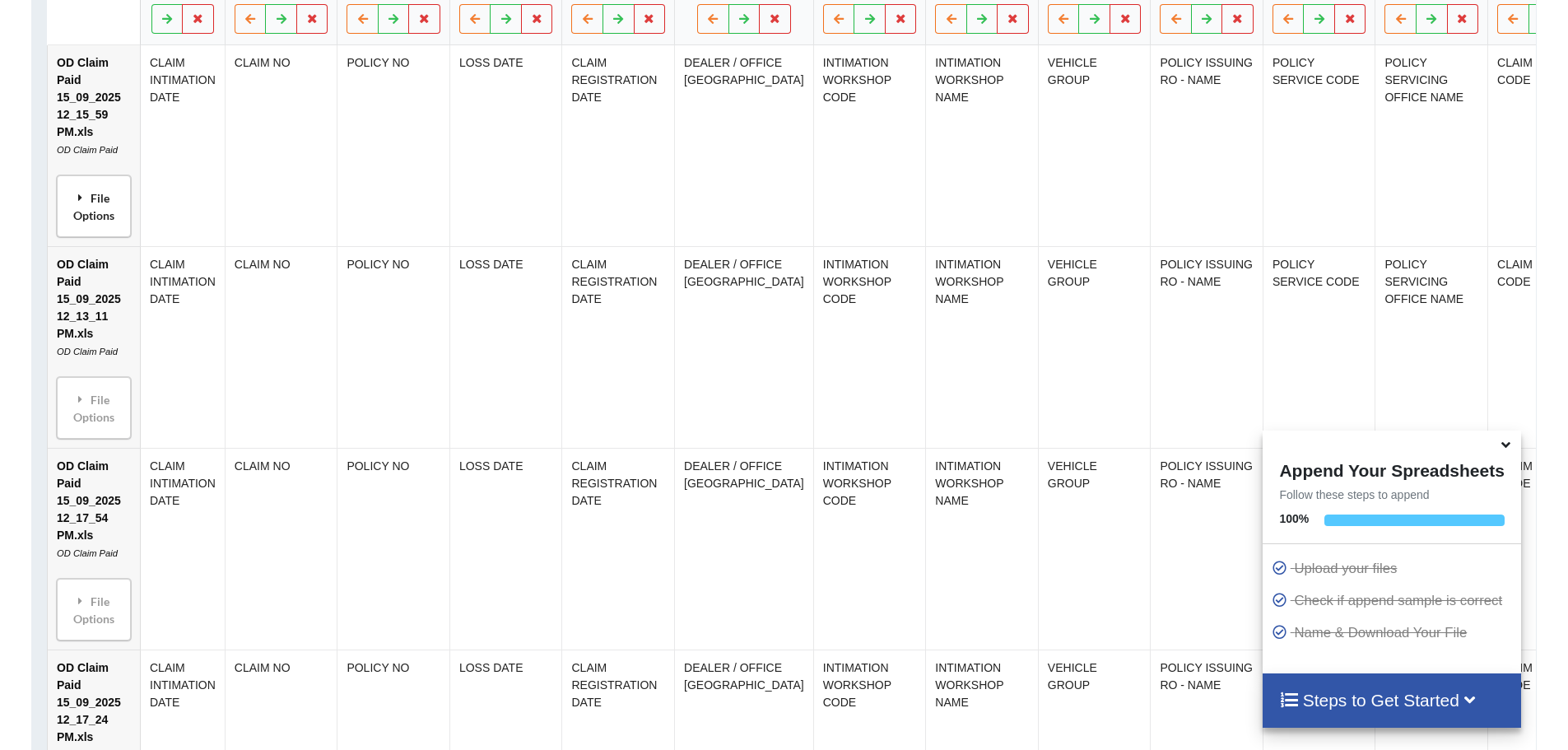
click at [105, 216] on div "File Options" at bounding box center [94, 206] width 65 height 52
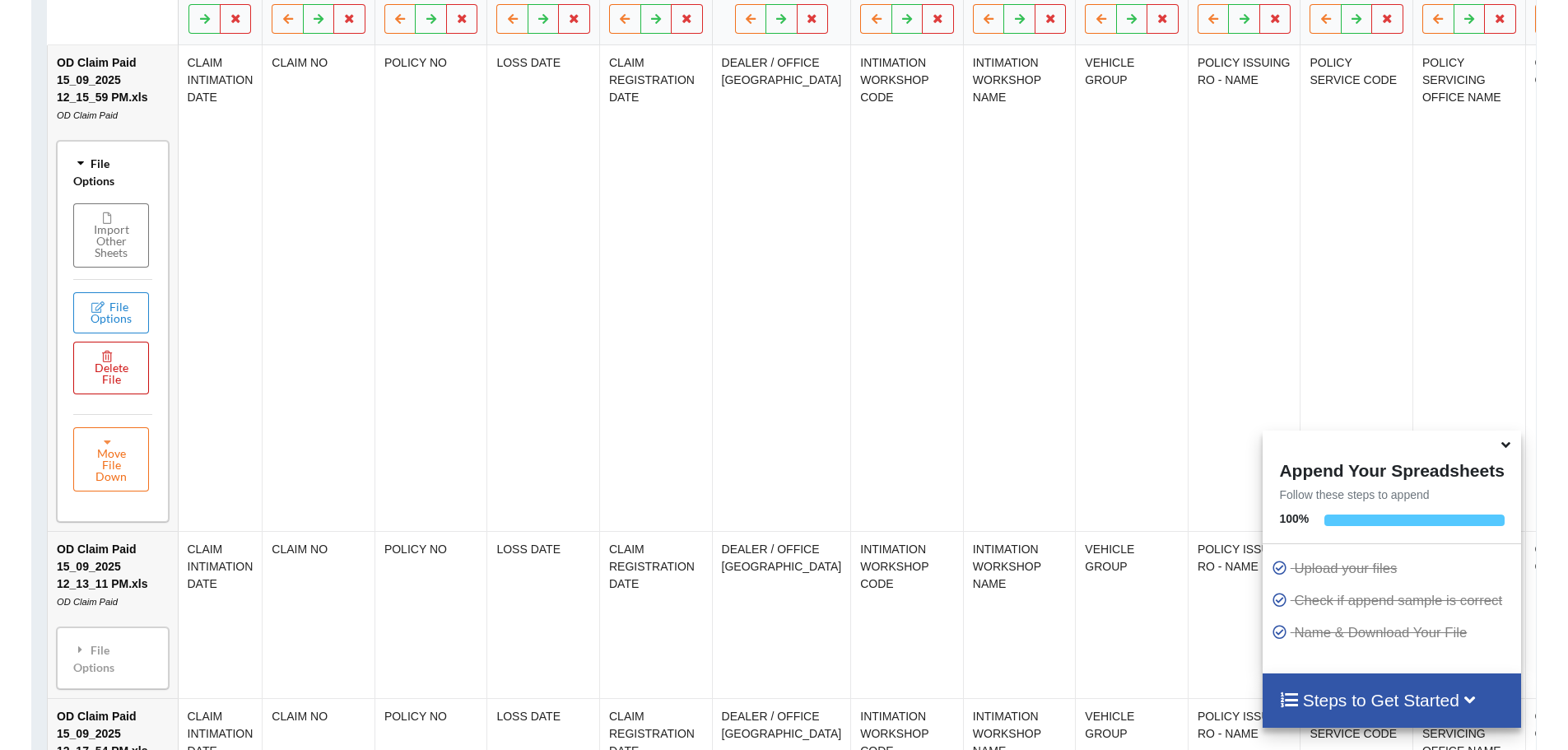
click at [115, 394] on button "Delete File" at bounding box center [111, 367] width 75 height 53
click at [172, 337] on button "Delete File" at bounding box center [174, 333] width 89 height 29
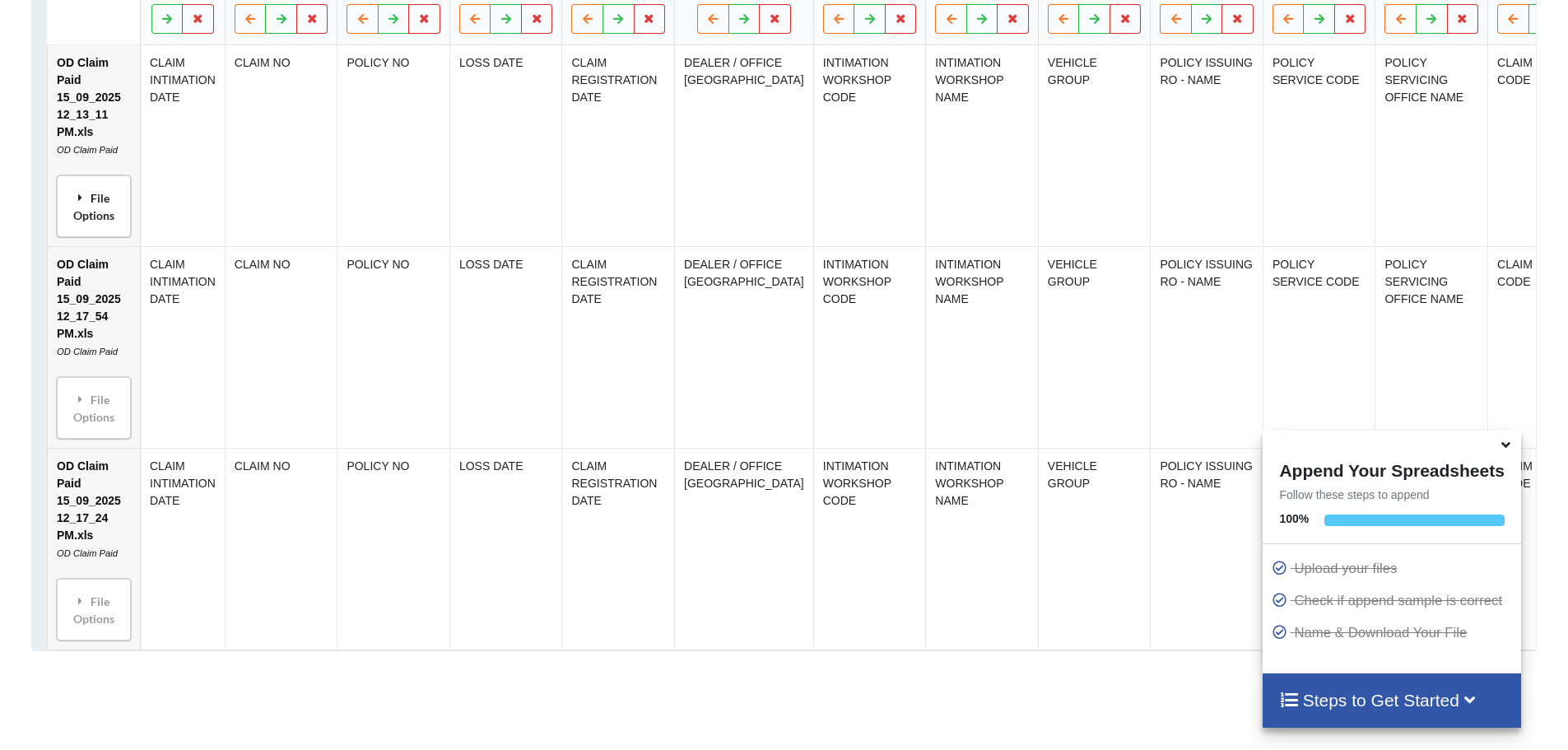
click at [96, 214] on div "File Options" at bounding box center [94, 206] width 65 height 52
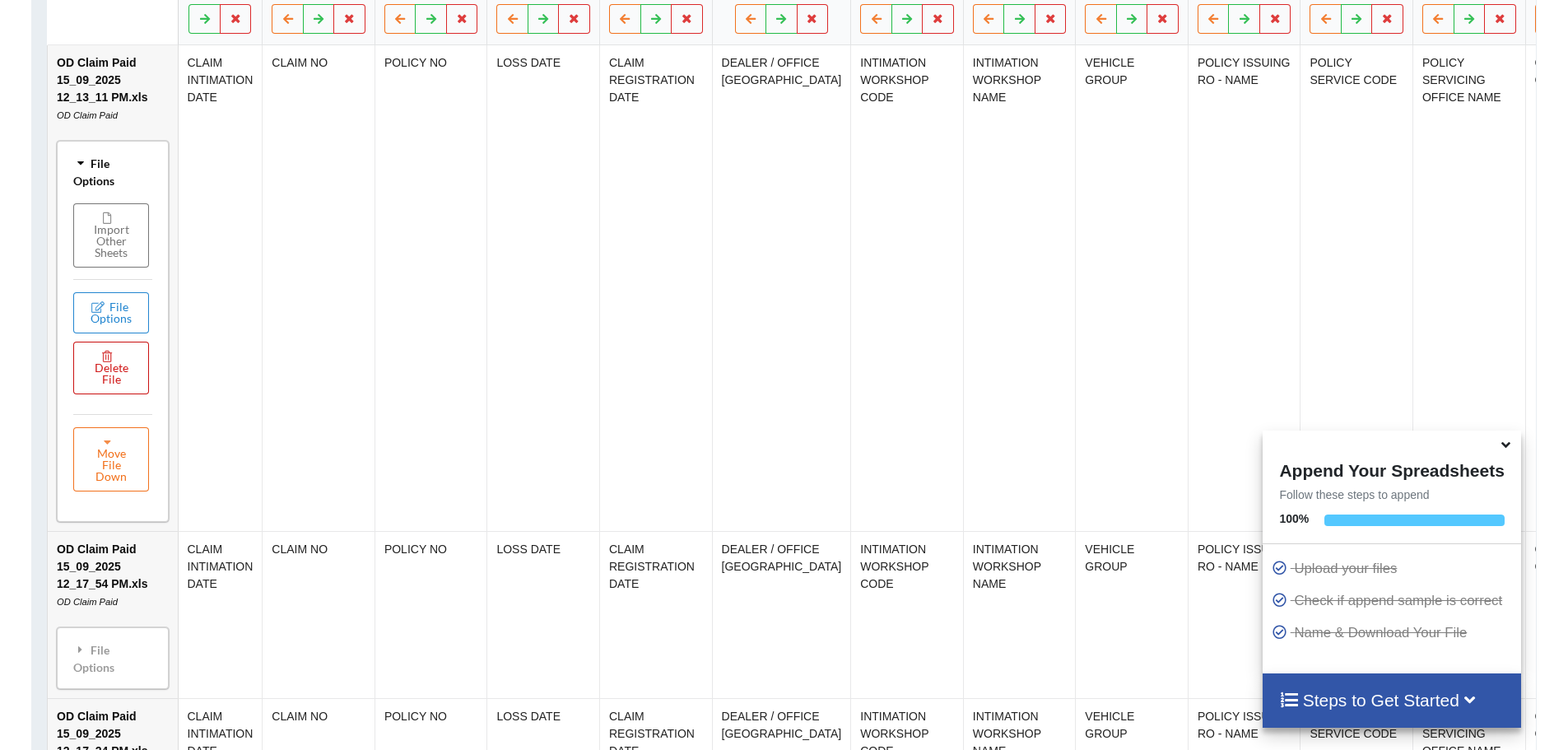
click at [118, 394] on button "Delete File" at bounding box center [111, 367] width 75 height 53
click at [184, 332] on button "Delete File" at bounding box center [174, 333] width 89 height 29
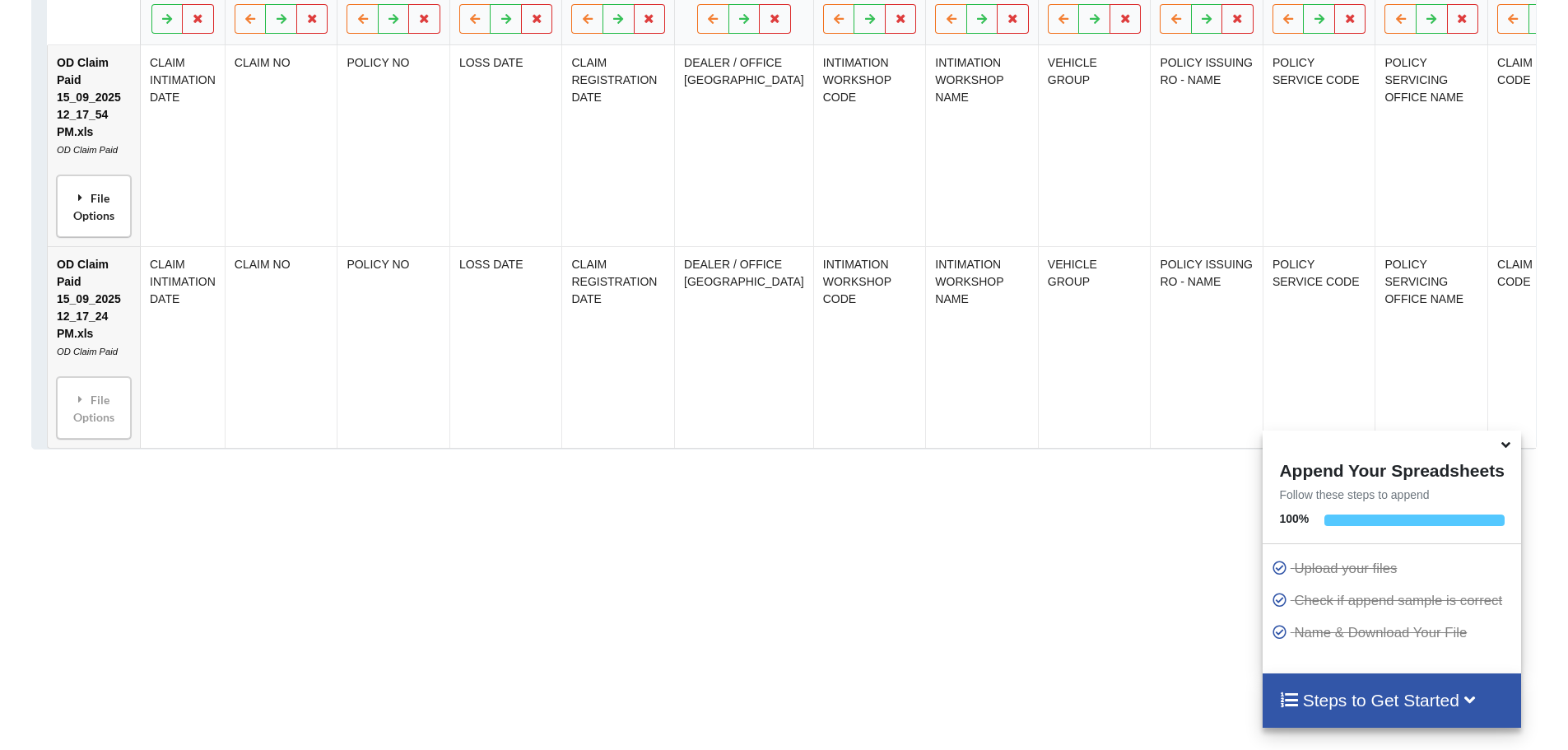
click at [96, 225] on div "File Options" at bounding box center [94, 206] width 65 height 52
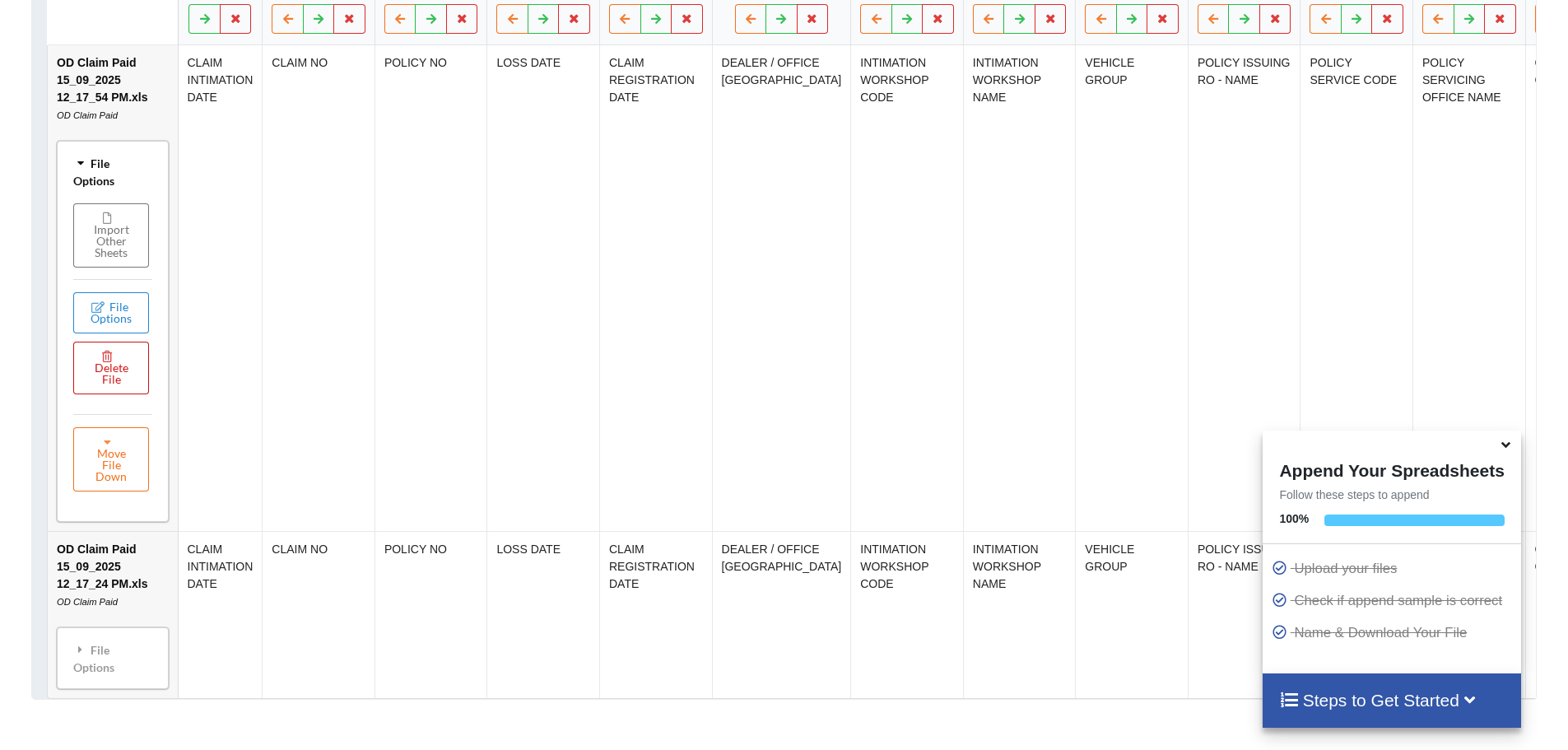
click at [111, 391] on button "Delete File" at bounding box center [111, 367] width 75 height 53
click at [189, 345] on button "Delete File" at bounding box center [174, 333] width 89 height 29
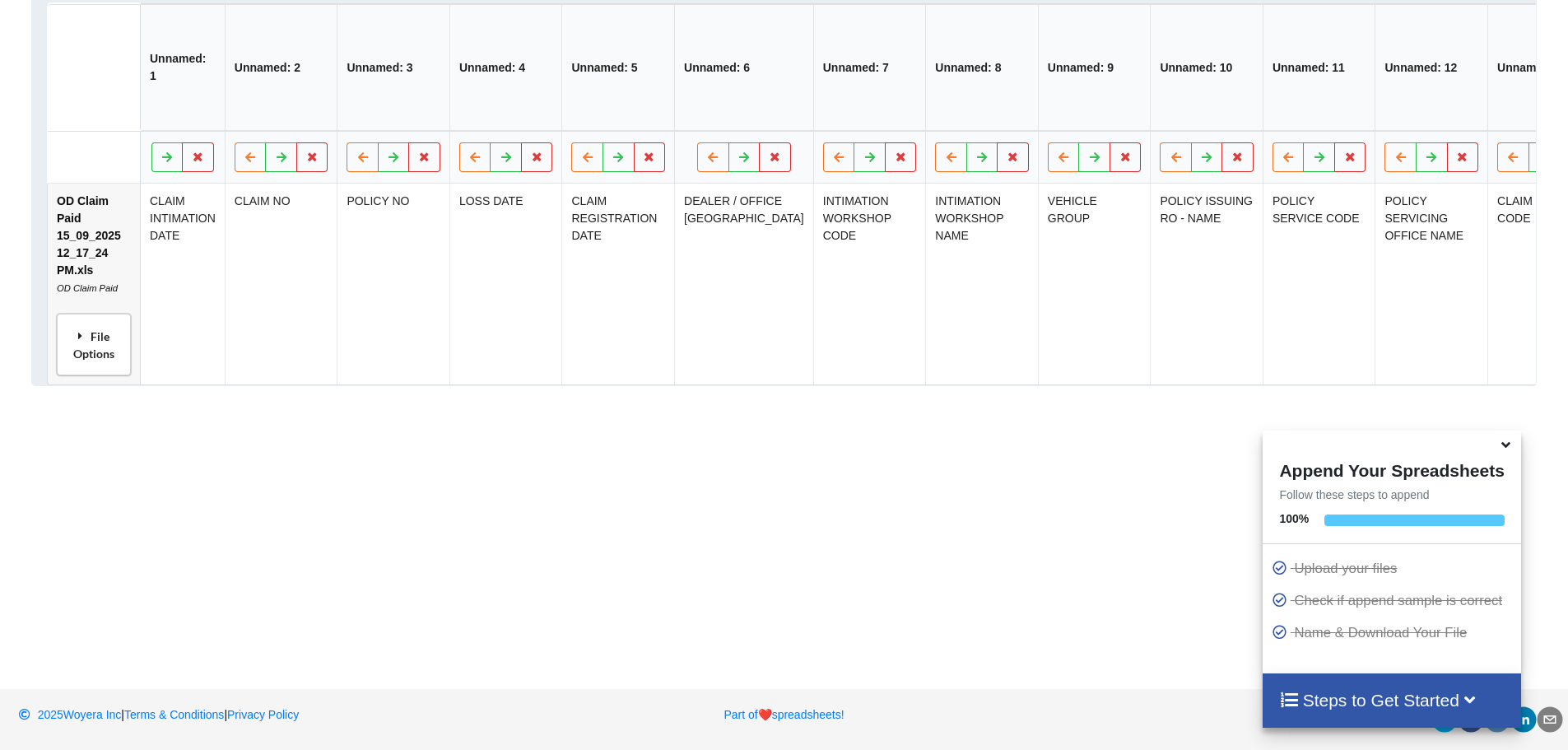
click at [99, 361] on div "File Options" at bounding box center [94, 345] width 65 height 52
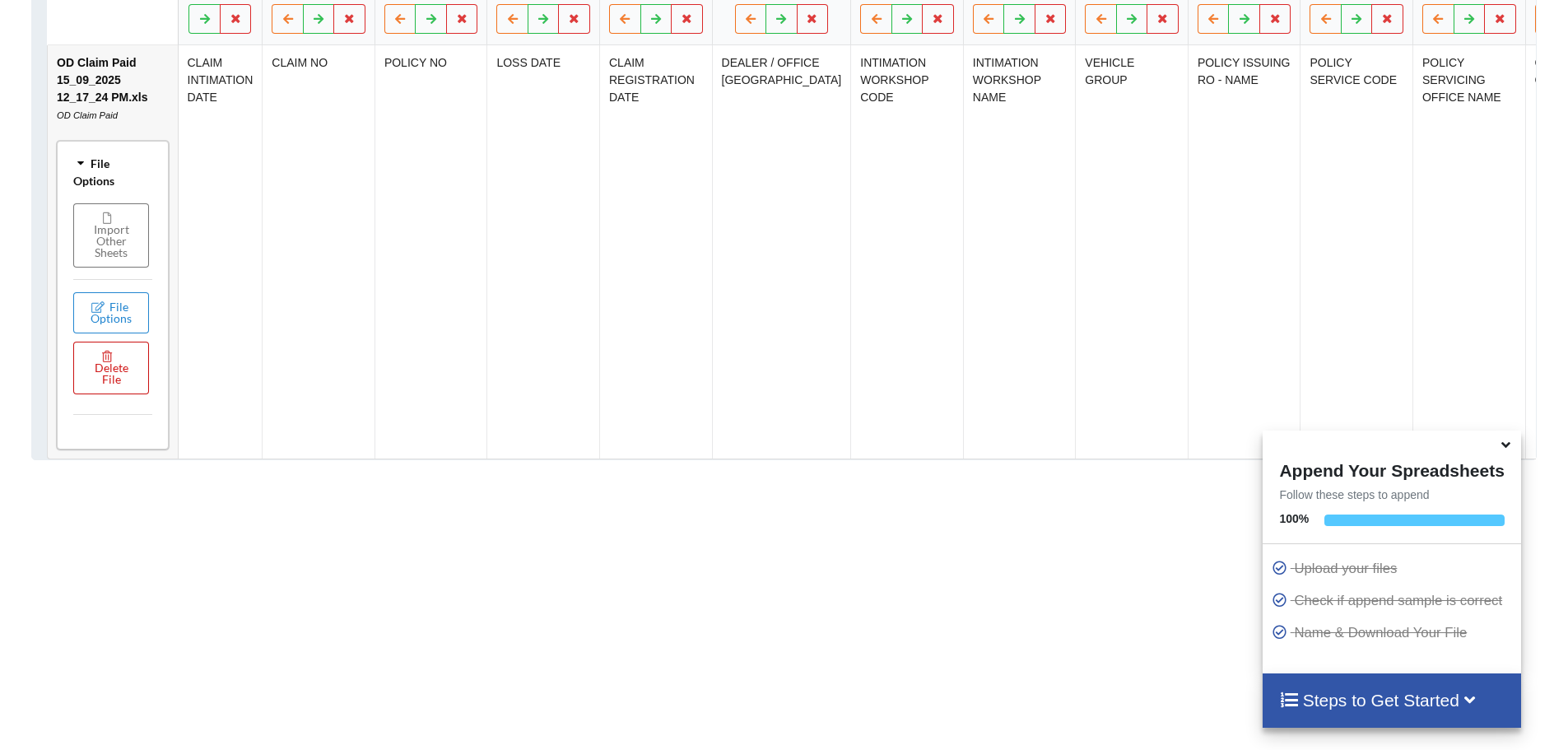
click at [104, 361] on icon at bounding box center [108, 356] width 14 height 10
click at [182, 336] on button "Delete File" at bounding box center [174, 333] width 89 height 29
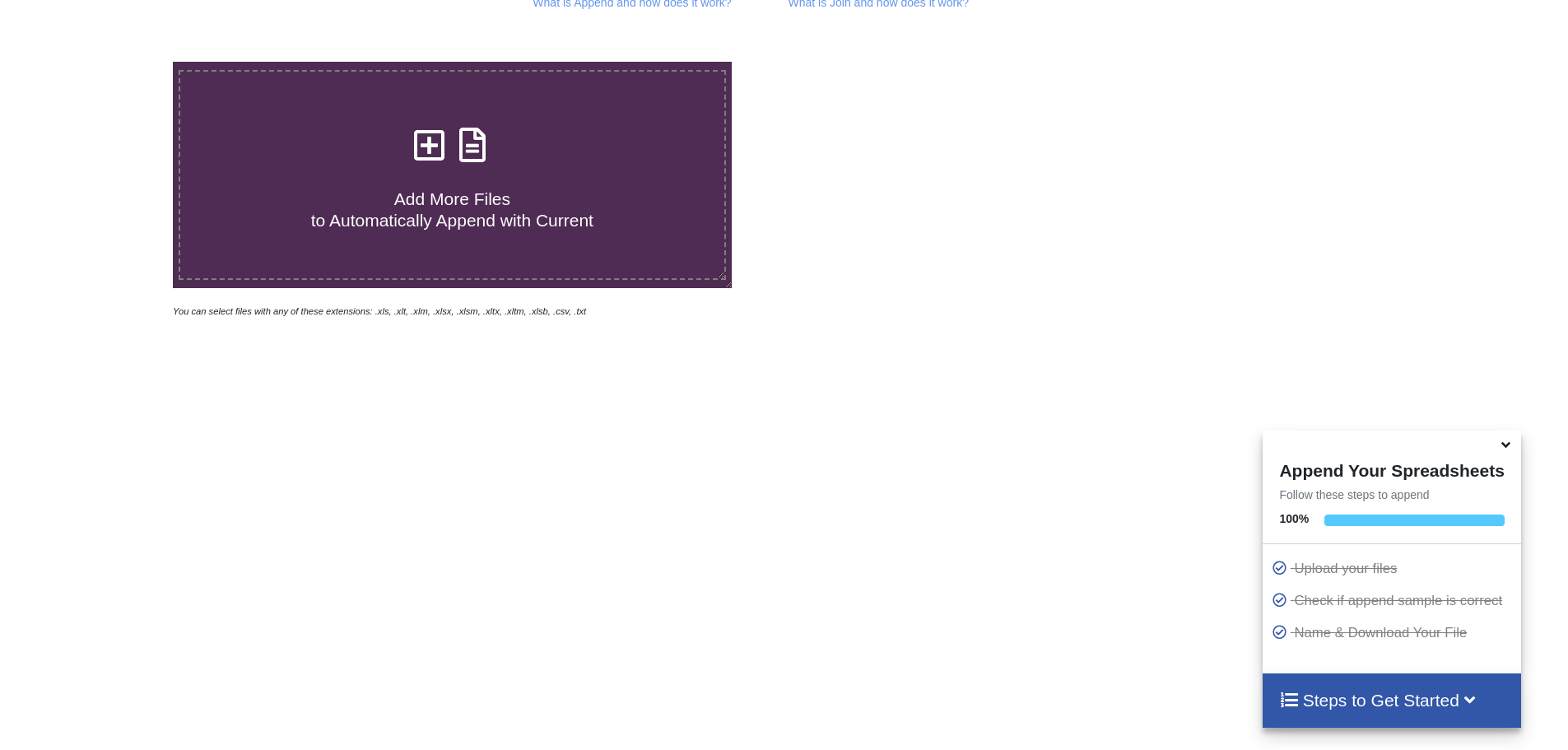
scroll to position [177, 0]
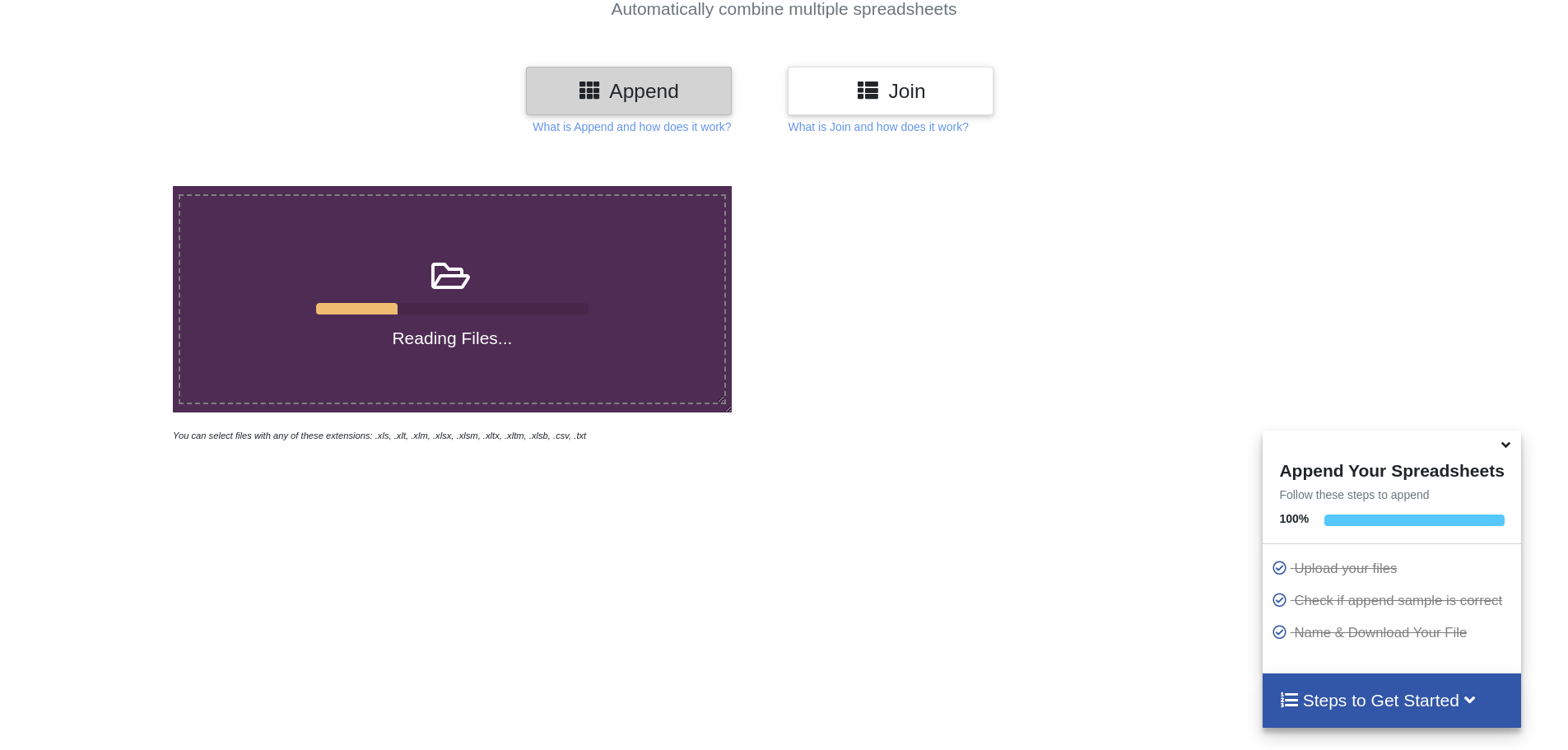
click at [1503, 445] on icon at bounding box center [1506, 442] width 18 height 15
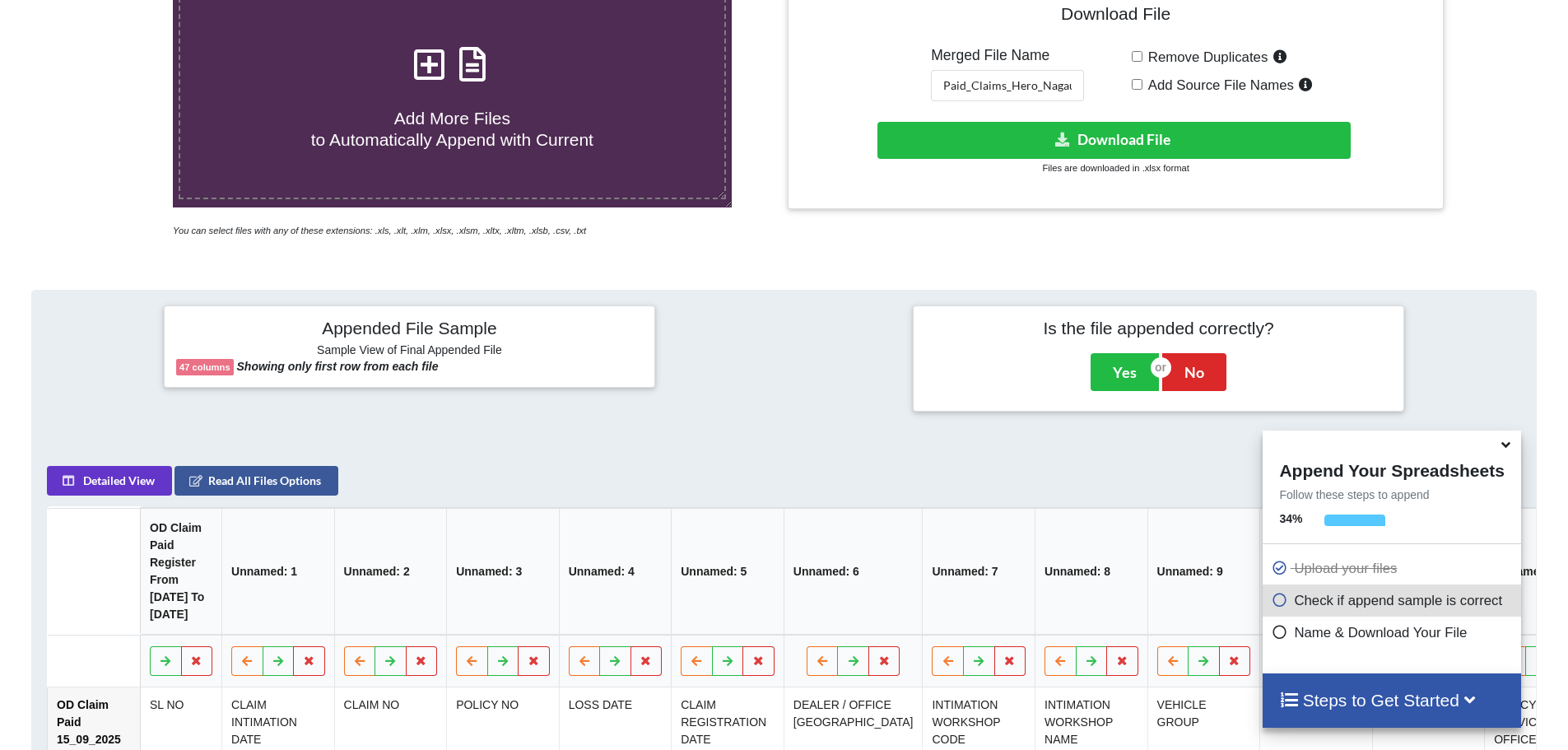
scroll to position [342, 0]
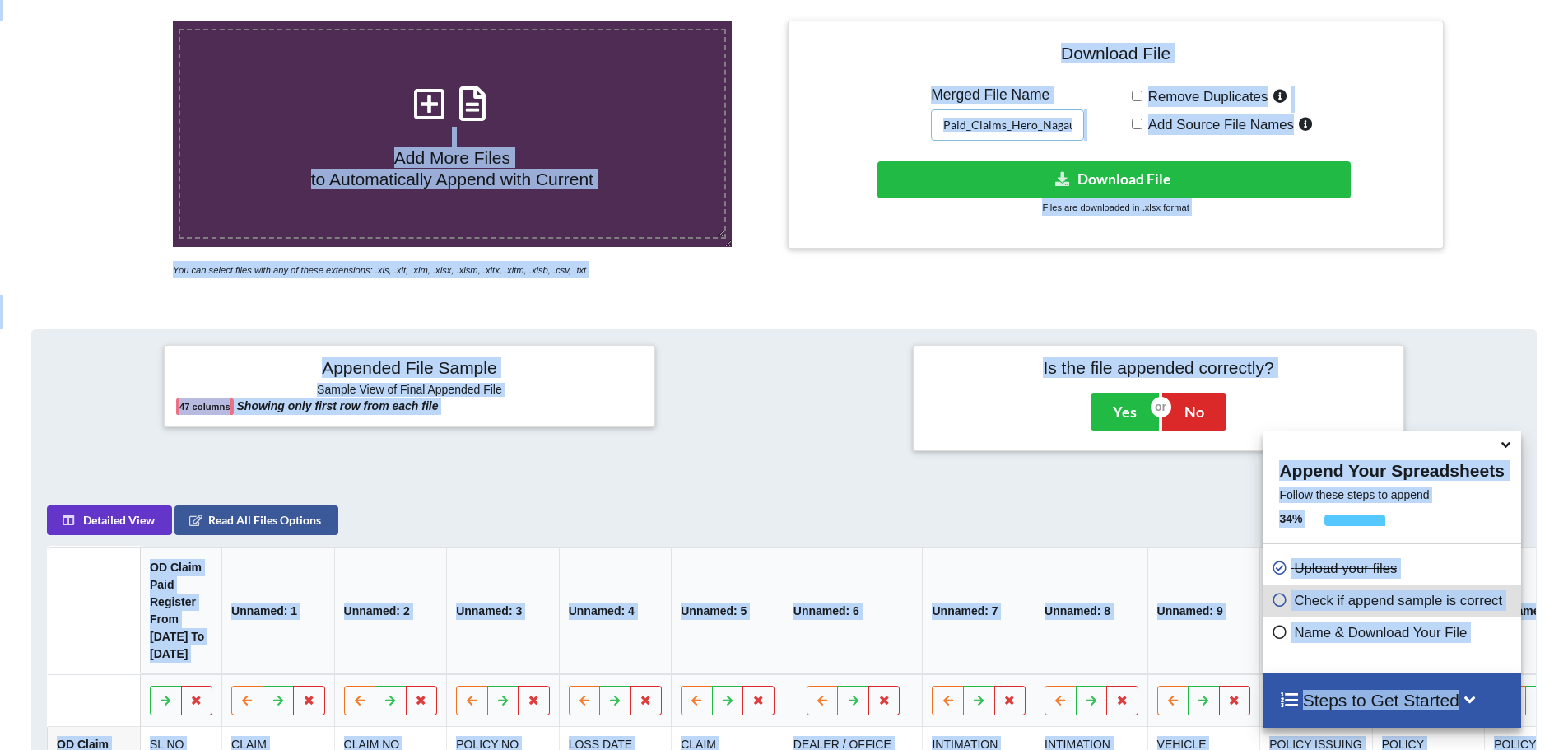
click at [1043, 127] on input "Paid_Claims_Hero_Nagaur" at bounding box center [1007, 125] width 153 height 31
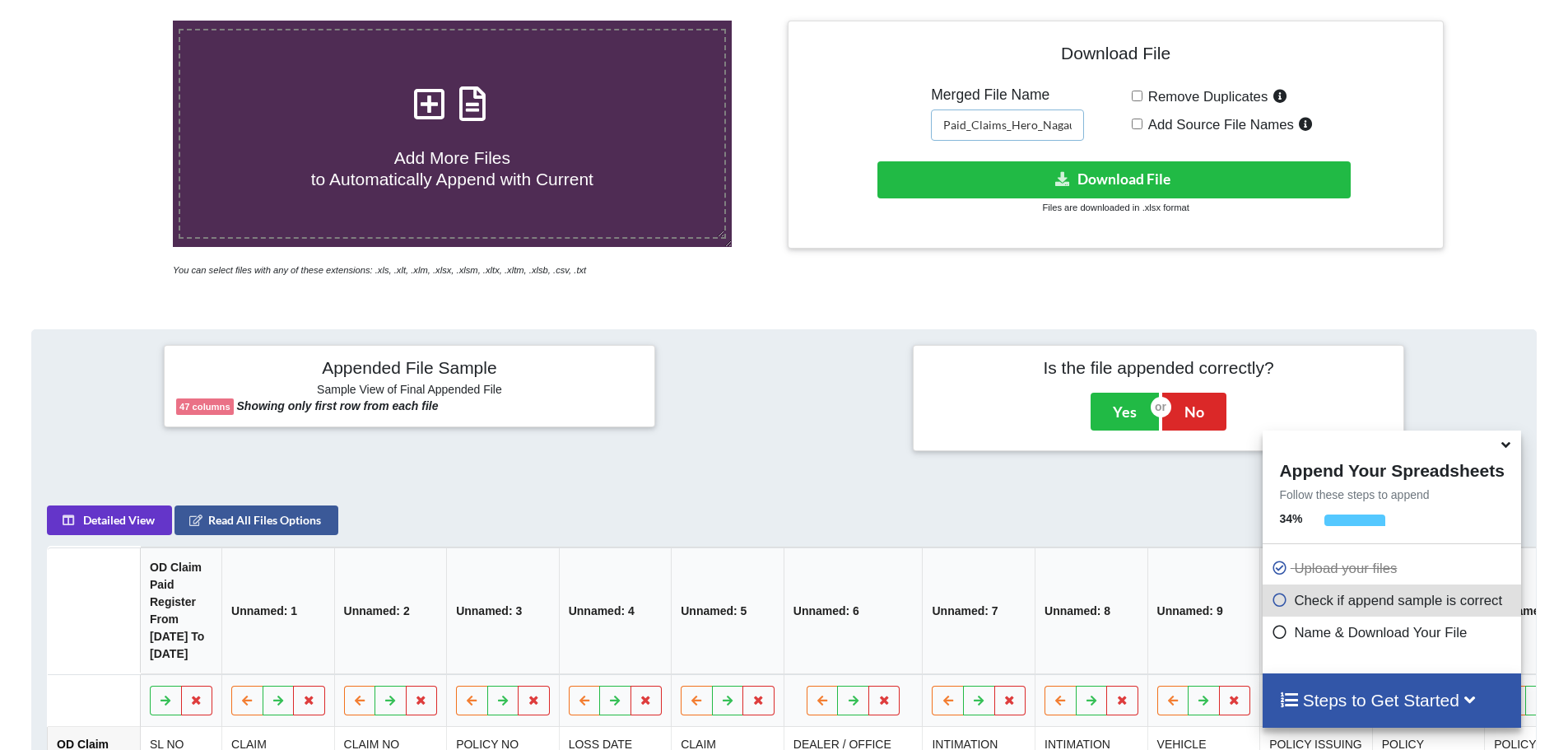
click at [1043, 127] on input "Paid_Claims_Hero_Nagaur" at bounding box center [1007, 125] width 153 height 31
paste input "onda_Ganganaga"
click at [1006, 122] on input "Paid_Claims_Honda_Ganganagar" at bounding box center [1007, 125] width 153 height 31
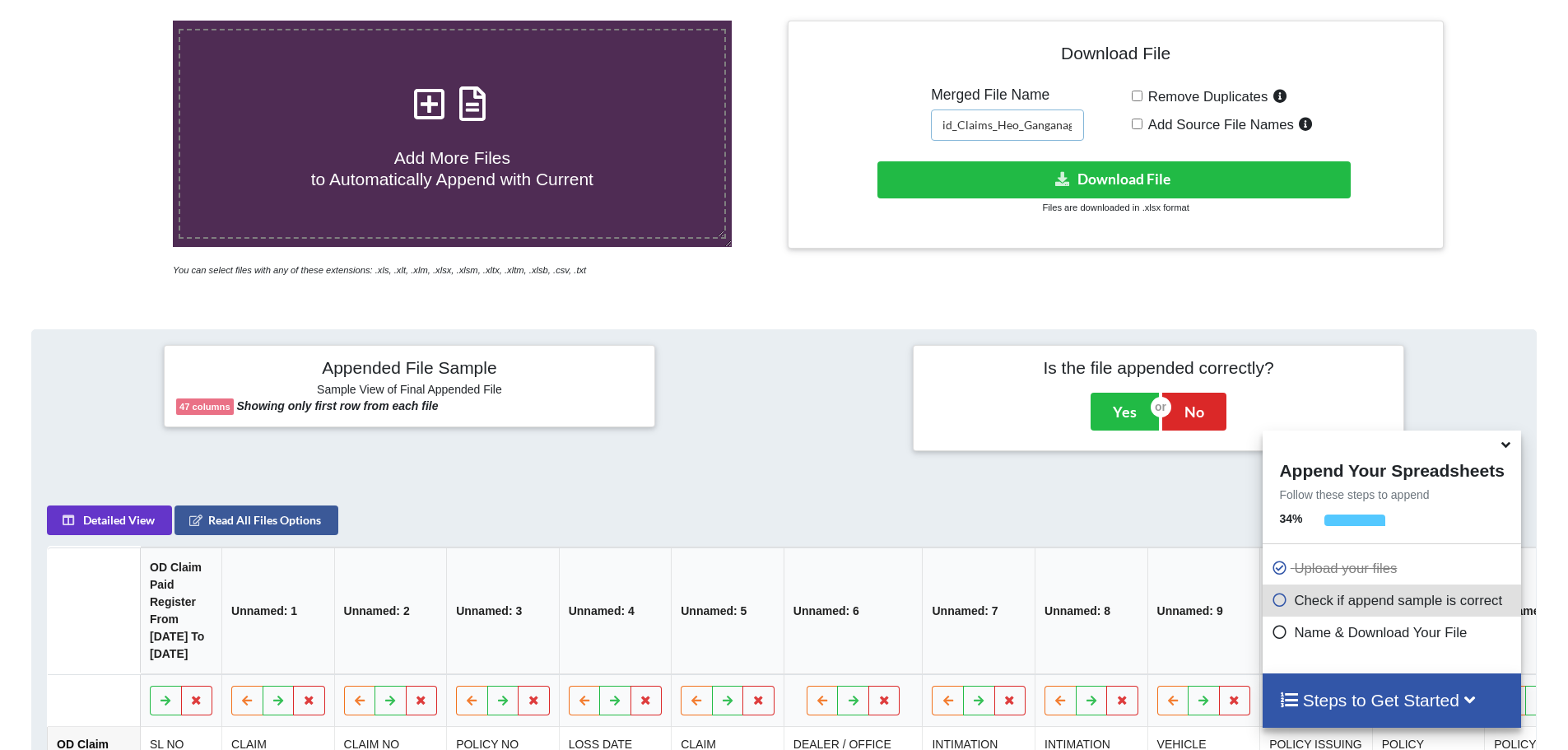
click at [1014, 128] on input "Paid_Claims_Heo_Ganganagar" at bounding box center [1007, 125] width 153 height 31
type input "Paid_Claims_Hero_Ganganagar"
click at [953, 230] on div "Download File Merged File Name Paid_Claims_Hero_Ganganagar Remove Duplicates Ad…" at bounding box center [1115, 134] width 631 height 203
click at [1007, 184] on button "Download File" at bounding box center [1114, 180] width 473 height 37
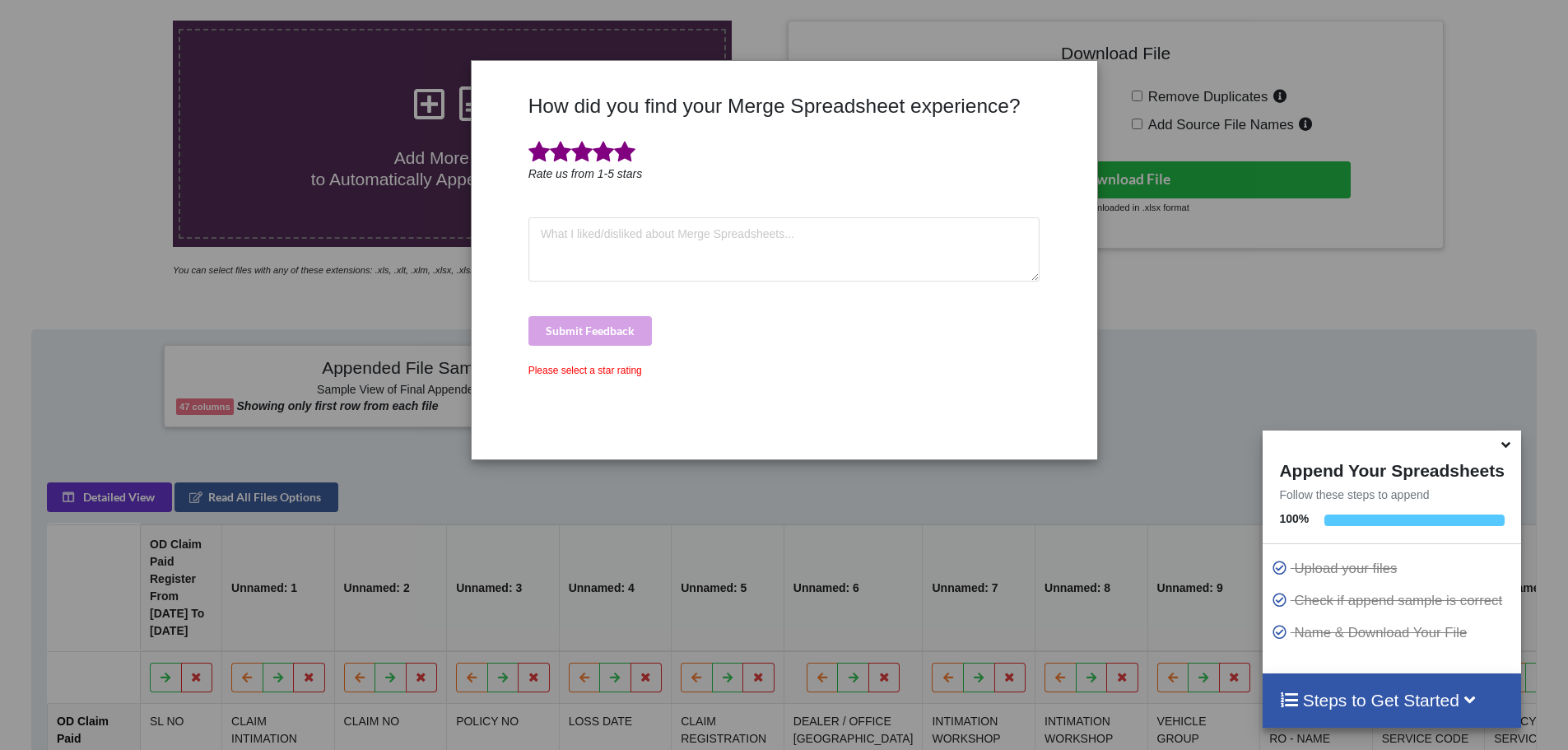
click at [631, 152] on span at bounding box center [625, 152] width 22 height 23
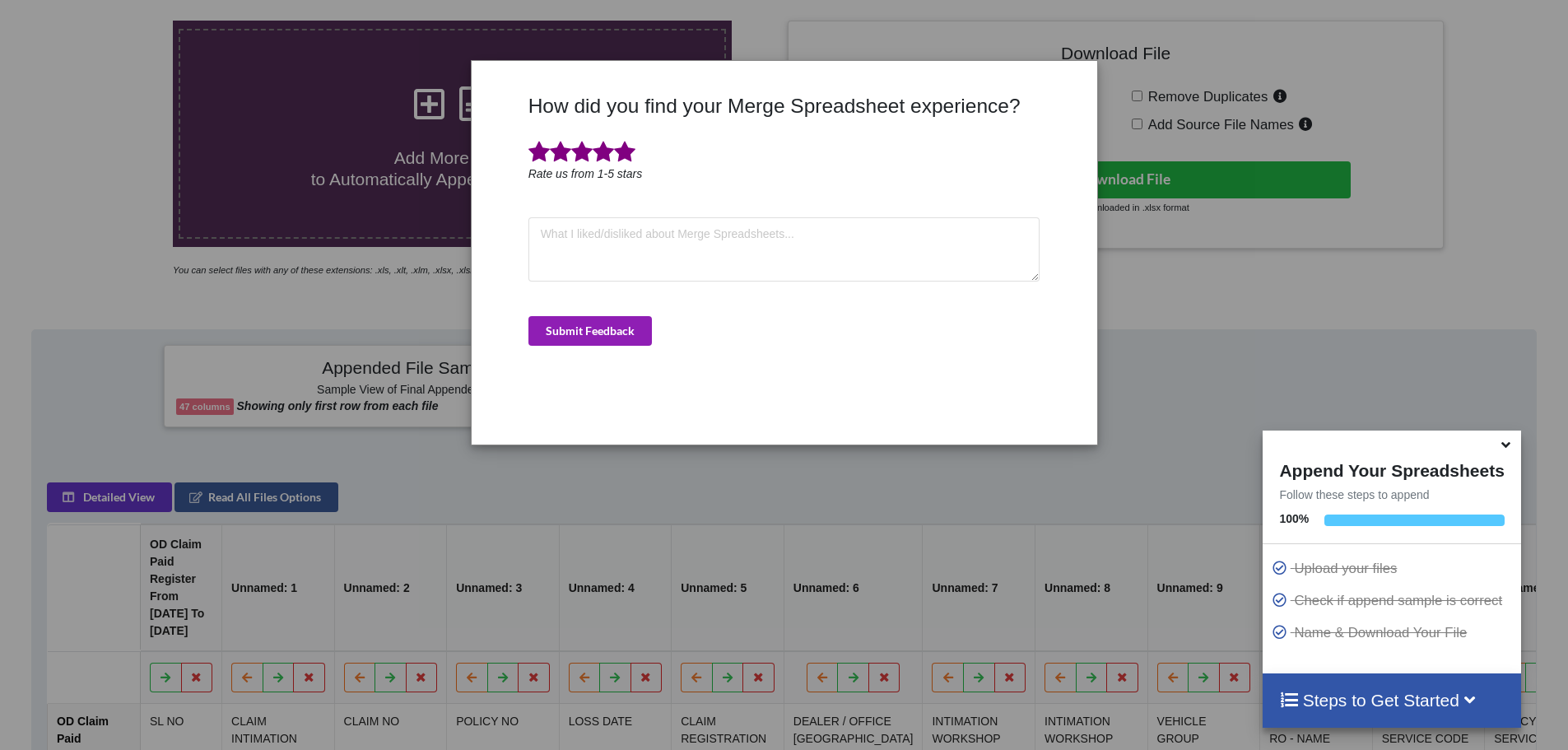
click at [608, 319] on button "Submit Feedback" at bounding box center [589, 331] width 123 height 29
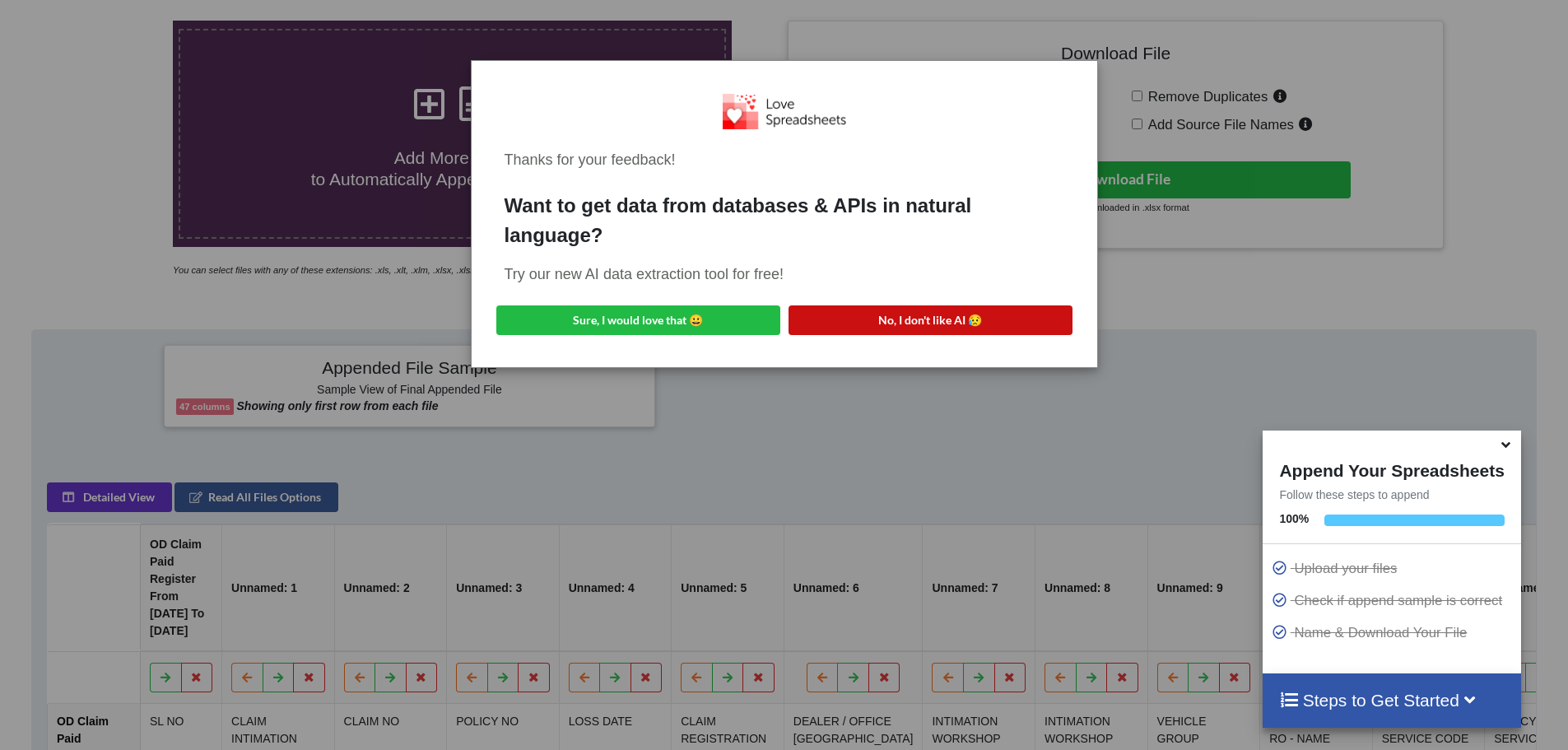
click at [935, 322] on button "No, I don't like AI 😥" at bounding box center [930, 320] width 284 height 29
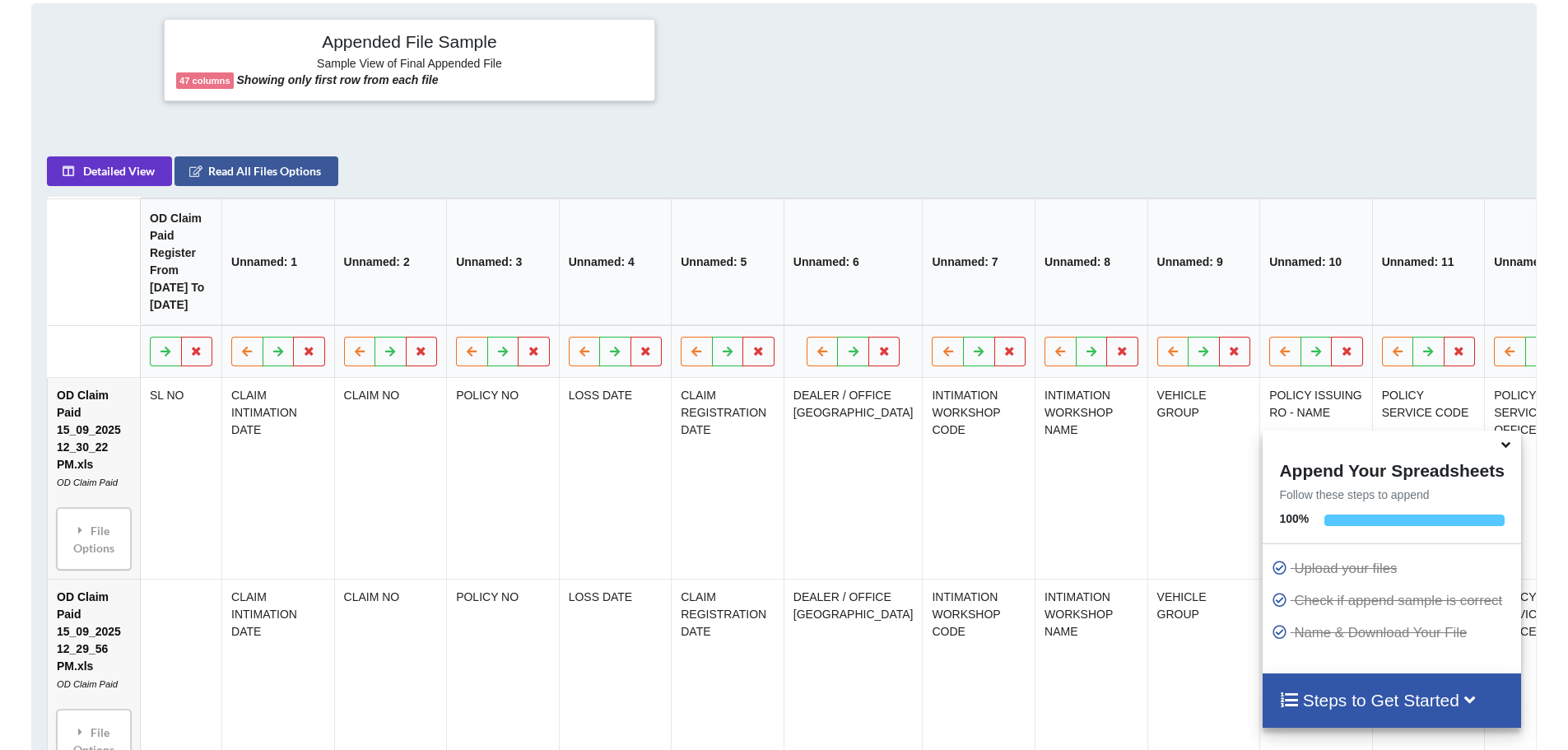
scroll to position [824, 0]
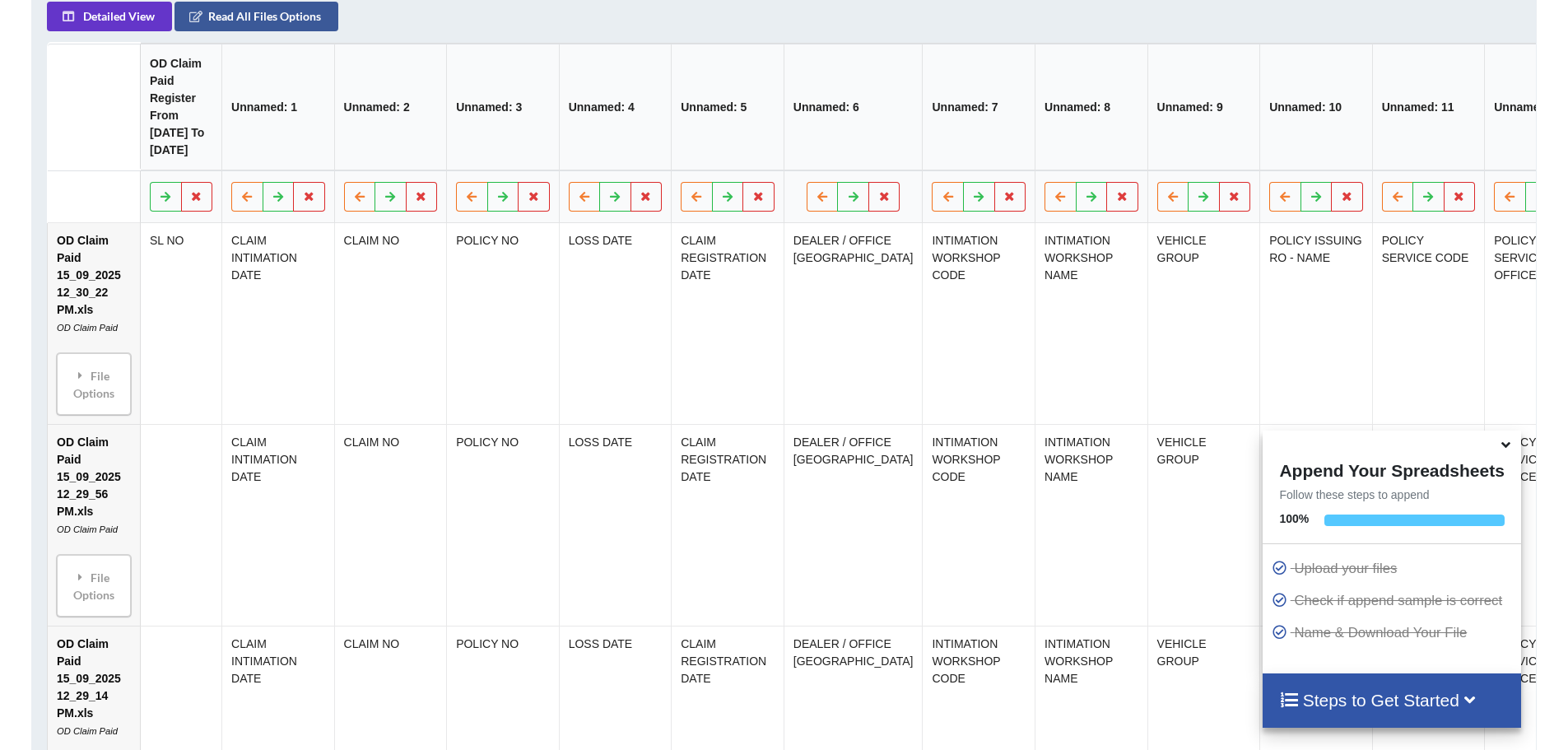
click at [91, 410] on div "File Options" at bounding box center [94, 384] width 65 height 52
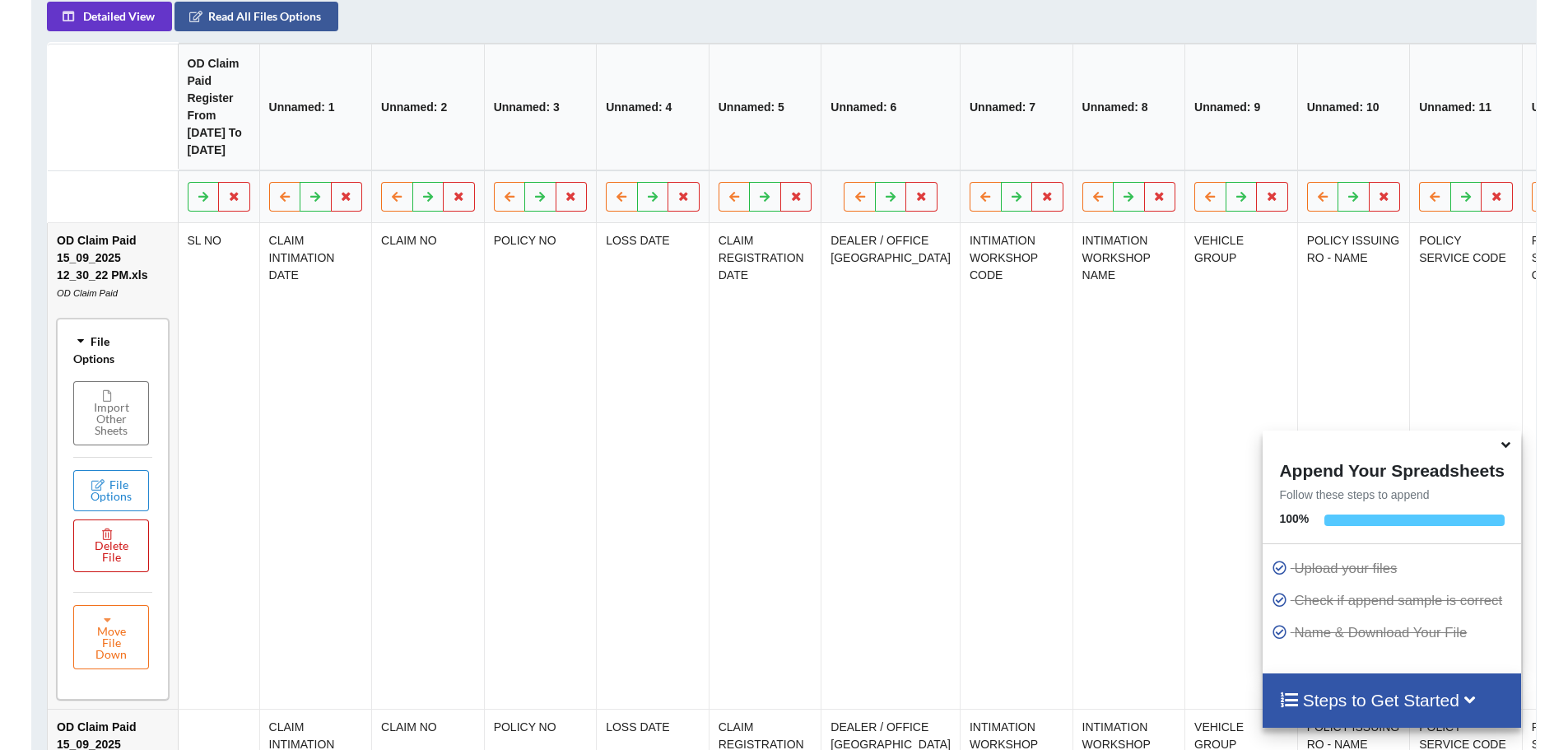
click at [108, 539] on icon at bounding box center [108, 534] width 14 height 10
click at [153, 506] on button "Delete File" at bounding box center [174, 511] width 89 height 29
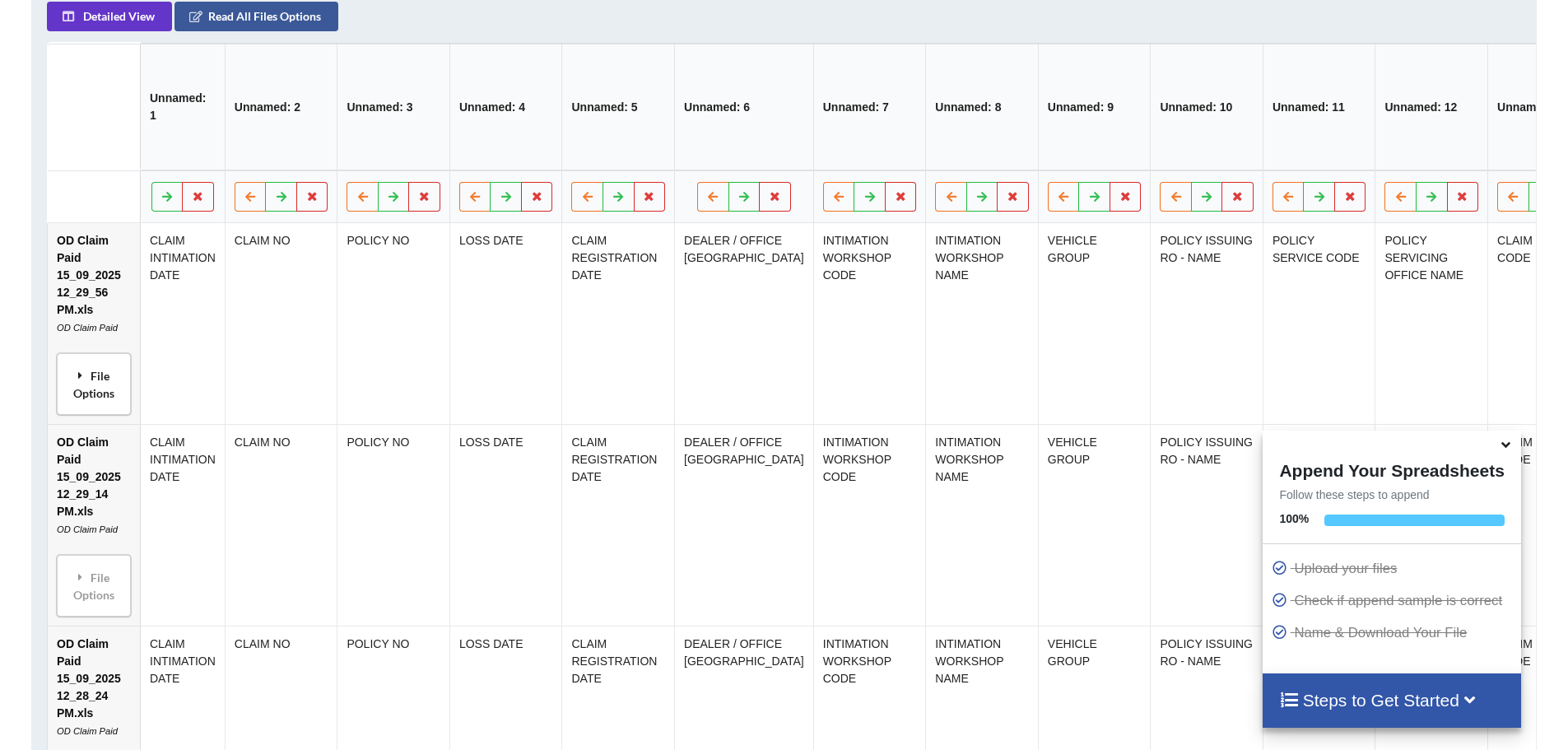
click at [114, 410] on div "File Options" at bounding box center [94, 384] width 65 height 52
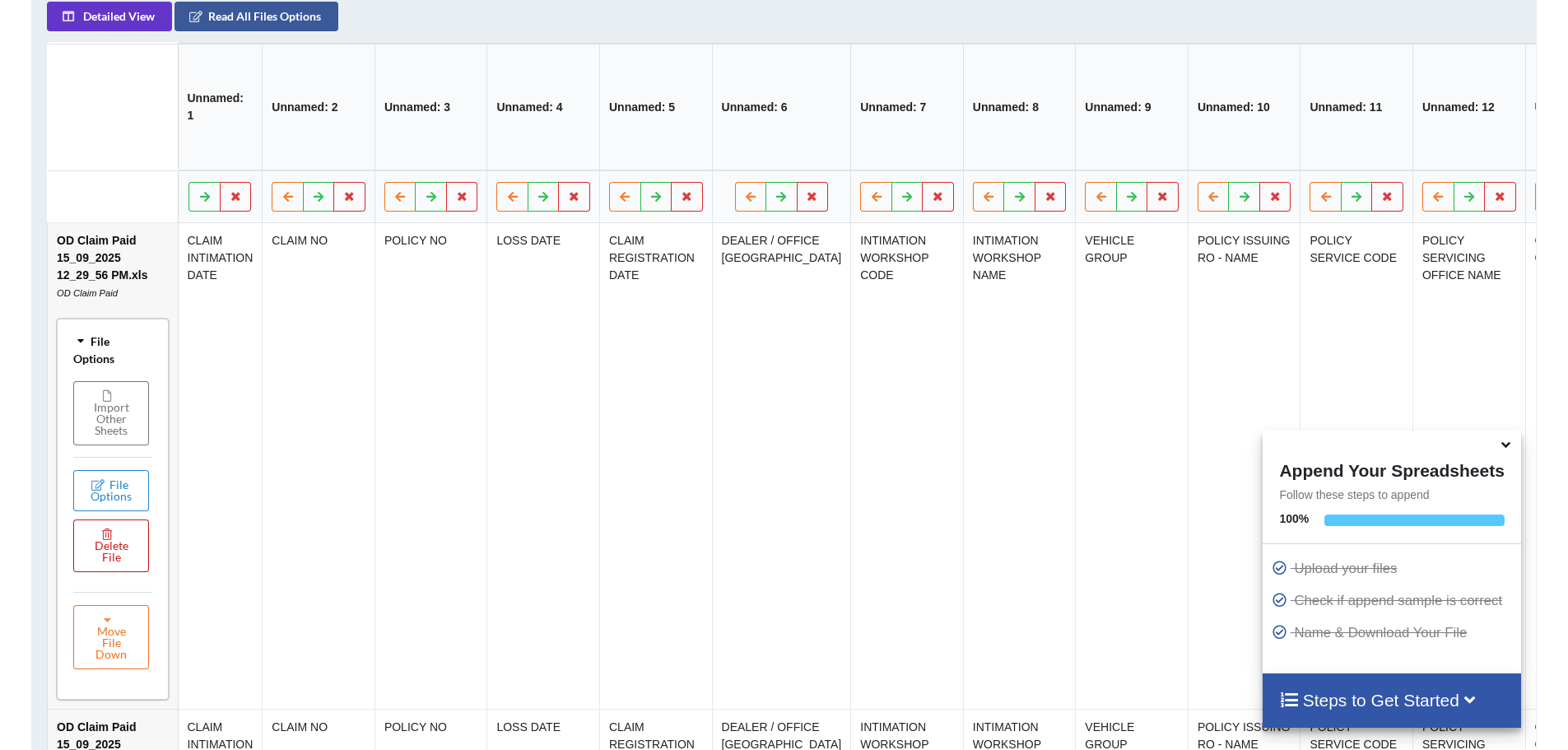
click at [119, 572] on button "Delete File" at bounding box center [111, 545] width 75 height 53
click at [179, 508] on button "Delete File" at bounding box center [174, 511] width 89 height 29
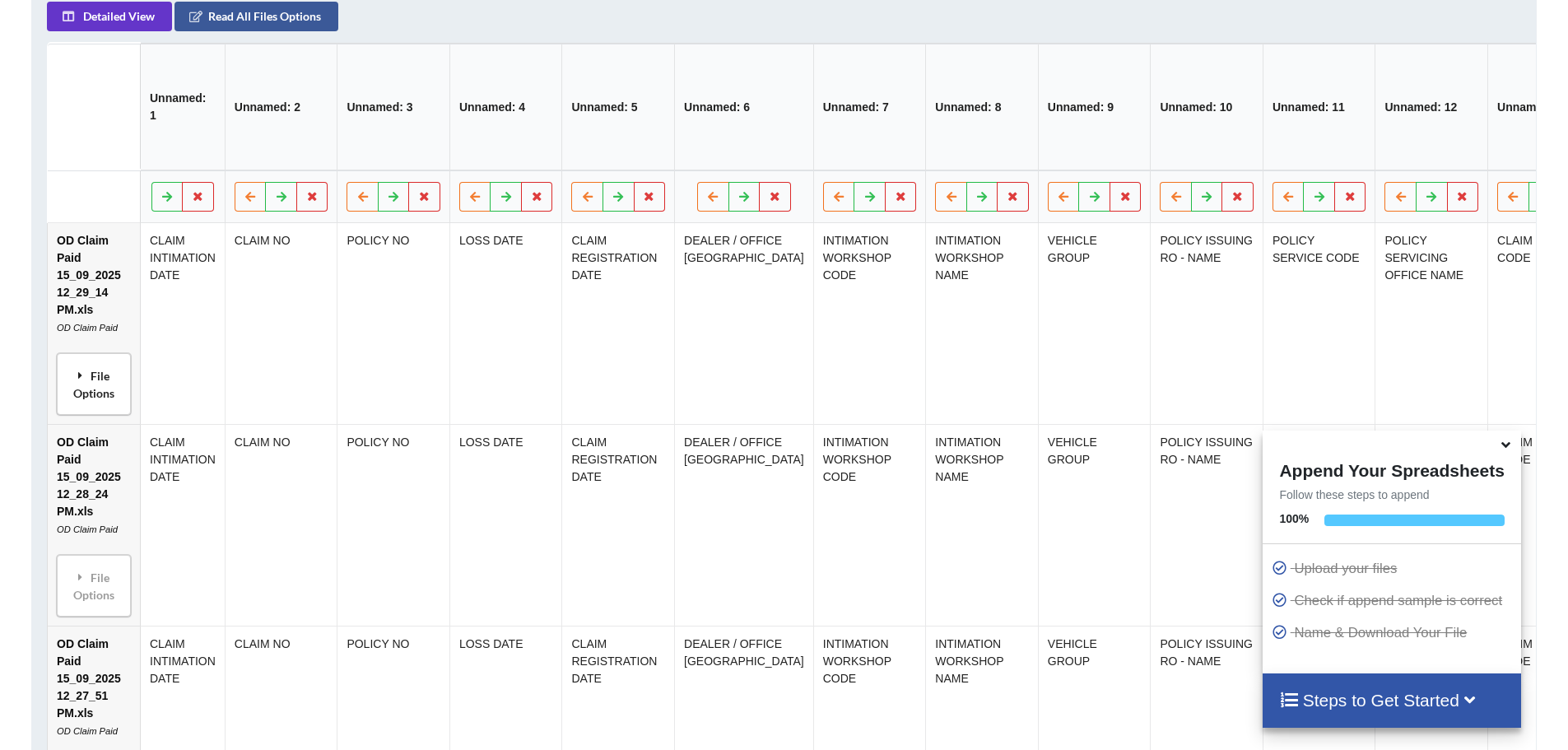
click at [100, 408] on div "File Options" at bounding box center [94, 384] width 65 height 52
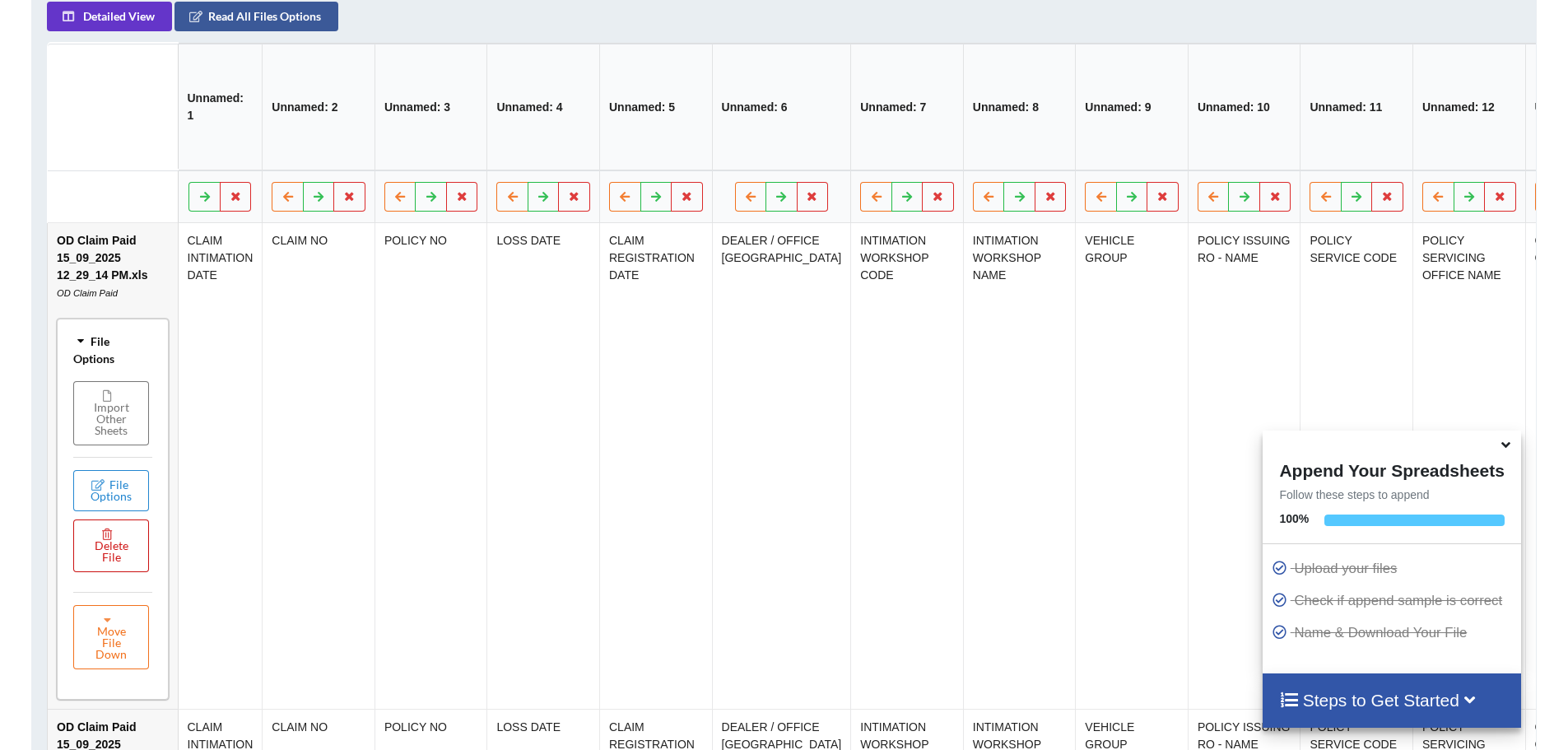
click at [115, 567] on button "Delete File" at bounding box center [111, 545] width 75 height 53
click at [167, 517] on button "Delete File" at bounding box center [174, 511] width 89 height 29
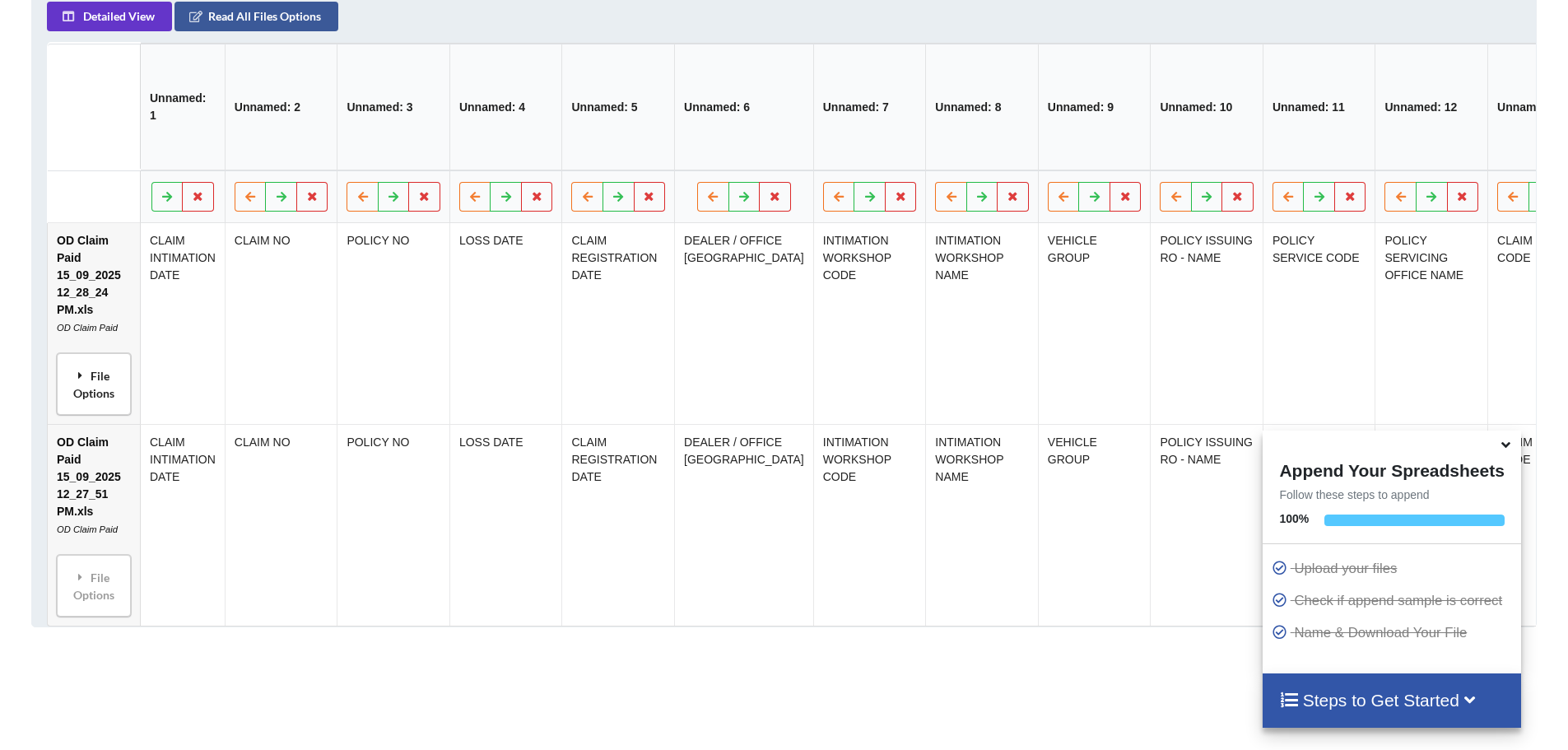
click at [98, 406] on div "File Options" at bounding box center [94, 384] width 65 height 52
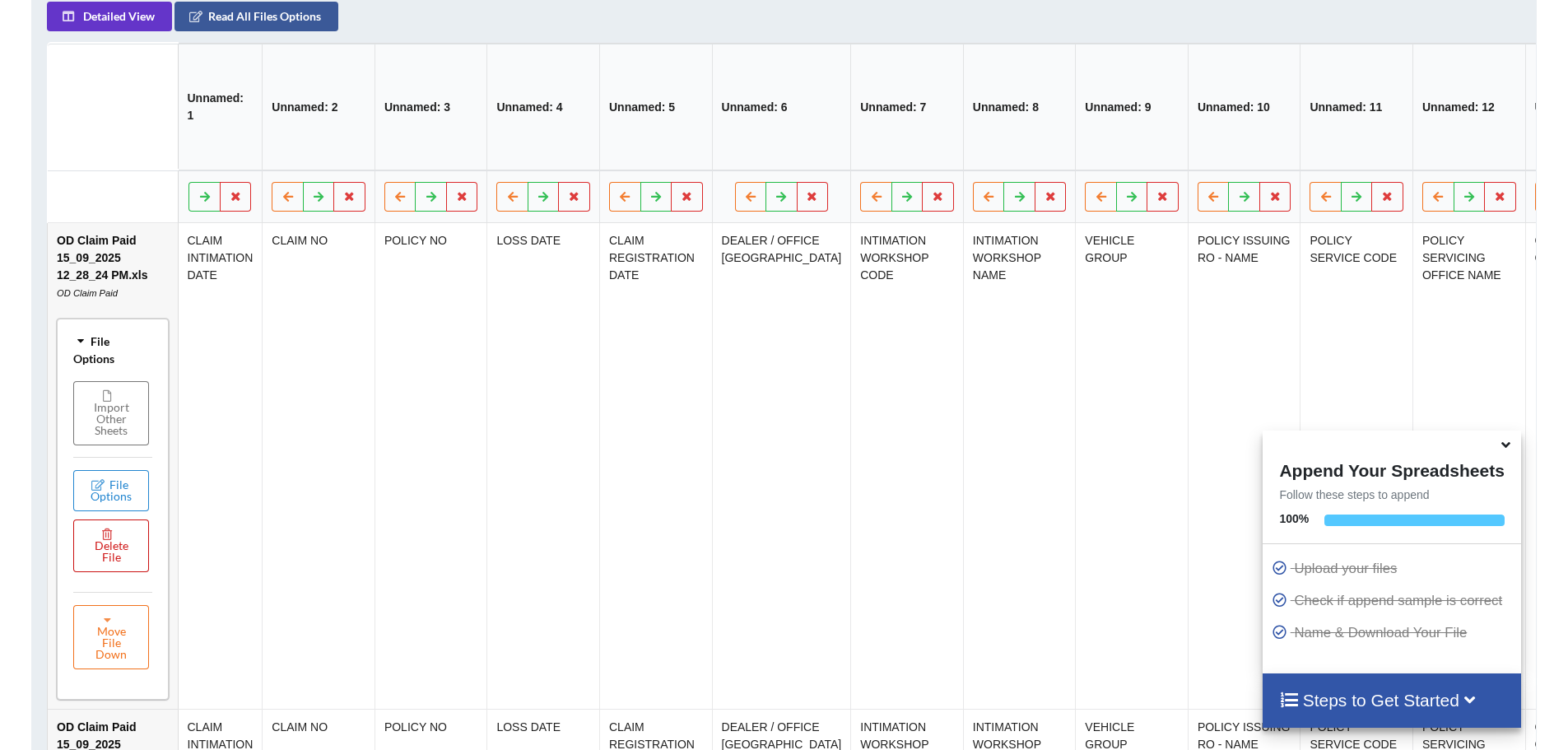
click at [111, 570] on button "Delete File" at bounding box center [111, 545] width 75 height 53
click at [180, 508] on button "Delete File" at bounding box center [174, 511] width 89 height 29
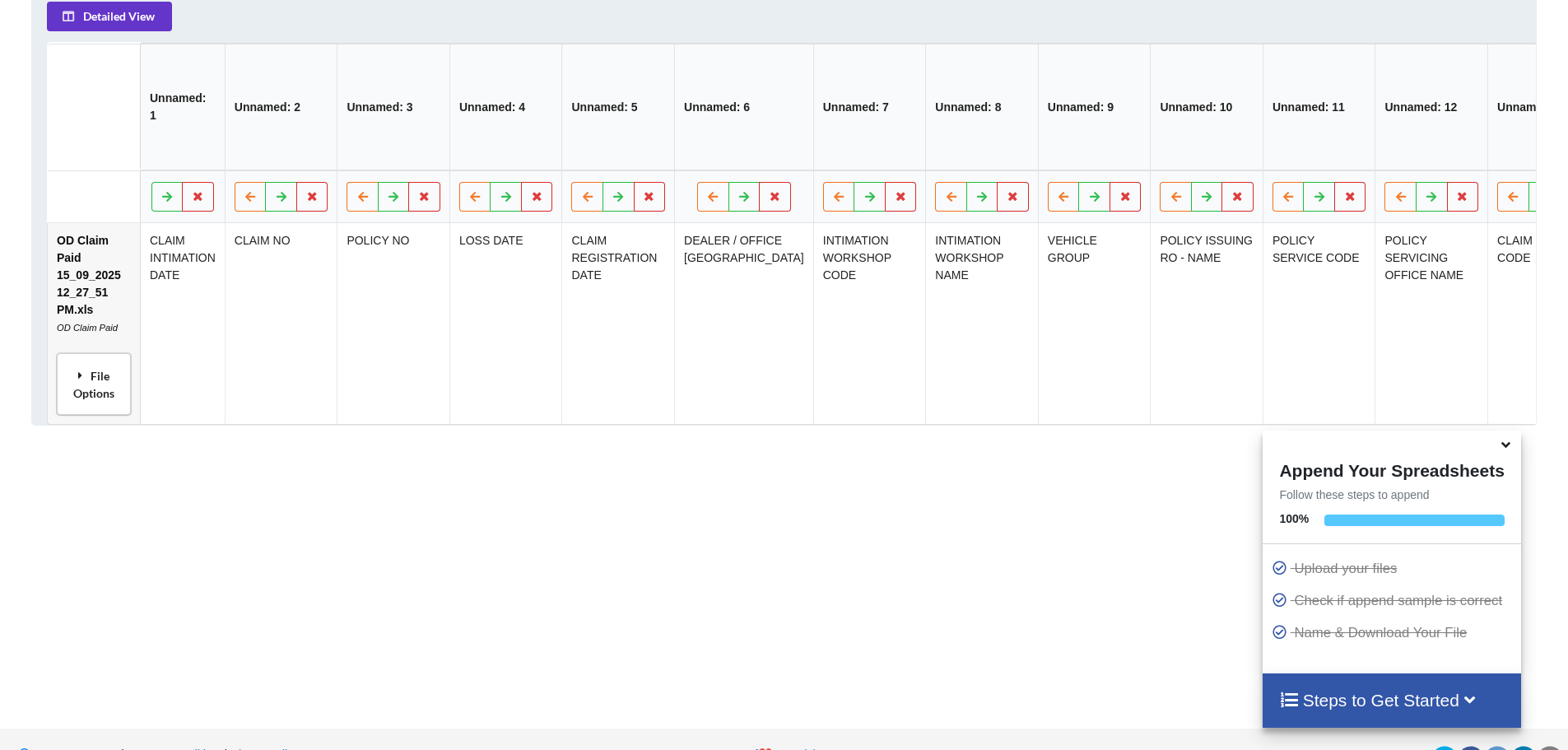
click at [97, 410] on div "File Options" at bounding box center [94, 384] width 65 height 52
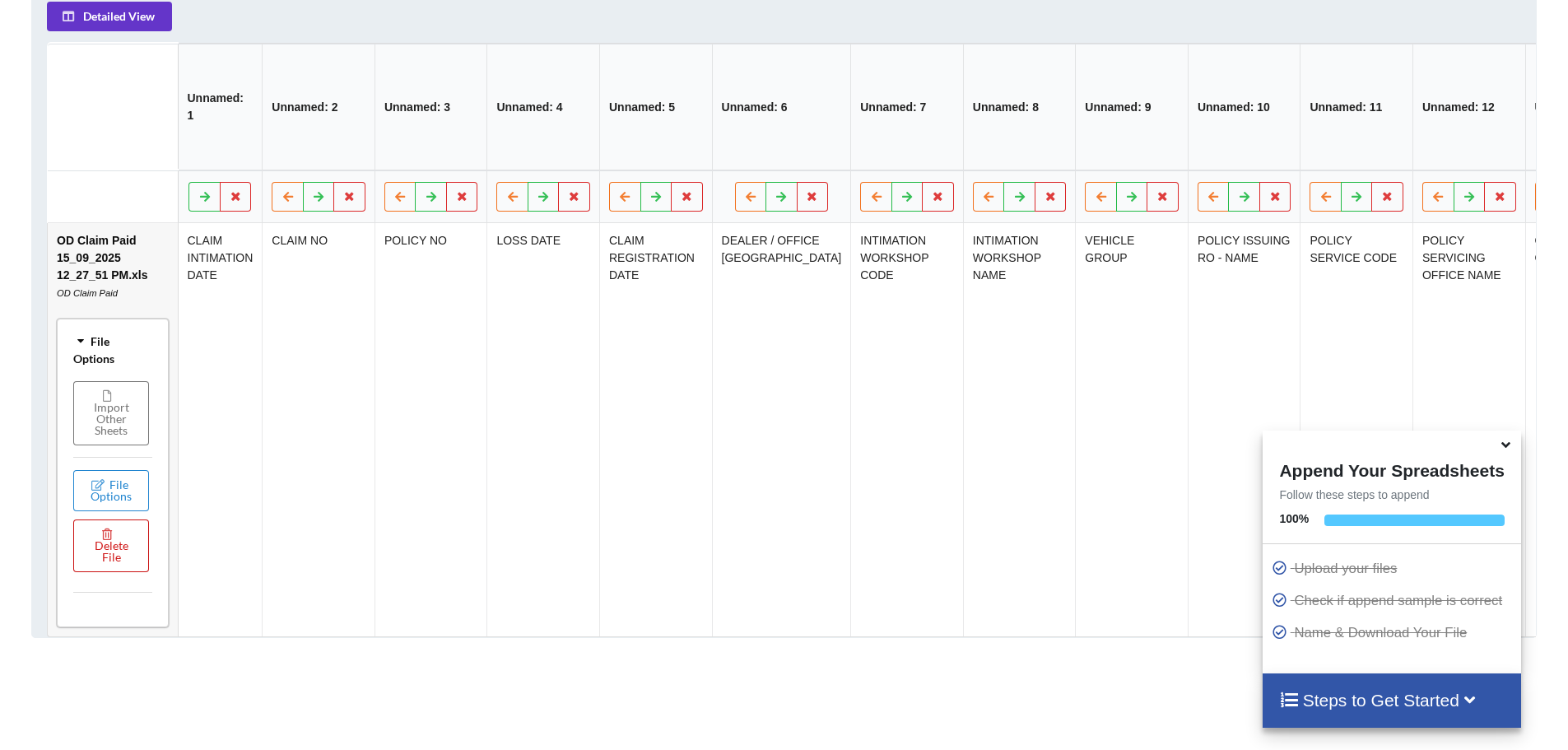
click at [104, 572] on button "Delete File" at bounding box center [111, 545] width 75 height 53
drag, startPoint x: 166, startPoint y: 507, endPoint x: 175, endPoint y: 480, distance: 28.5
click at [167, 507] on button "Delete File" at bounding box center [174, 511] width 89 height 29
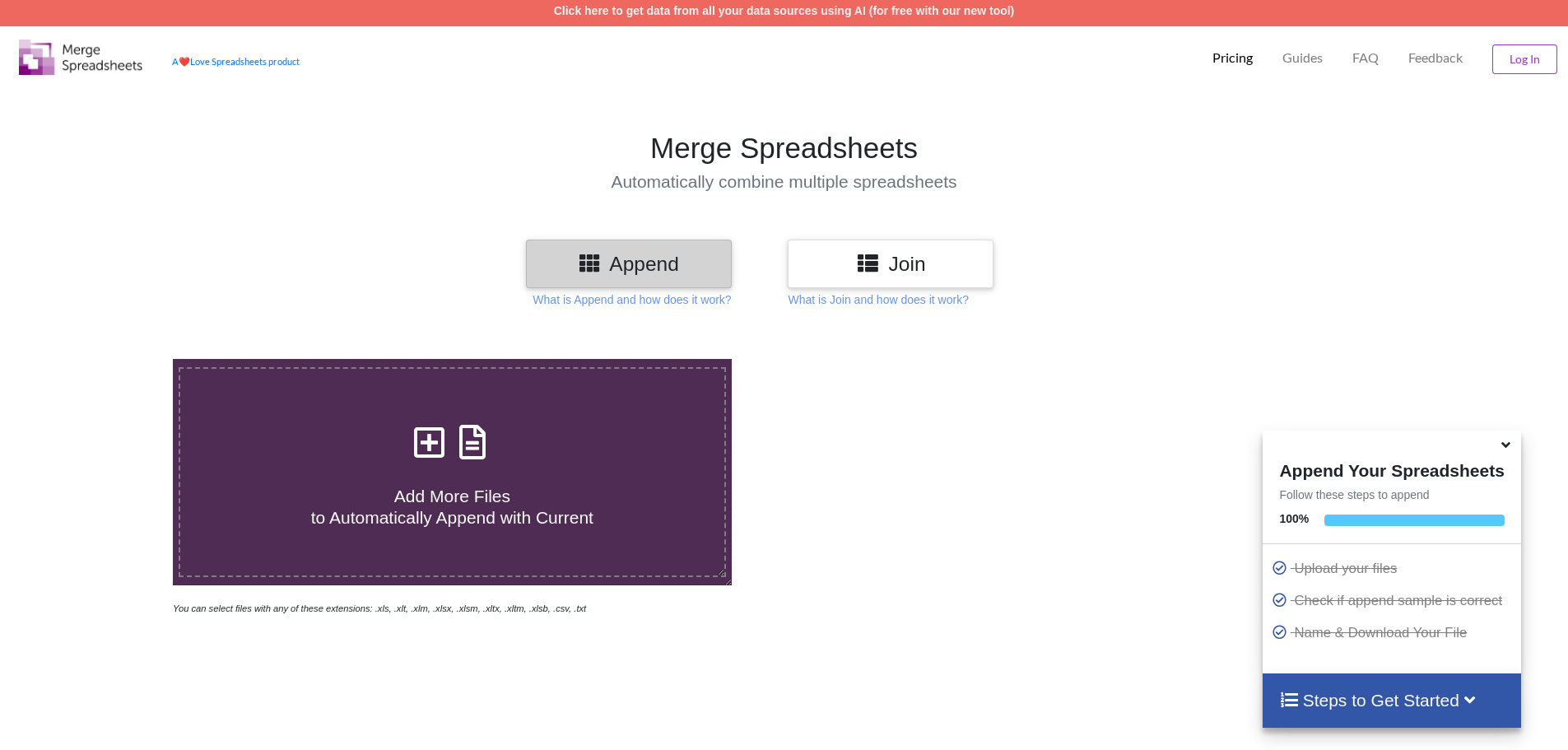
scroll to position [0, 0]
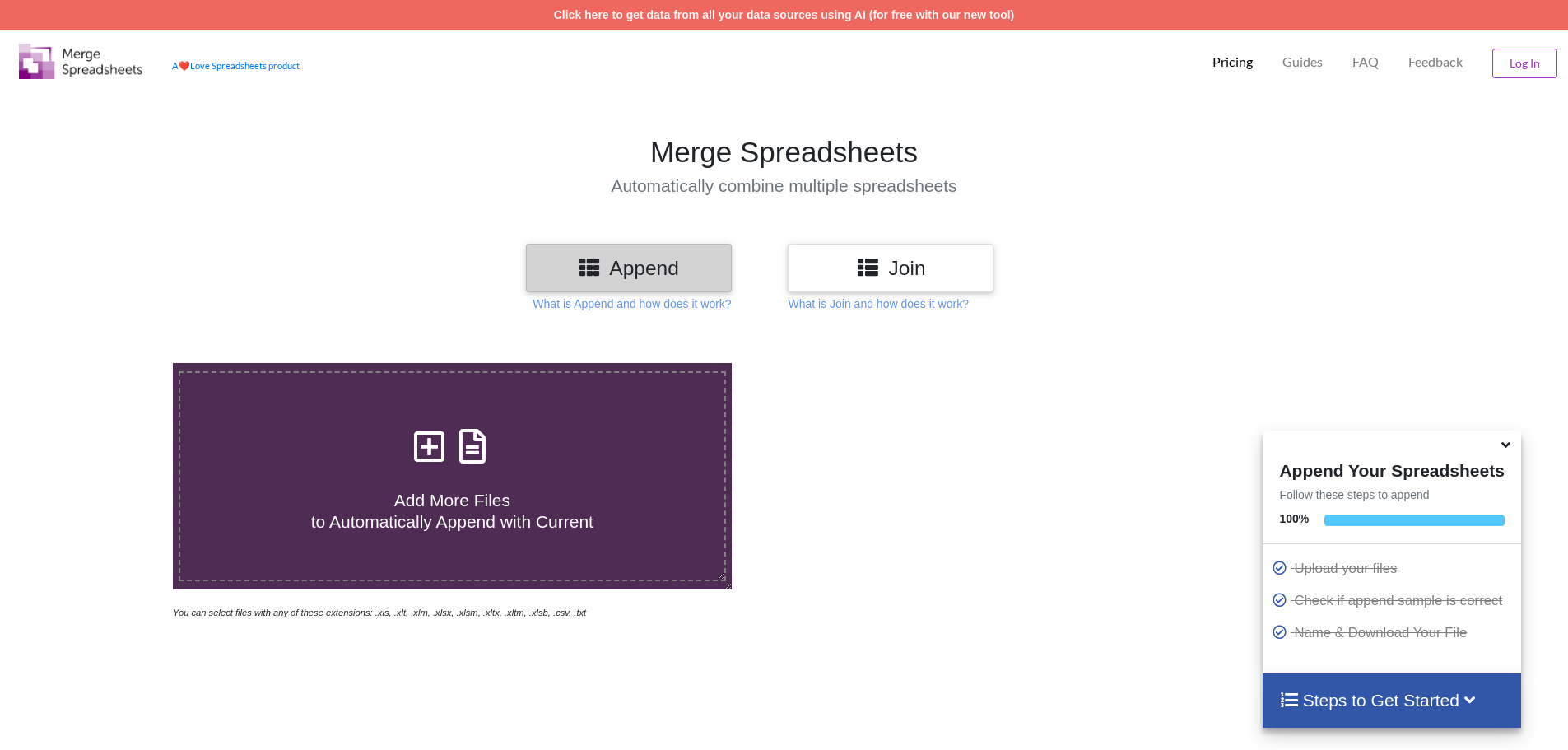
click at [1512, 444] on icon at bounding box center [1506, 442] width 18 height 15
